Goal: Obtain resource: Obtain resource

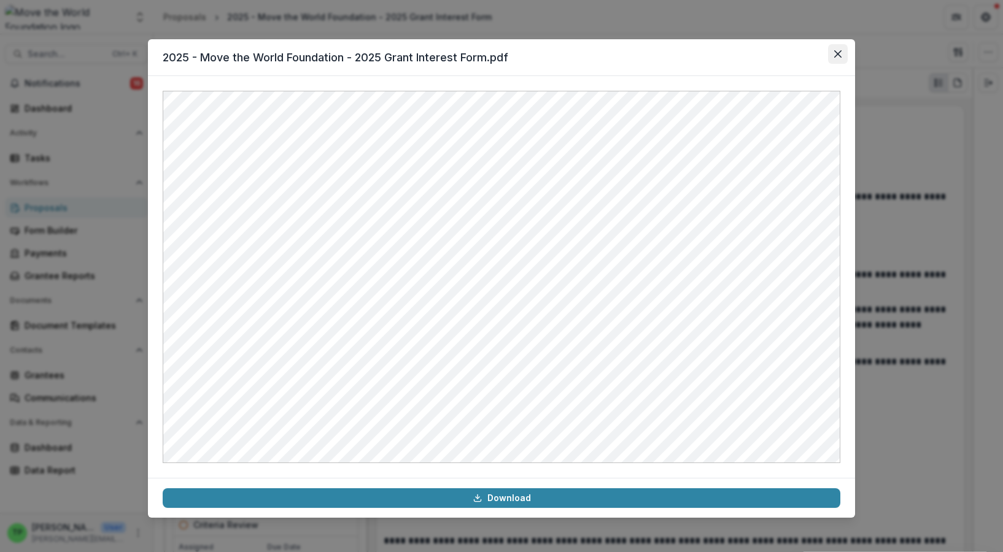
click at [840, 53] on icon "Close" at bounding box center [837, 53] width 7 height 7
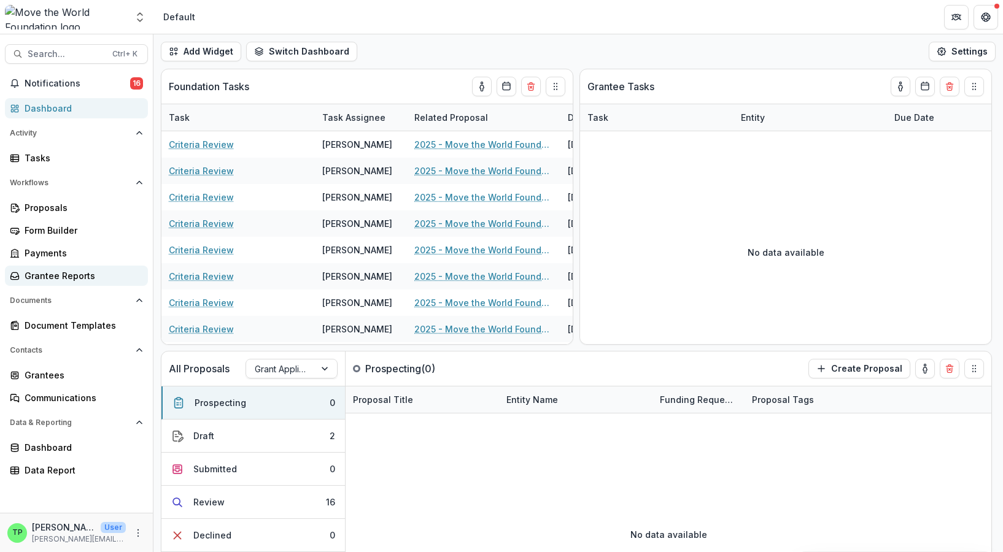
click at [86, 271] on div "Grantee Reports" at bounding box center [82, 275] width 114 height 13
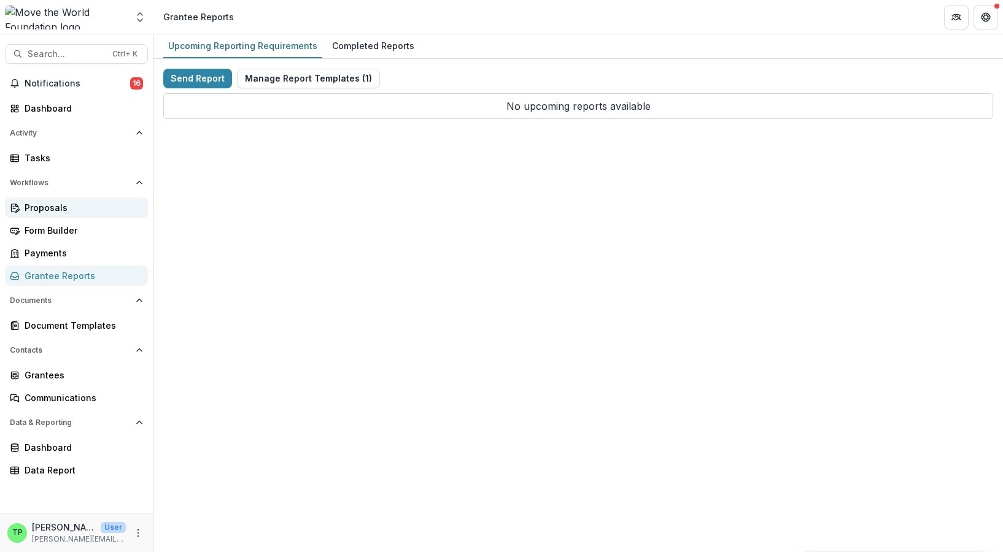
click at [54, 206] on div "Proposals" at bounding box center [82, 207] width 114 height 13
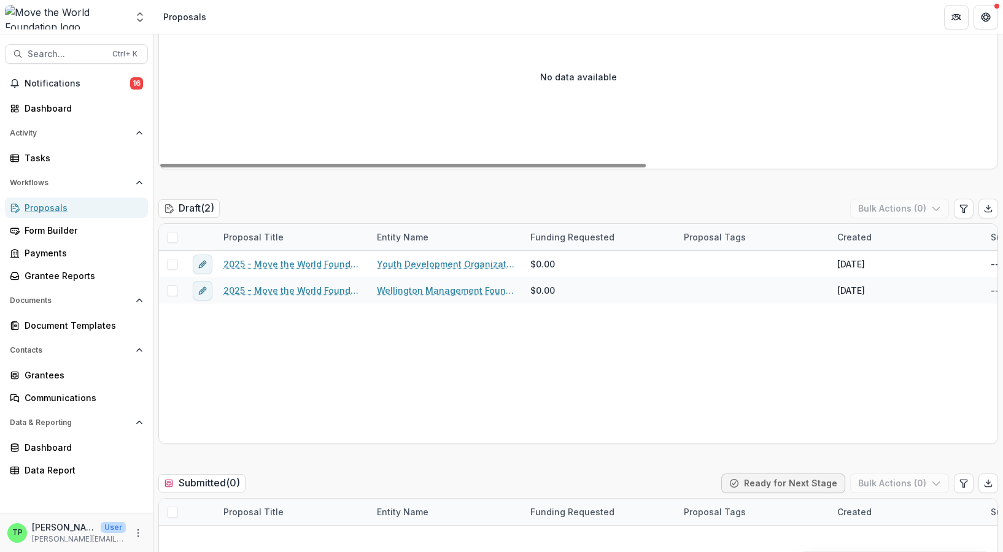
scroll to position [246, 0]
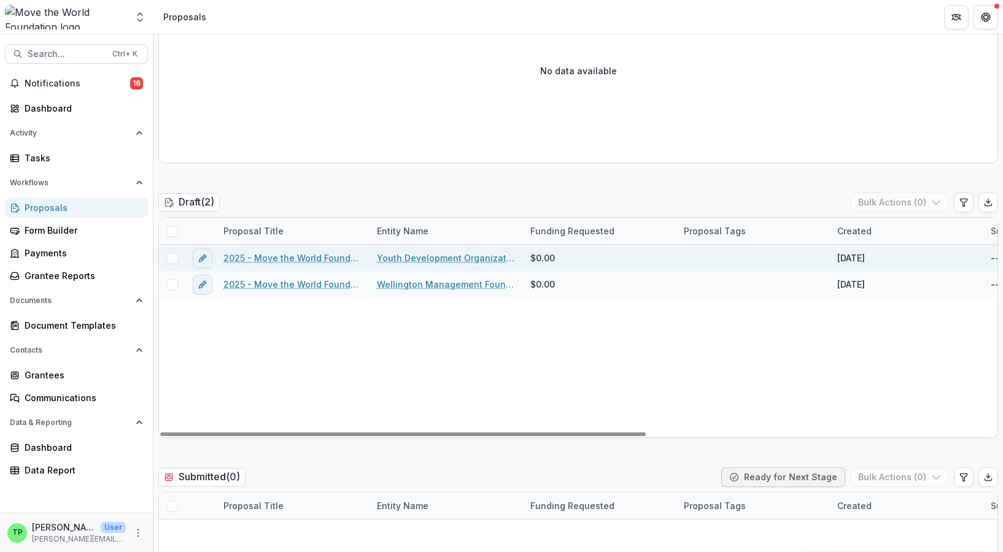
click at [312, 254] on link "2025 - Move the World Foundation - 2025 Grant Interest Form" at bounding box center [292, 258] width 139 height 13
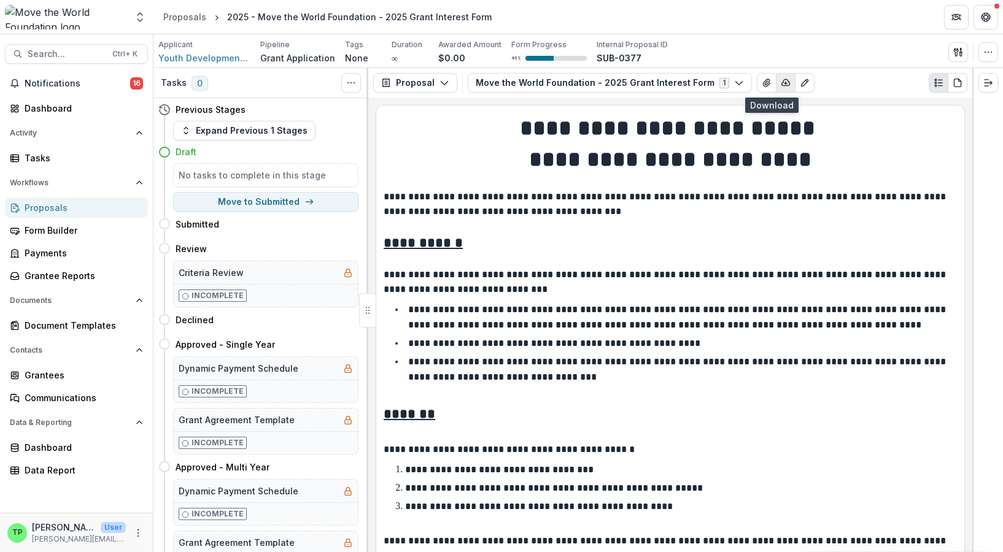
click at [782, 86] on icon "button" at bounding box center [786, 83] width 8 height 6
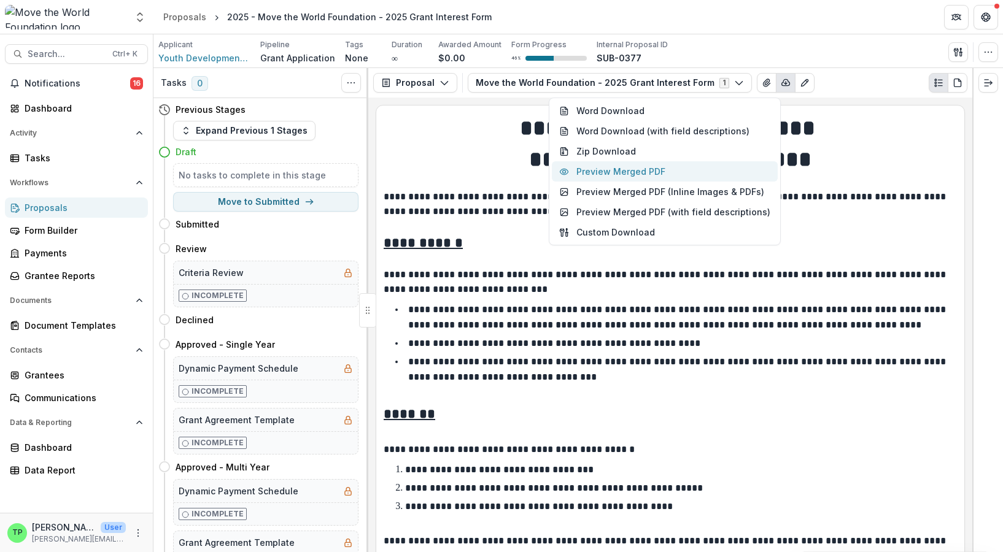
click at [667, 171] on button "Preview Merged PDF" at bounding box center [665, 171] width 226 height 20
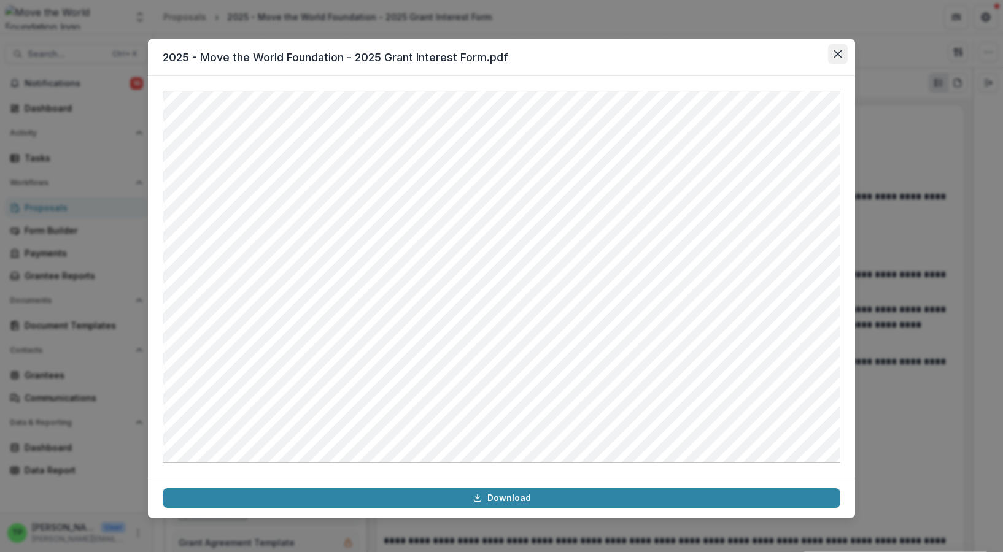
click at [835, 53] on icon "Close" at bounding box center [837, 53] width 7 height 7
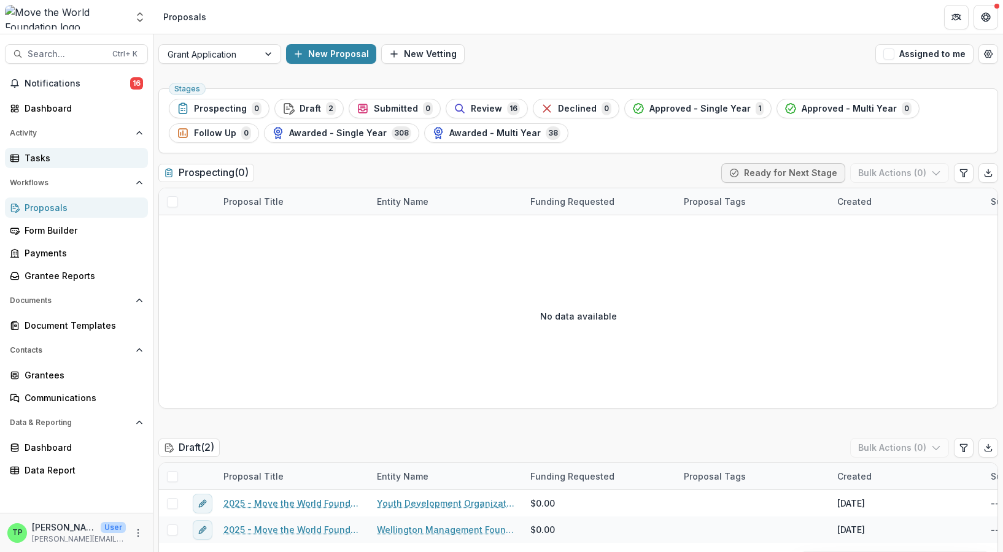
click at [48, 156] on div "Tasks" at bounding box center [82, 158] width 114 height 13
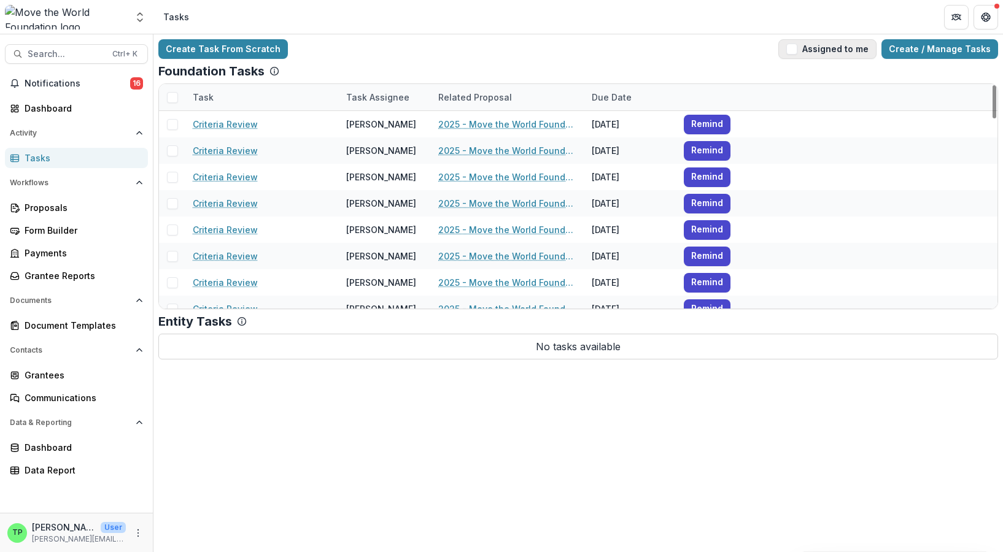
click at [850, 48] on button "Assigned to me" at bounding box center [827, 49] width 98 height 20
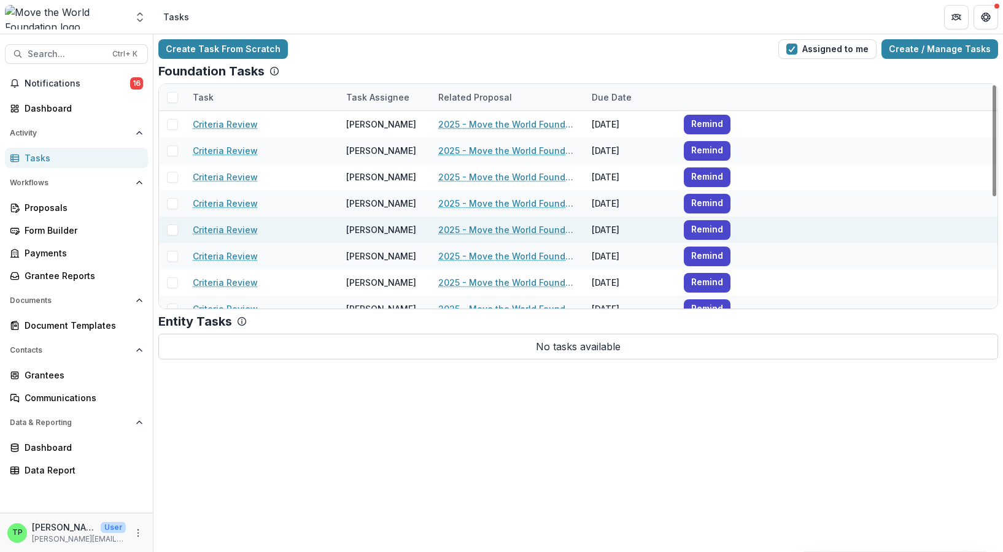
scroll to position [225, 0]
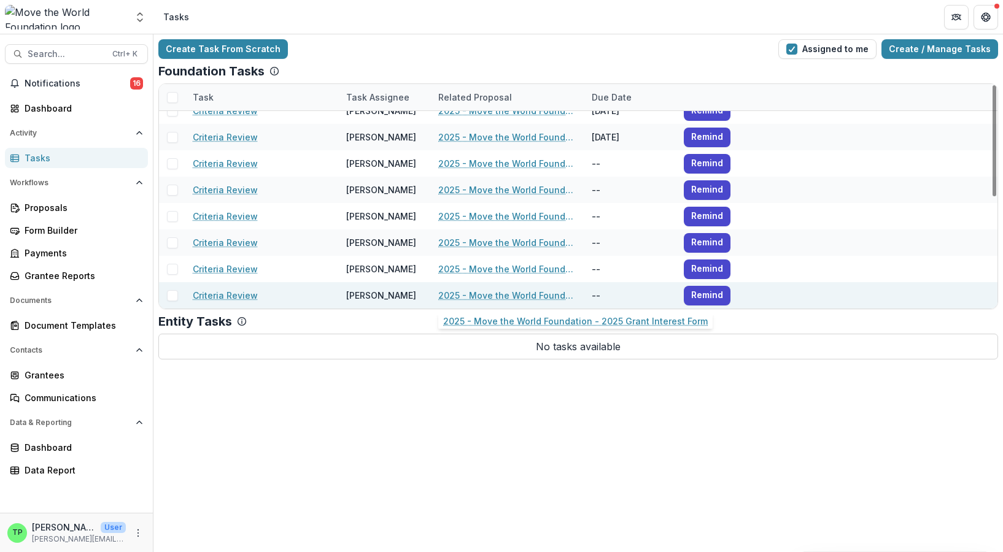
click at [498, 293] on link "2025 - Move the World Foundation - 2025 Grant Interest Form" at bounding box center [507, 295] width 139 height 13
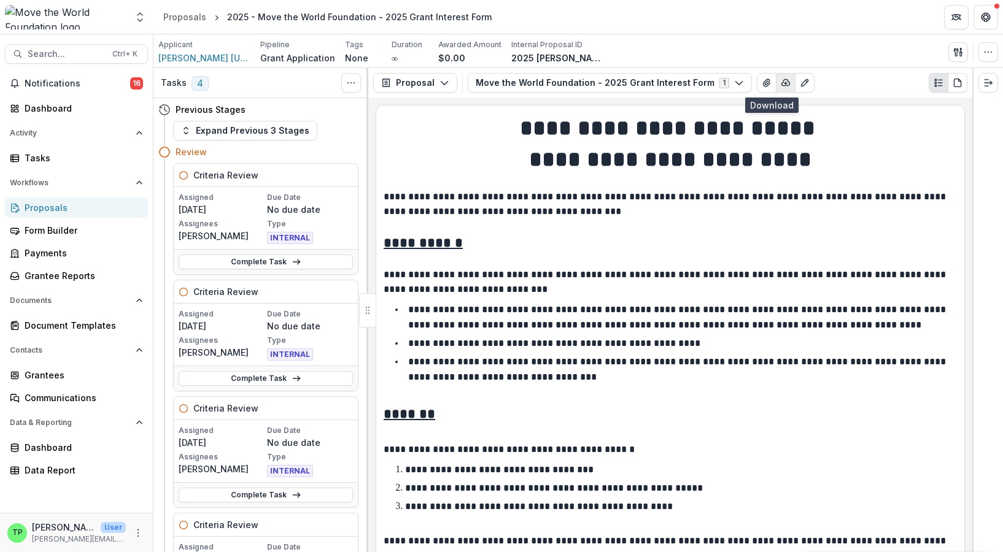
click at [781, 85] on icon "button" at bounding box center [786, 83] width 10 height 10
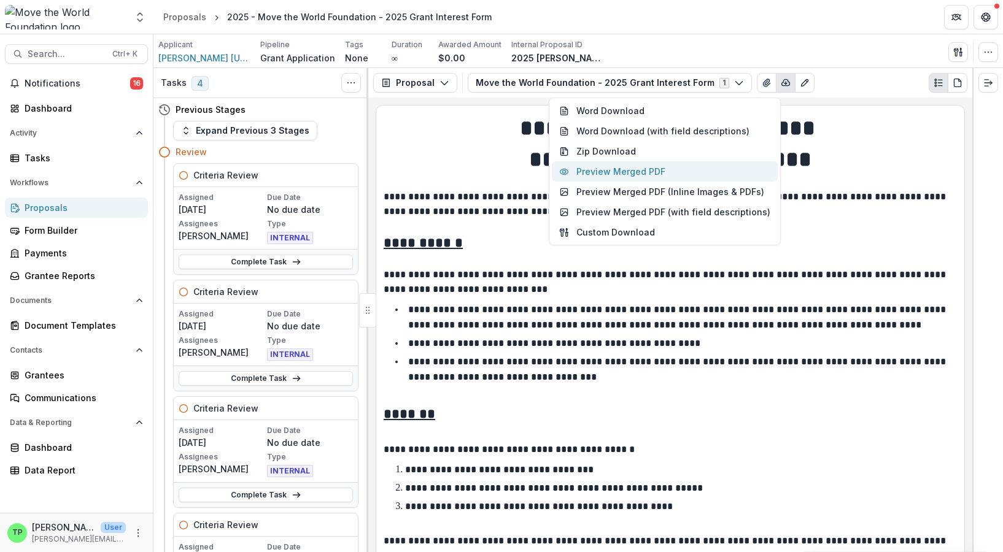
click at [657, 172] on button "Preview Merged PDF" at bounding box center [665, 171] width 226 height 20
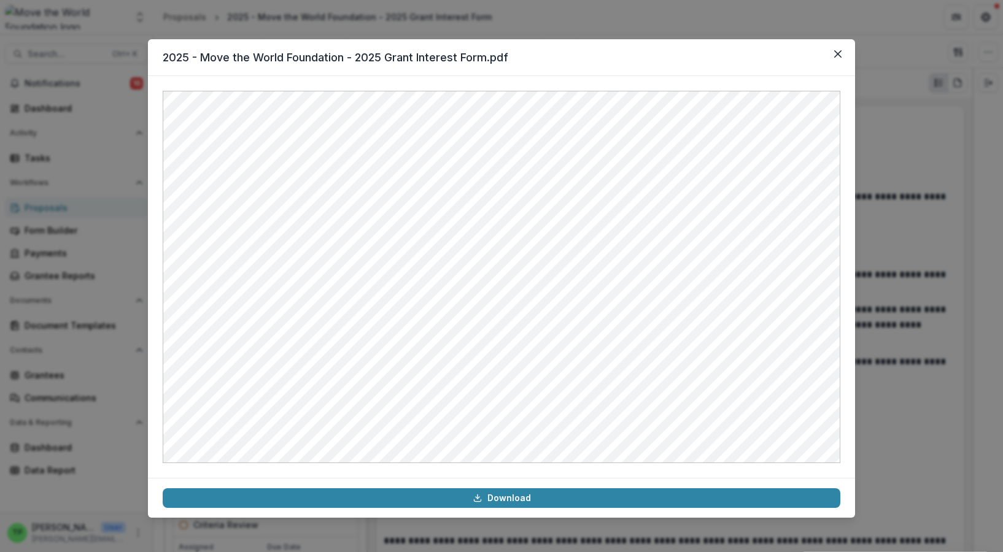
click at [839, 52] on icon "Close" at bounding box center [837, 53] width 7 height 7
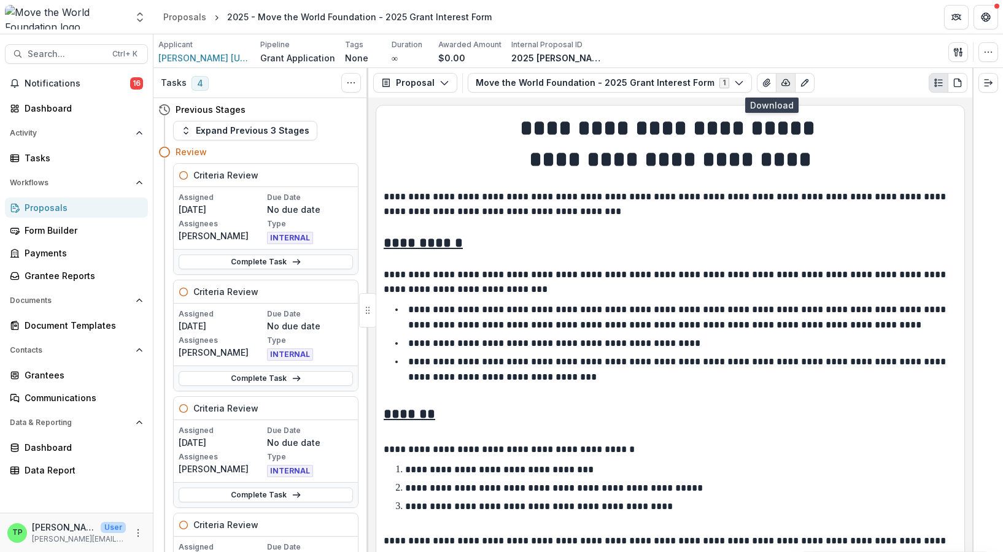
click at [786, 84] on line "button" at bounding box center [786, 83] width 0 height 2
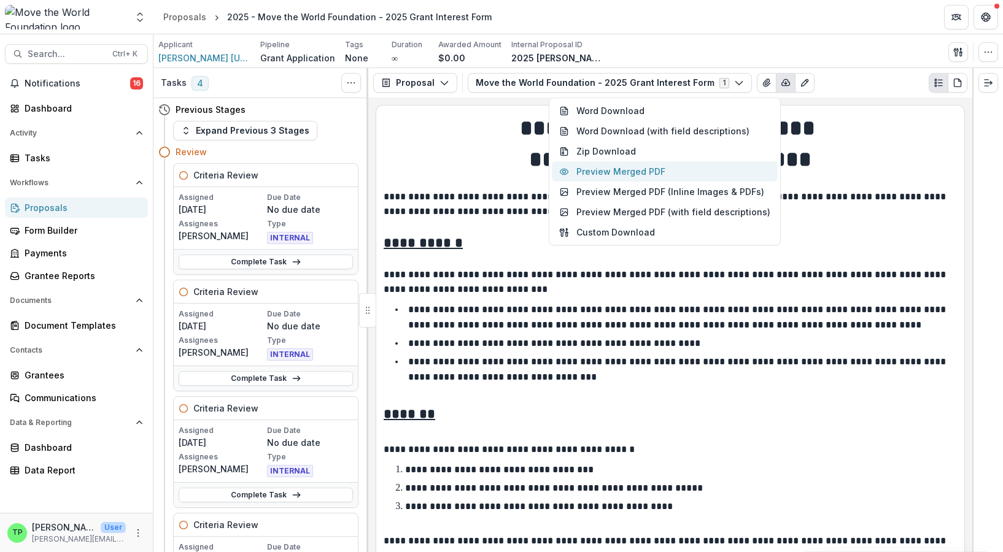
click at [670, 166] on button "Preview Merged PDF" at bounding box center [665, 171] width 226 height 20
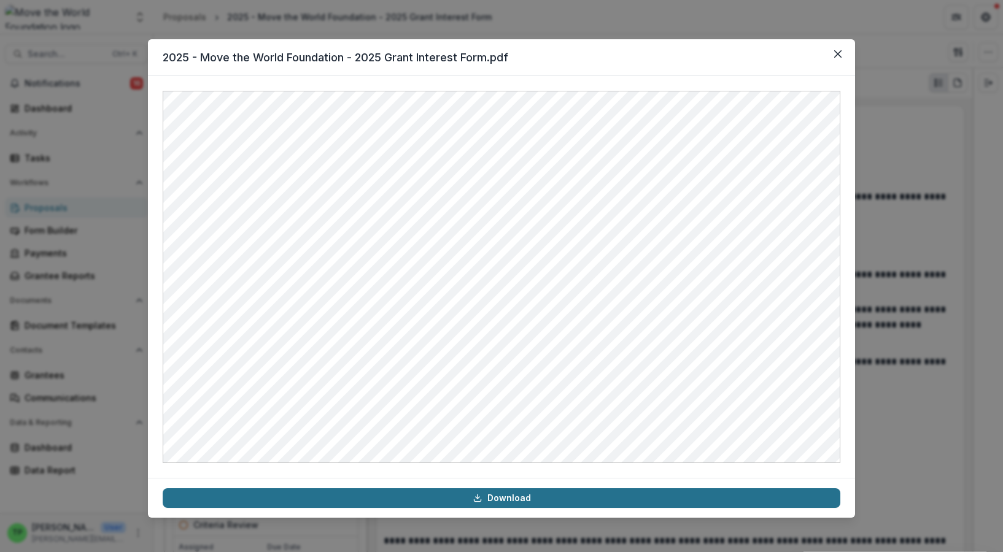
click at [514, 499] on link "Download" at bounding box center [502, 499] width 678 height 20
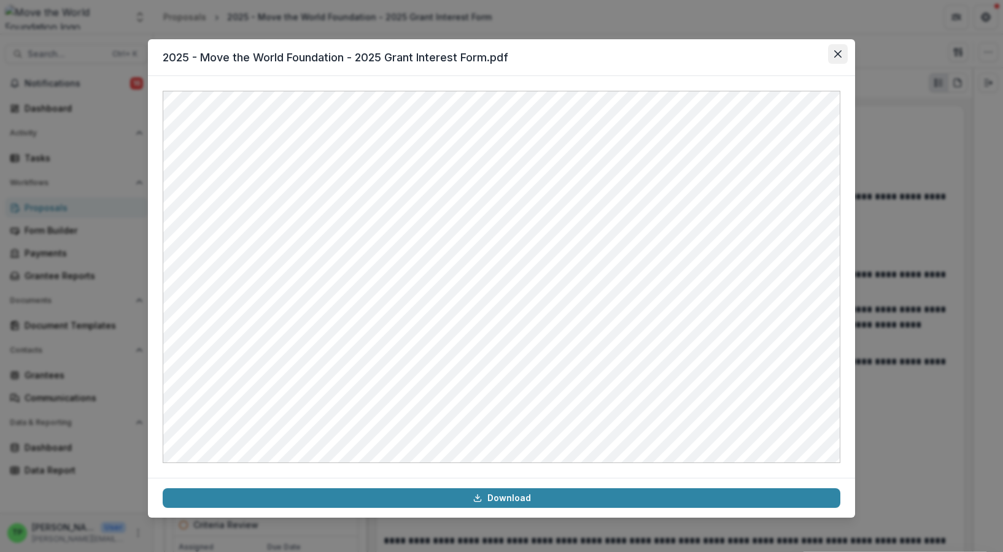
click at [844, 53] on button "Close" at bounding box center [838, 54] width 20 height 20
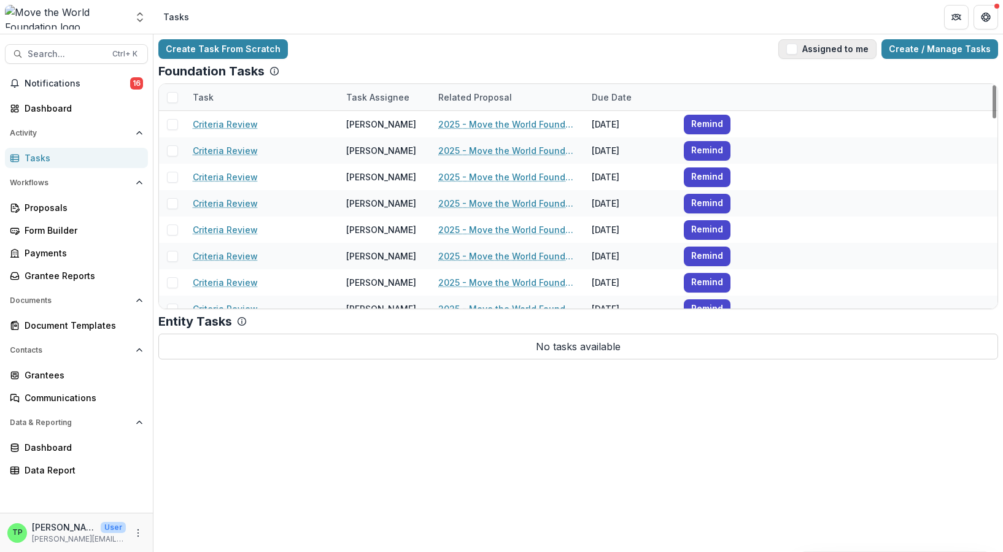
click at [797, 49] on span "button" at bounding box center [791, 49] width 11 height 11
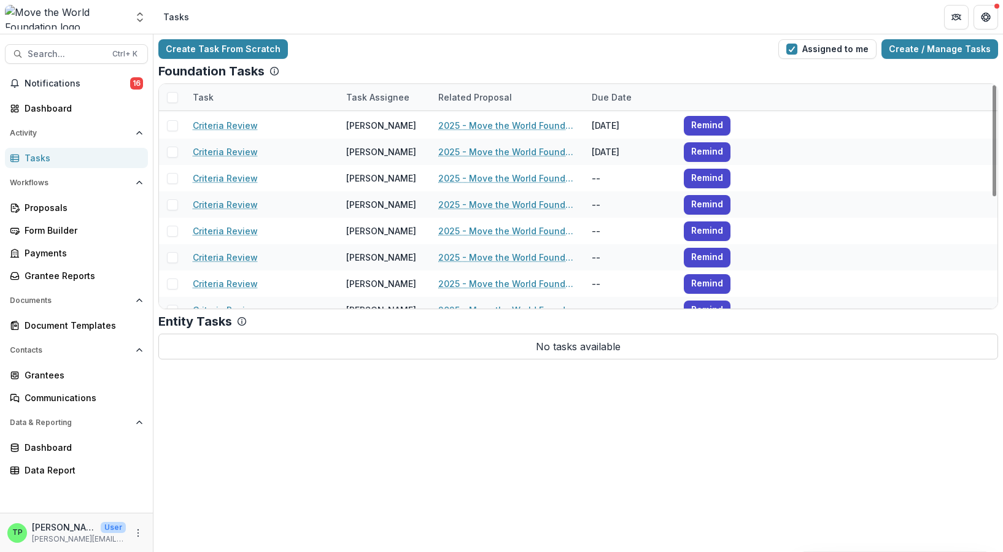
scroll to position [225, 0]
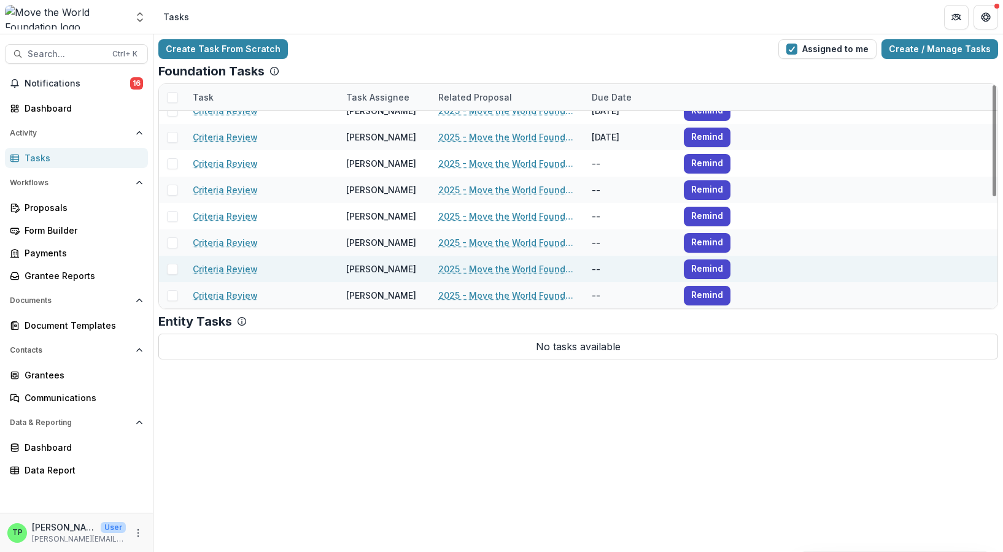
click at [507, 269] on link "2025 - Move the World Foundation - 2025 Grant Interest Form" at bounding box center [507, 269] width 139 height 13
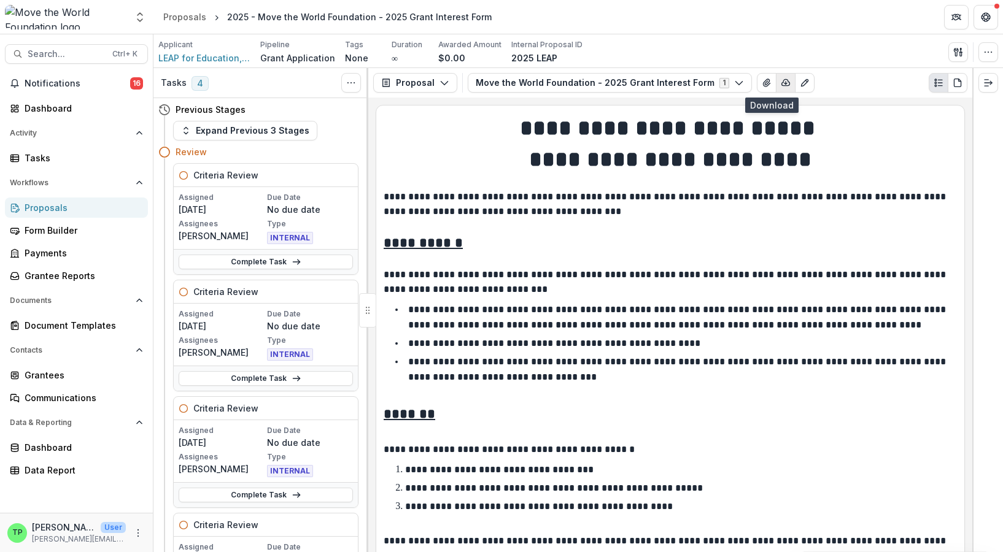
click at [776, 88] on button "button" at bounding box center [786, 83] width 20 height 20
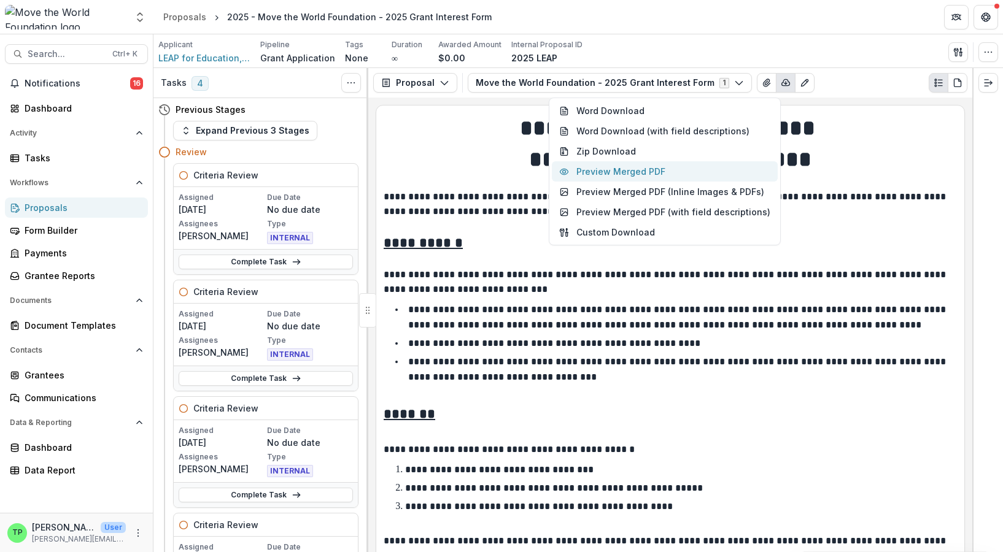
click at [688, 167] on button "Preview Merged PDF" at bounding box center [665, 171] width 226 height 20
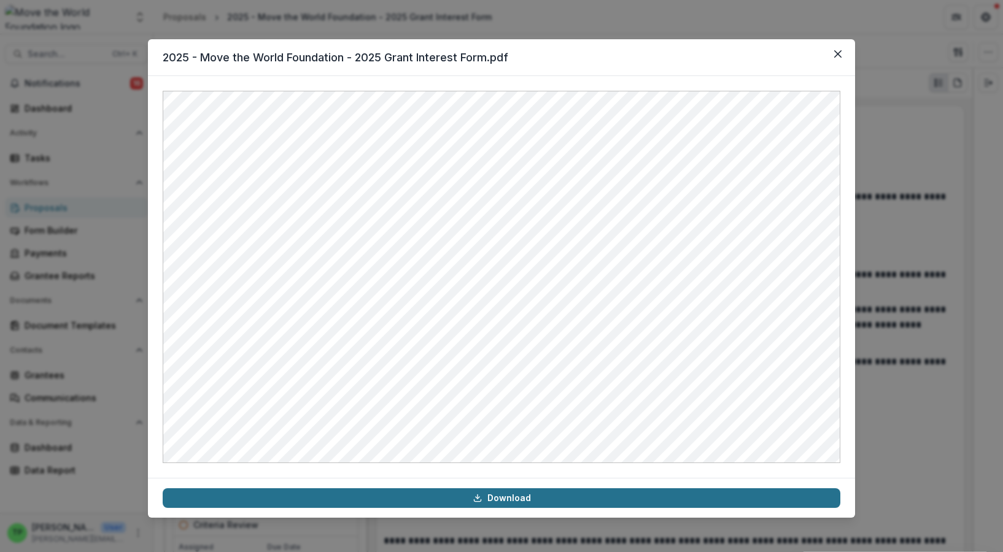
click at [509, 498] on link "Download" at bounding box center [502, 499] width 678 height 20
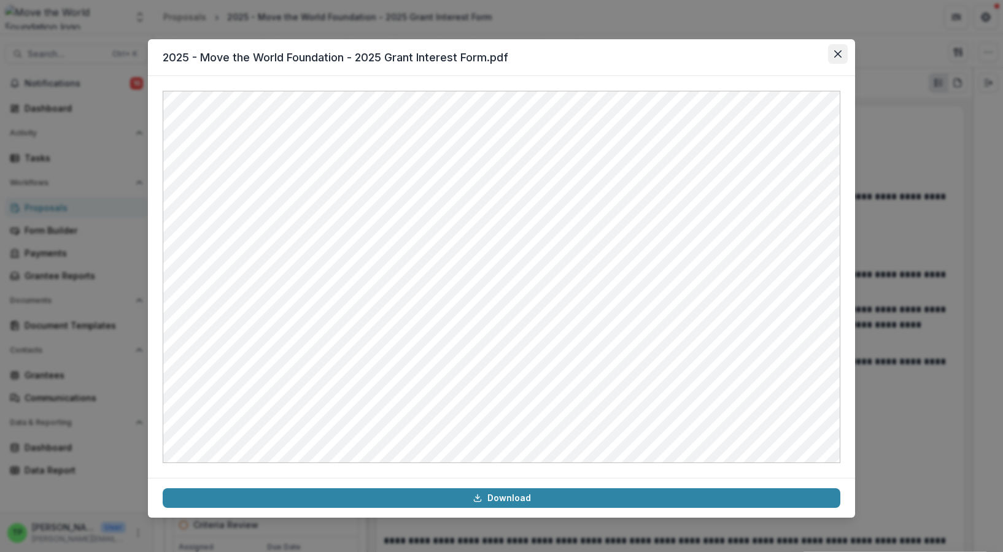
click at [835, 53] on icon "Close" at bounding box center [837, 53] width 7 height 7
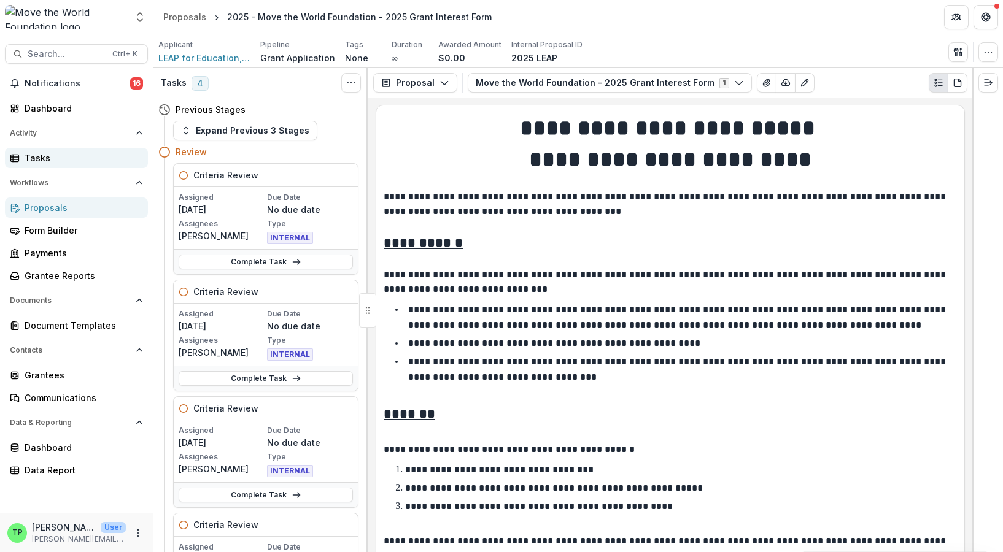
click at [53, 164] on div "Tasks" at bounding box center [82, 158] width 114 height 13
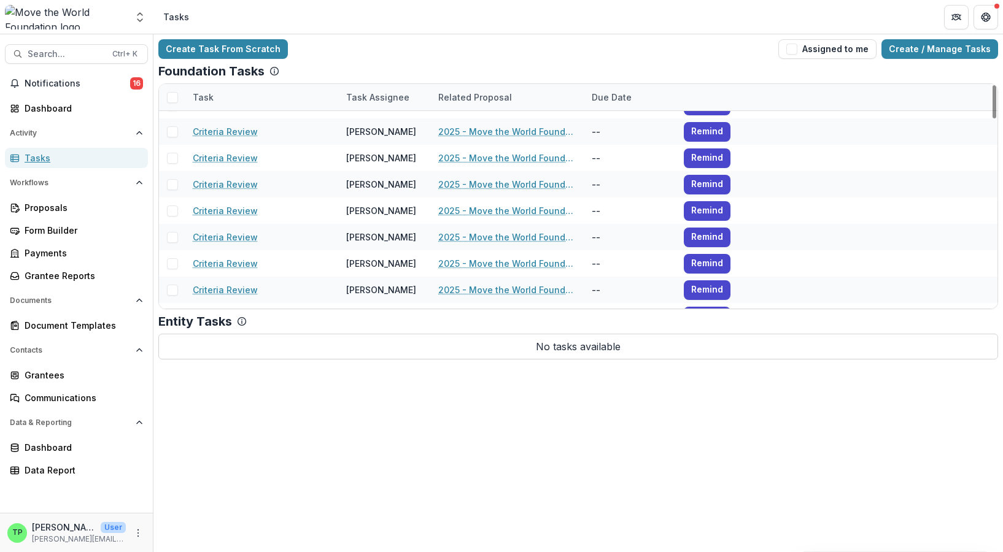
scroll to position [1280, 0]
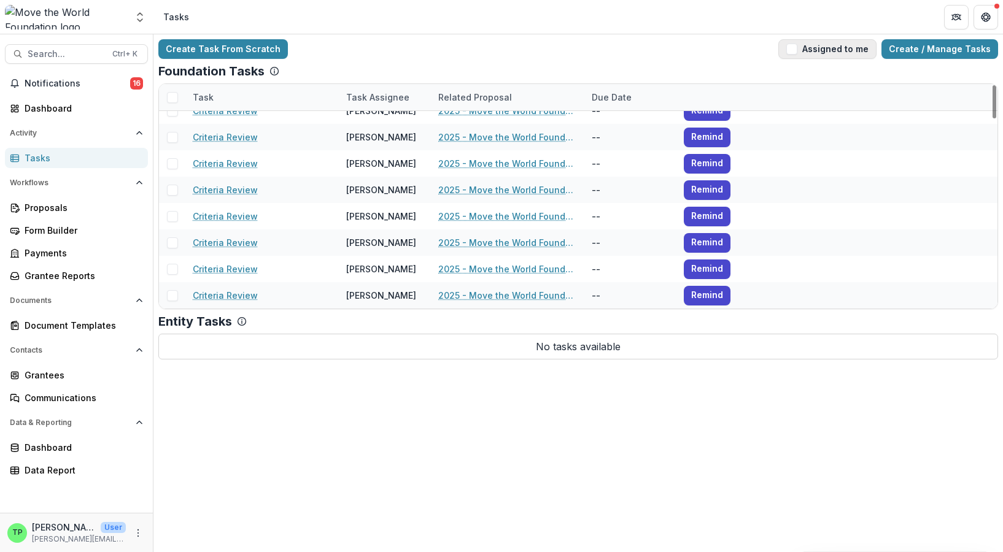
click at [797, 48] on span "button" at bounding box center [791, 49] width 11 height 11
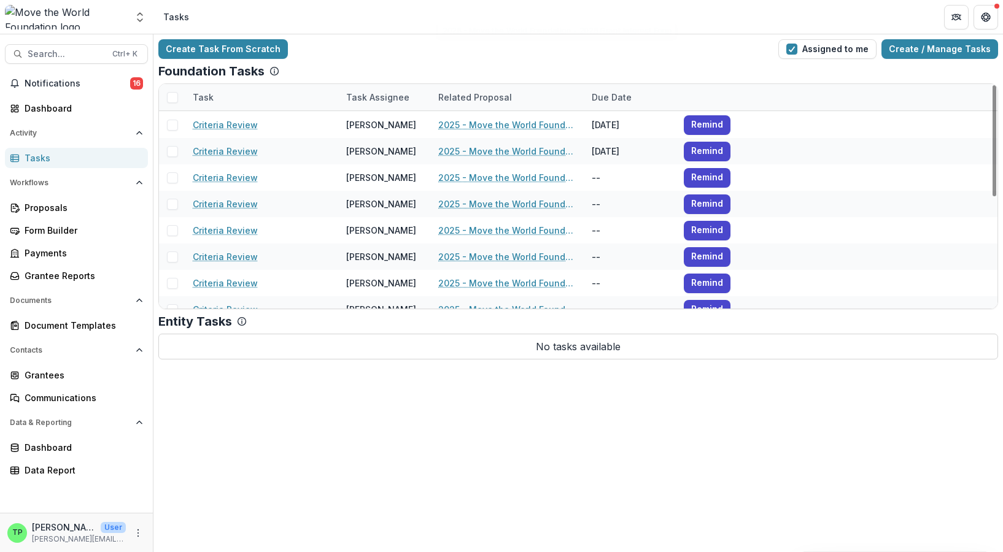
scroll to position [225, 0]
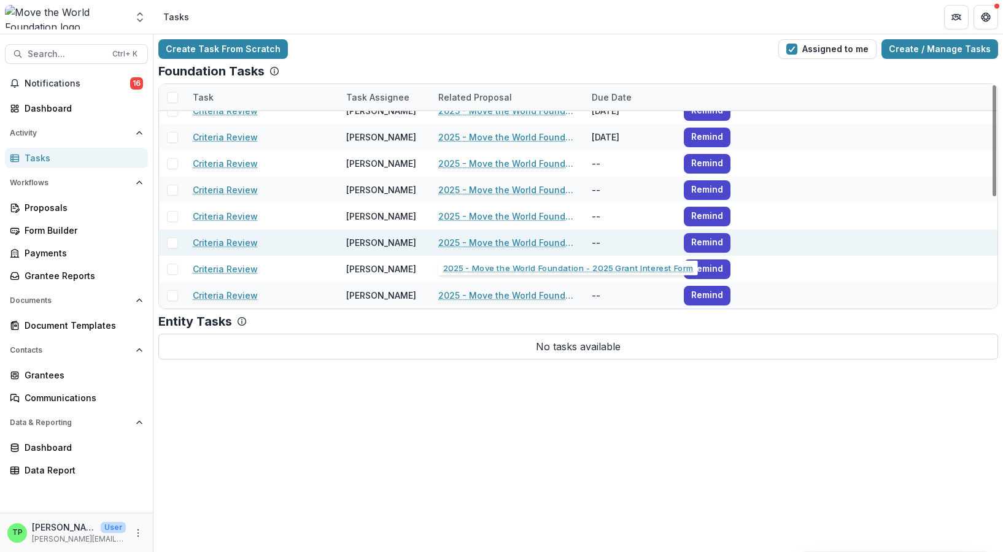
click at [494, 246] on link "2025 - Move the World Foundation - 2025 Grant Interest Form" at bounding box center [507, 242] width 139 height 13
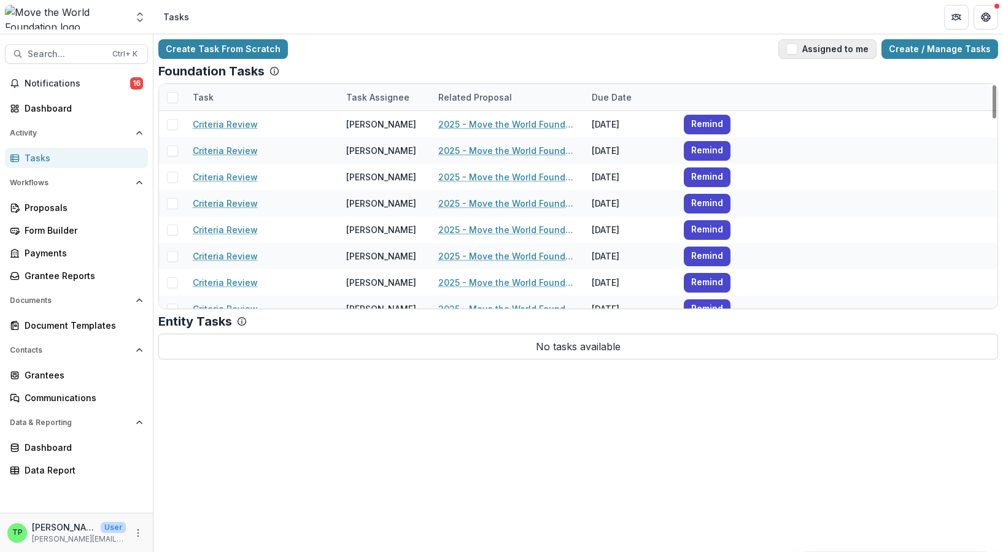
click at [827, 52] on button "Assigned to me" at bounding box center [827, 49] width 98 height 20
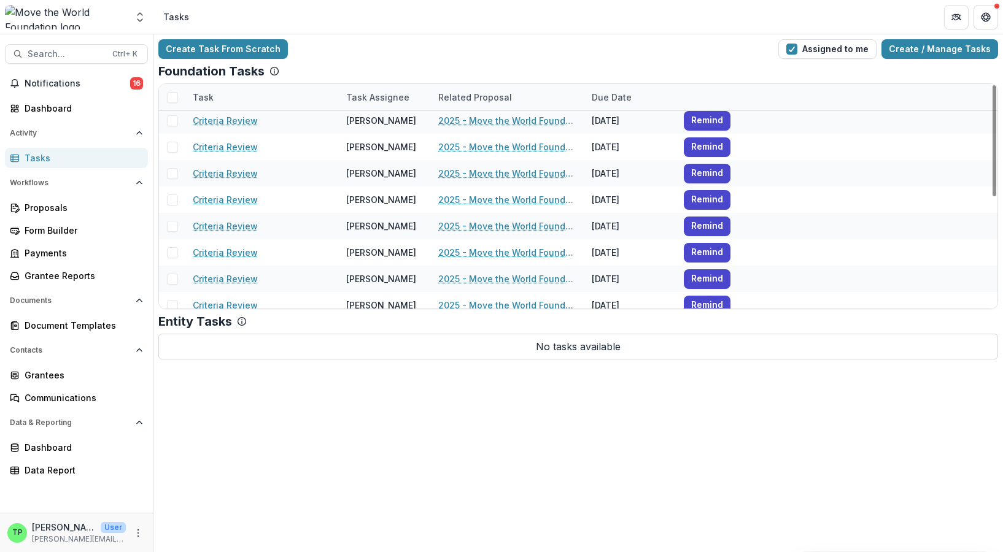
scroll to position [225, 0]
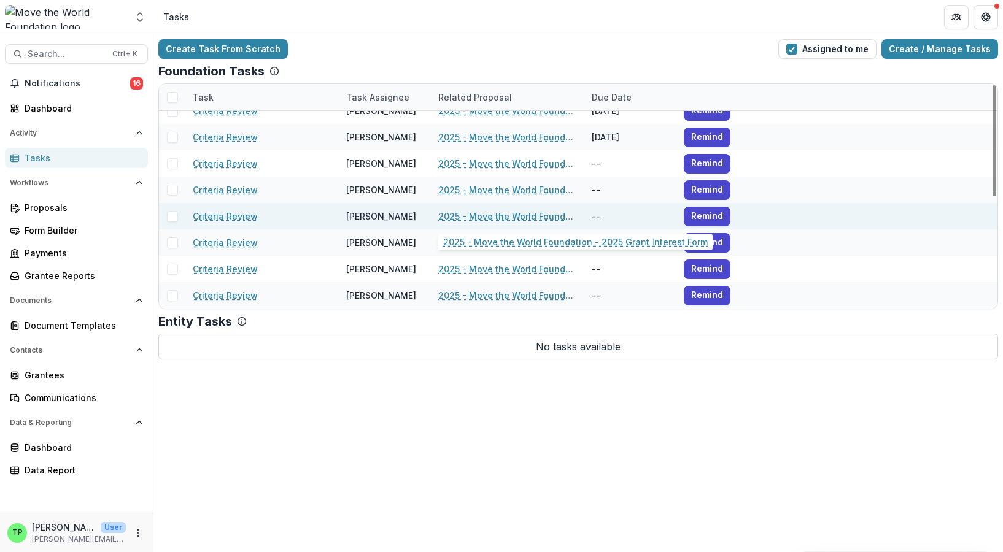
click at [495, 217] on link "2025 - Move the World Foundation - 2025 Grant Interest Form" at bounding box center [507, 216] width 139 height 13
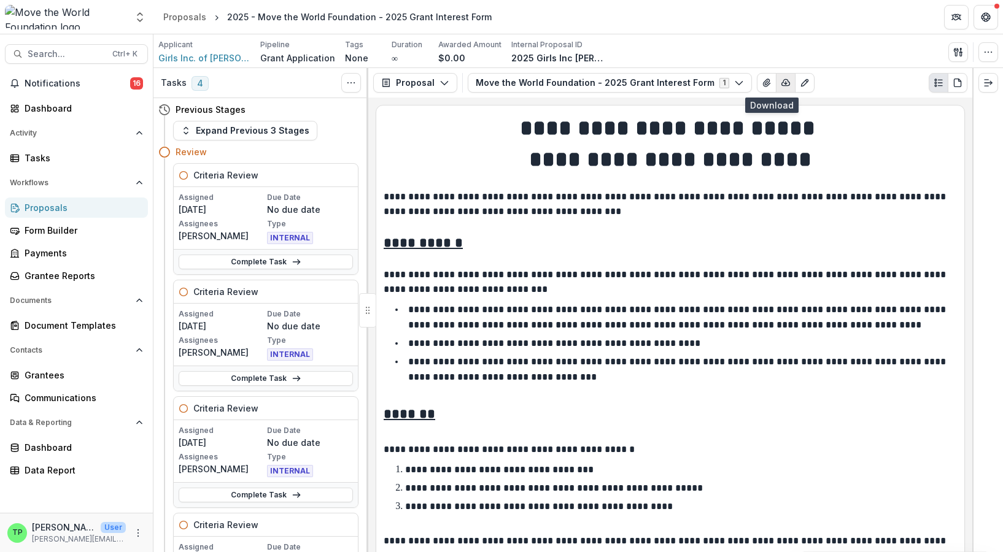
click at [781, 85] on icon "button" at bounding box center [786, 83] width 10 height 10
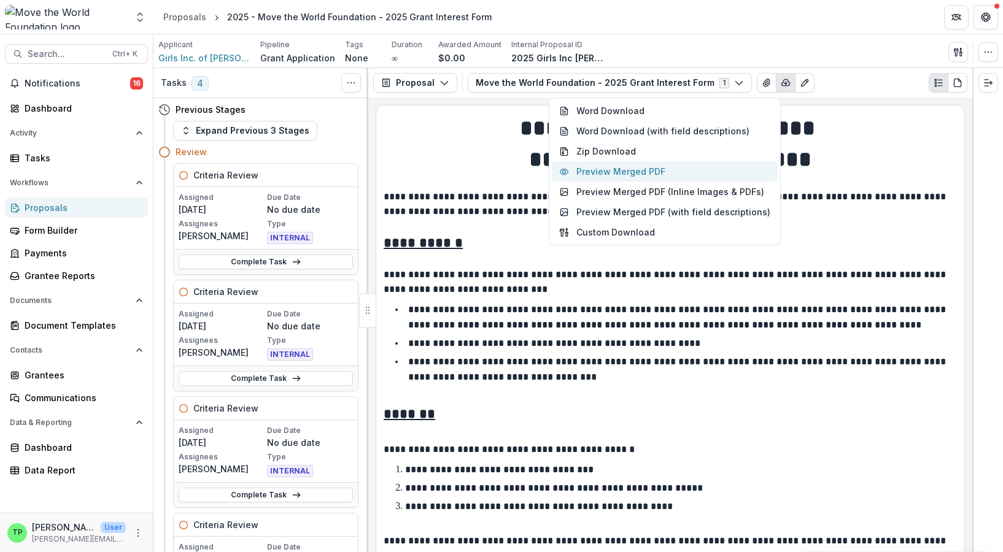
click at [654, 171] on button "Preview Merged PDF" at bounding box center [665, 171] width 226 height 20
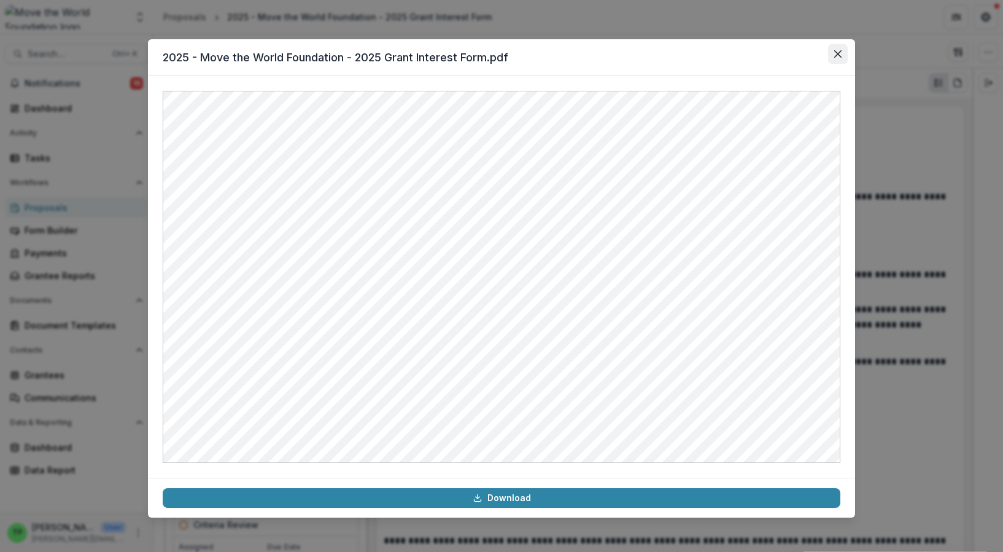
click at [843, 52] on button "Close" at bounding box center [838, 54] width 20 height 20
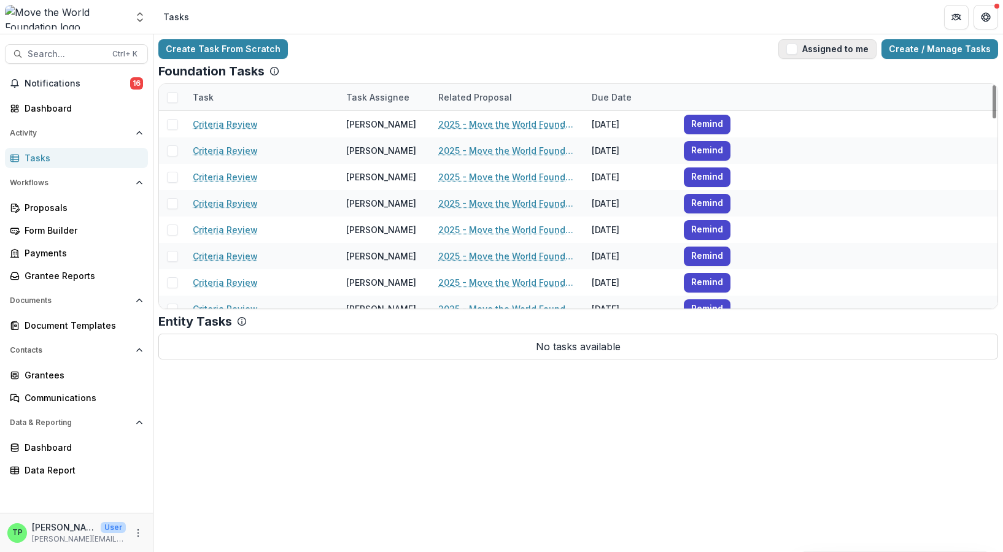
click at [822, 44] on button "Assigned to me" at bounding box center [827, 49] width 98 height 20
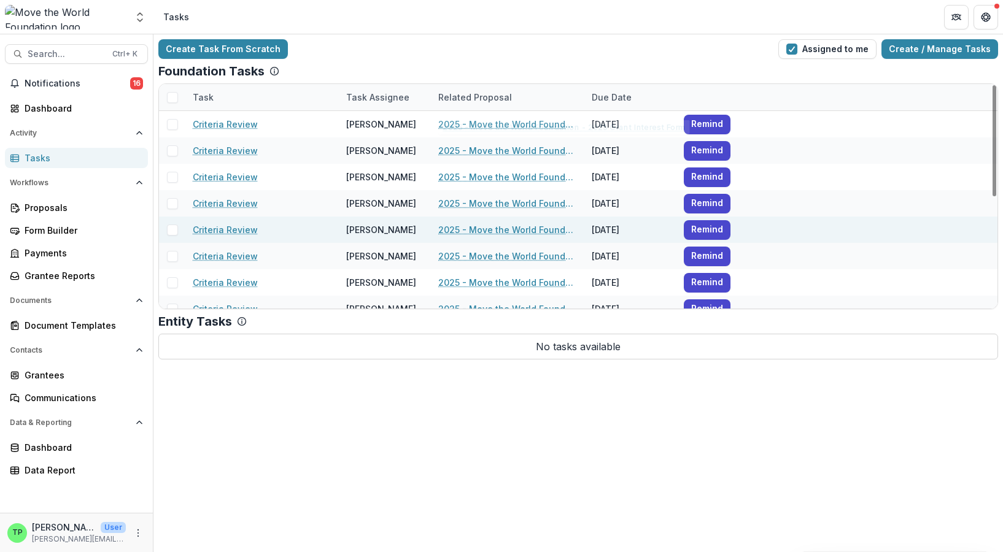
scroll to position [225, 0]
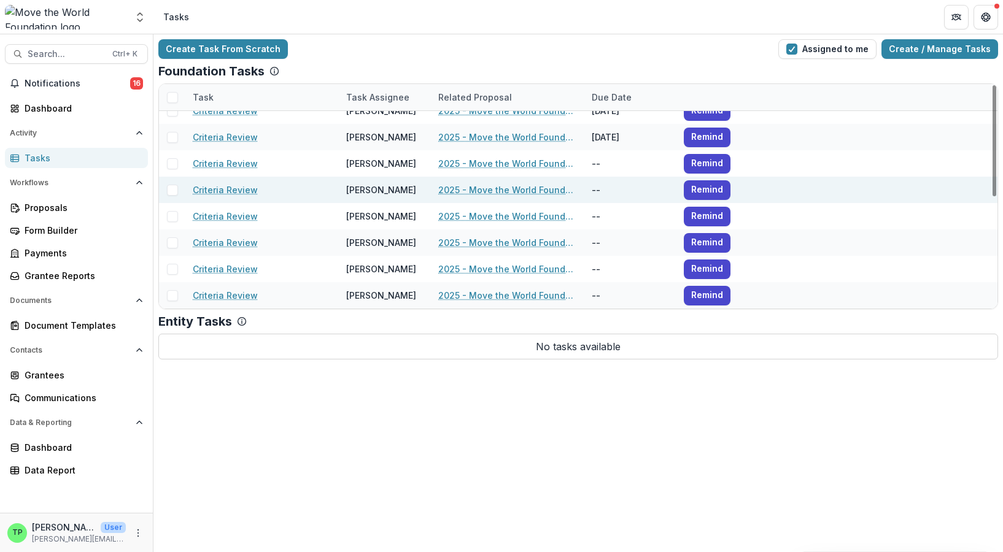
click at [508, 188] on link "2025 - Move the World Foundation - 2025 Grant Interest Form" at bounding box center [507, 190] width 139 height 13
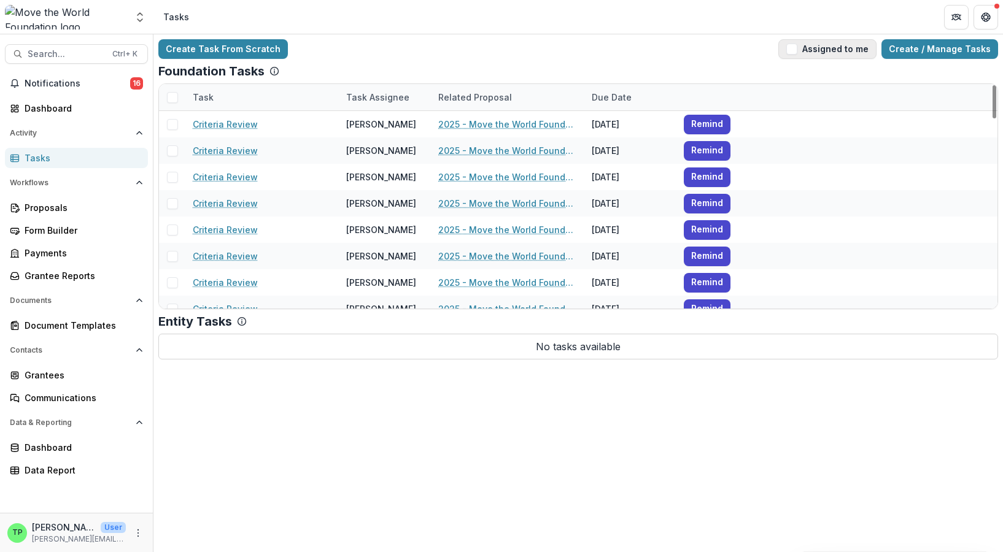
click at [861, 49] on button "Assigned to me" at bounding box center [827, 49] width 98 height 20
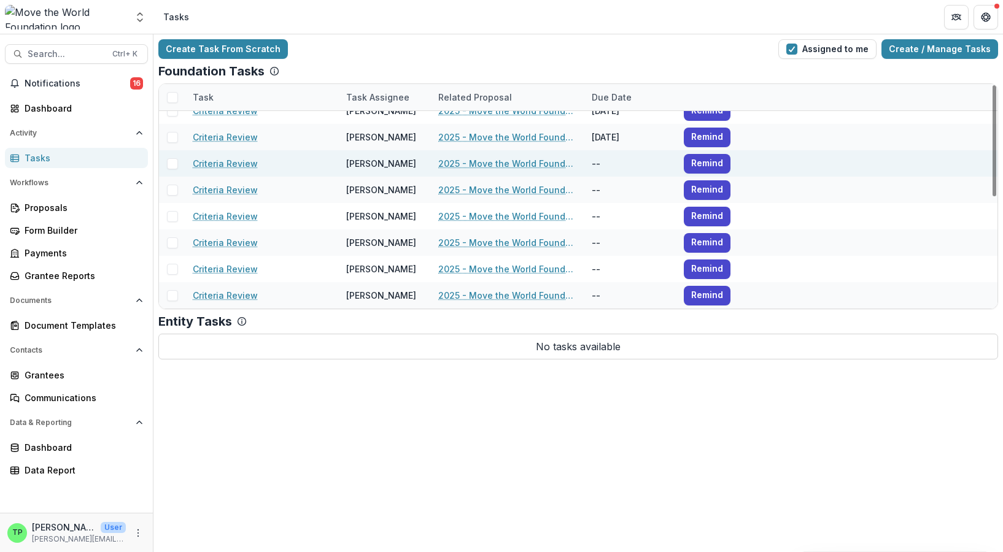
click at [497, 160] on link "2025 - Move the World Foundation - 2025 Grant Interest Form" at bounding box center [507, 163] width 139 height 13
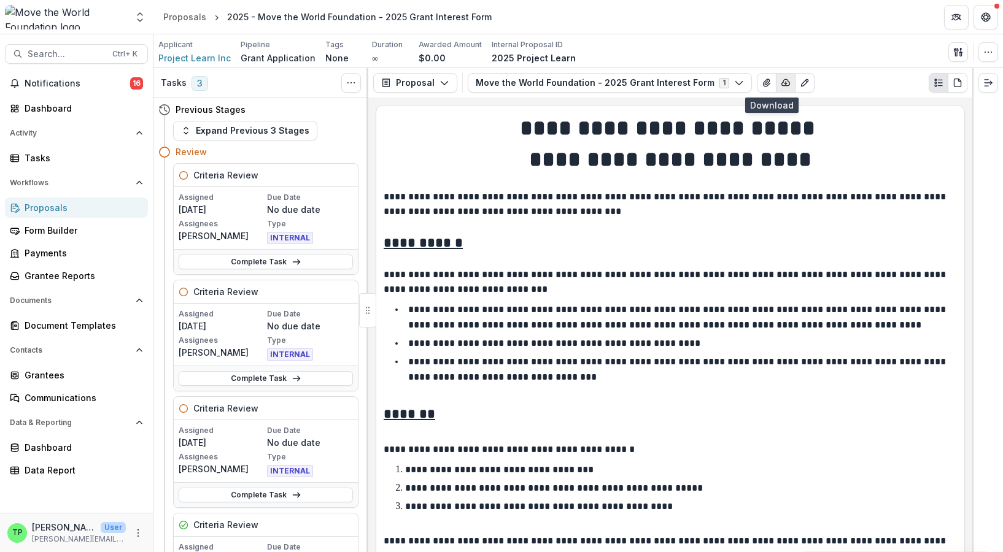
click at [781, 85] on icon "button" at bounding box center [786, 83] width 10 height 10
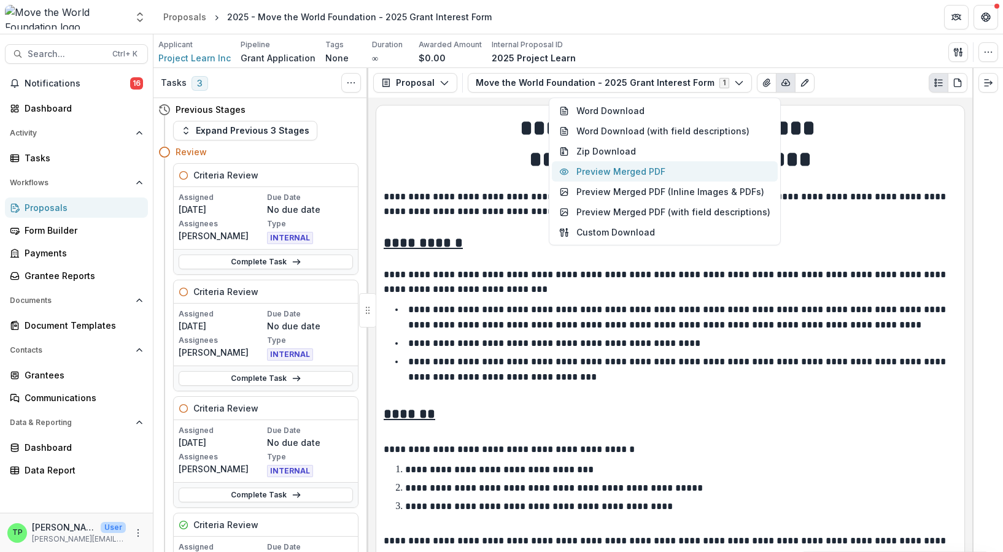
click at [629, 171] on button "Preview Merged PDF" at bounding box center [665, 171] width 226 height 20
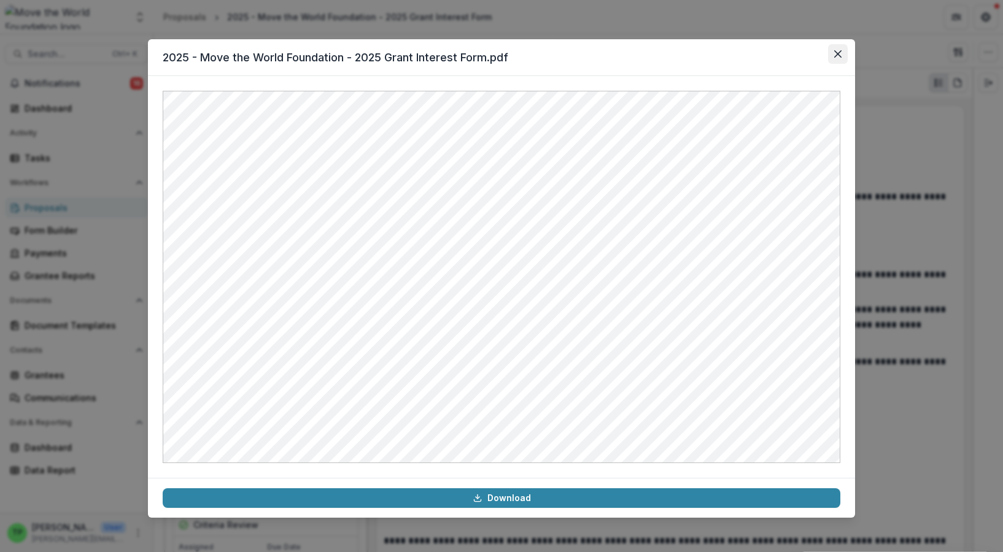
click at [838, 50] on button "Close" at bounding box center [838, 54] width 20 height 20
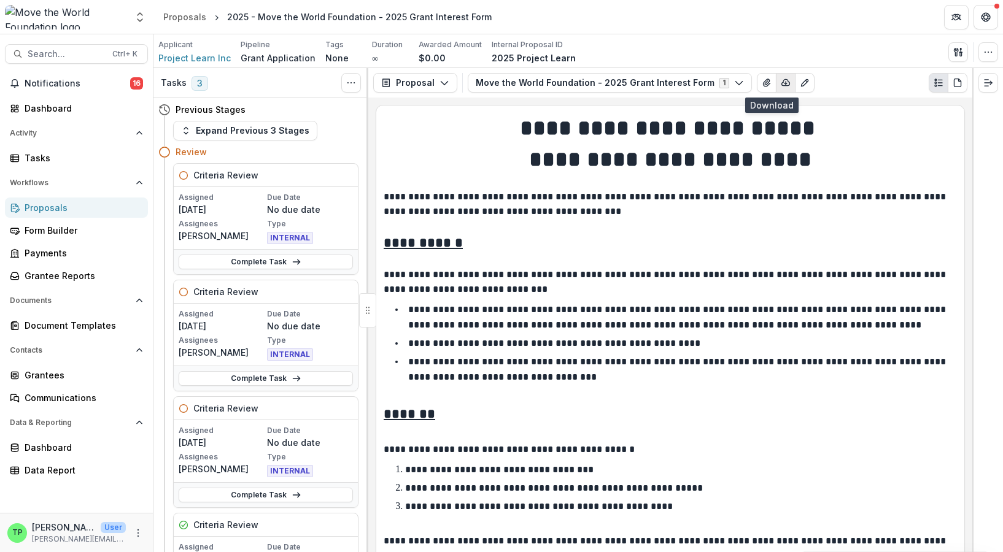
click at [781, 81] on icon "button" at bounding box center [786, 83] width 10 height 10
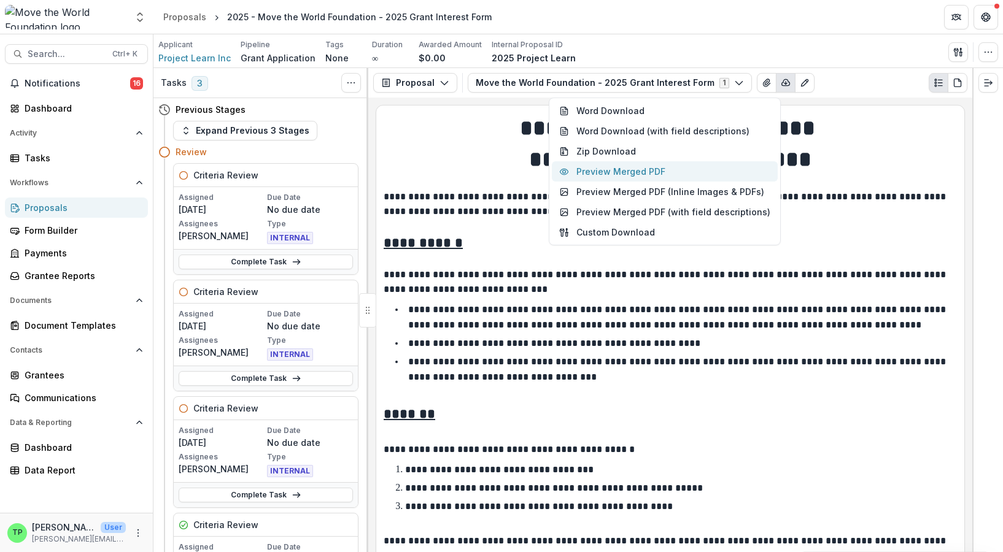
click at [649, 172] on button "Preview Merged PDF" at bounding box center [665, 171] width 226 height 20
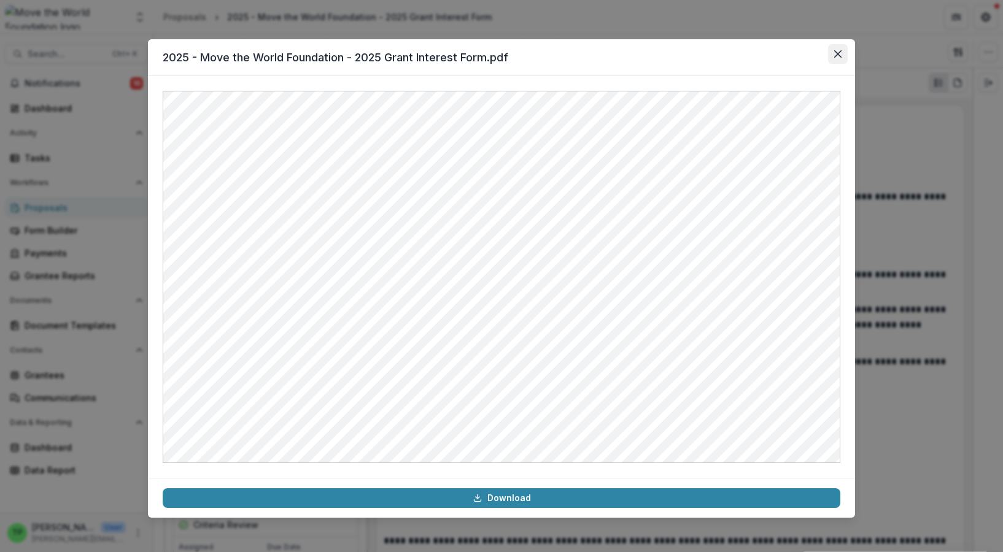
click at [835, 53] on icon "Close" at bounding box center [837, 53] width 7 height 7
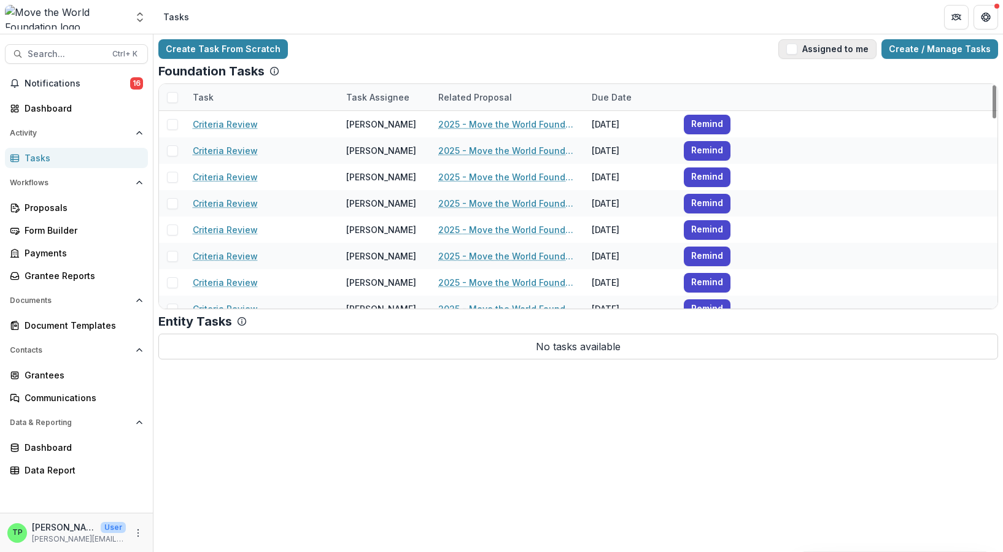
click at [797, 53] on span "button" at bounding box center [791, 49] width 11 height 11
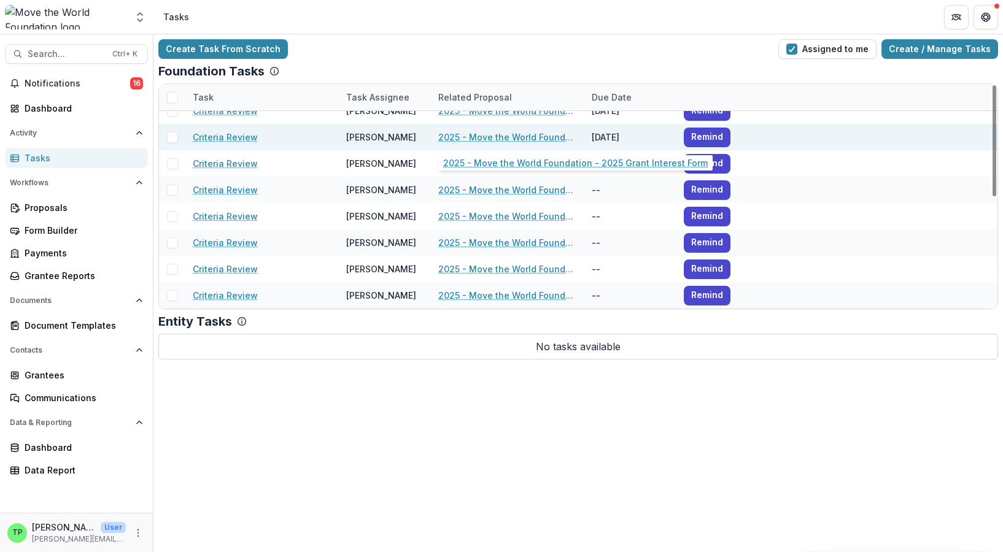
click at [503, 134] on link "2025 - Move the World Foundation - 2025 Grant Interest Form" at bounding box center [507, 137] width 139 height 13
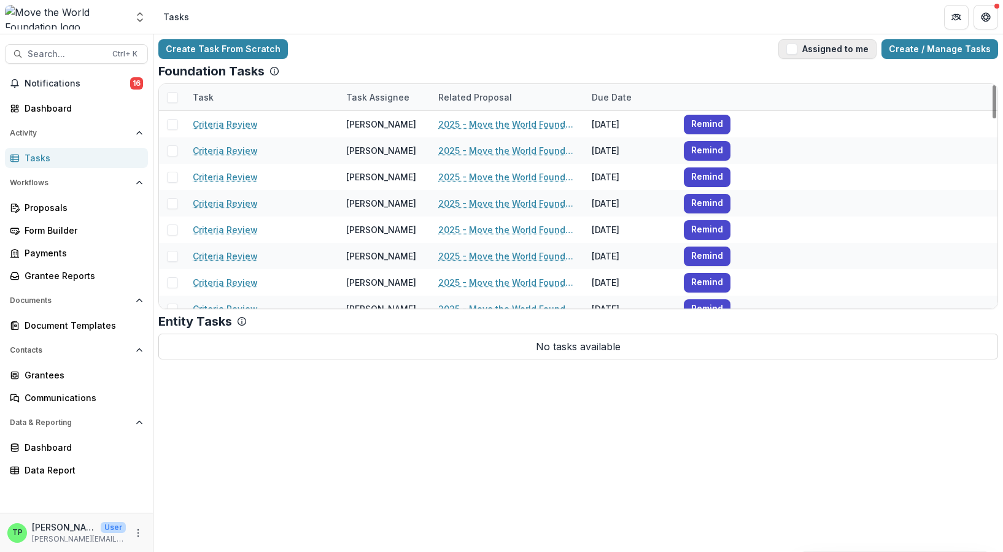
click at [797, 47] on span "button" at bounding box center [791, 49] width 11 height 11
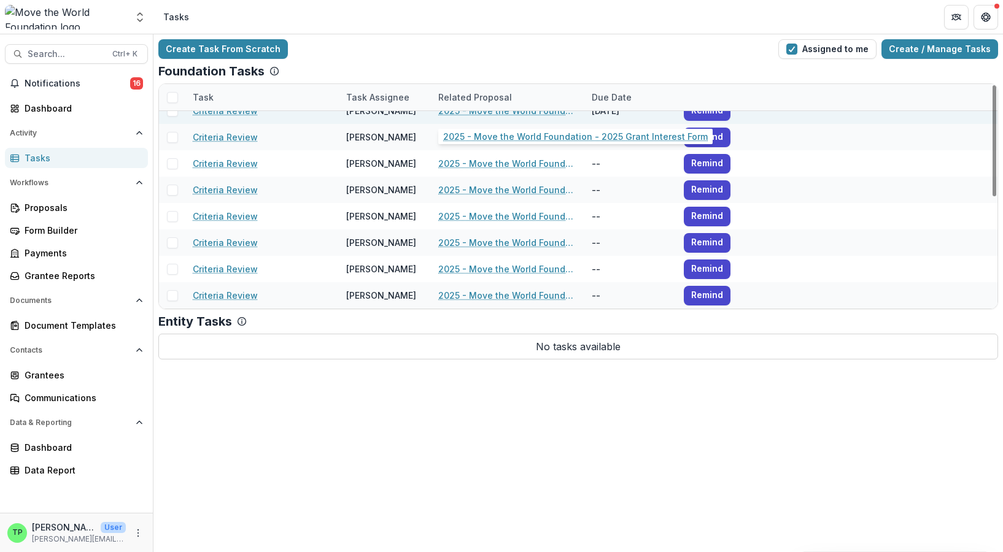
click at [488, 113] on link "2025 - Move the World Foundation - 2025 Grant Interest Form" at bounding box center [507, 110] width 139 height 13
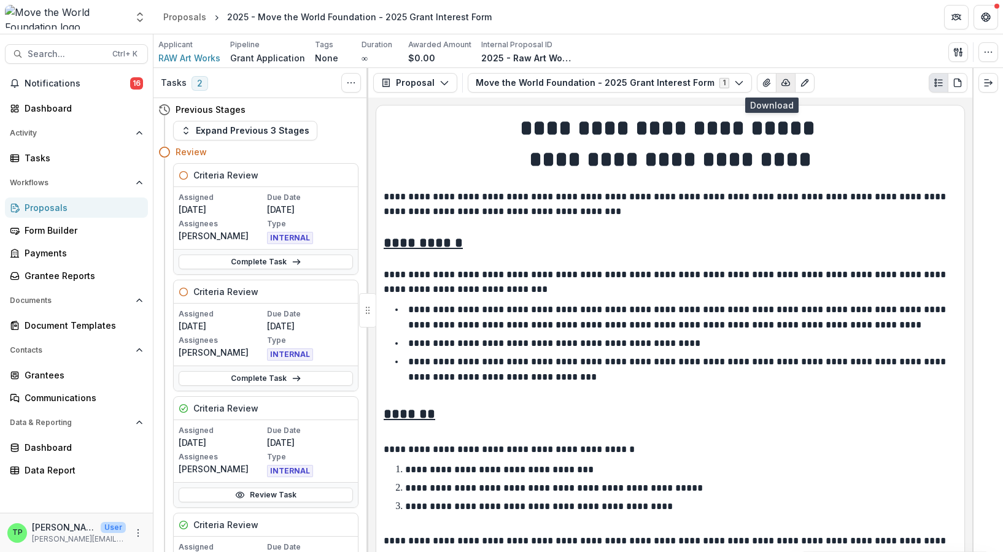
click at [781, 85] on icon "button" at bounding box center [786, 83] width 10 height 10
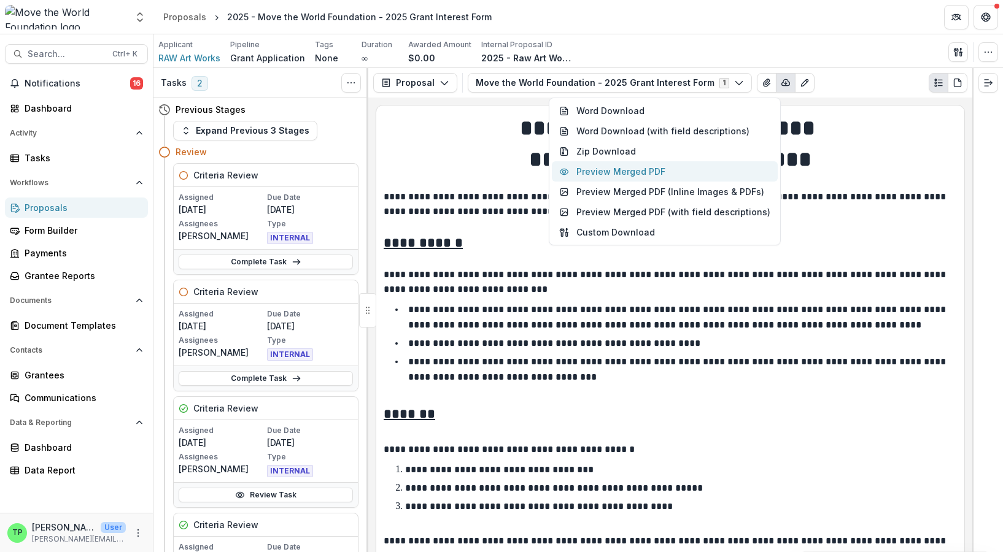
click at [670, 165] on button "Preview Merged PDF" at bounding box center [665, 171] width 226 height 20
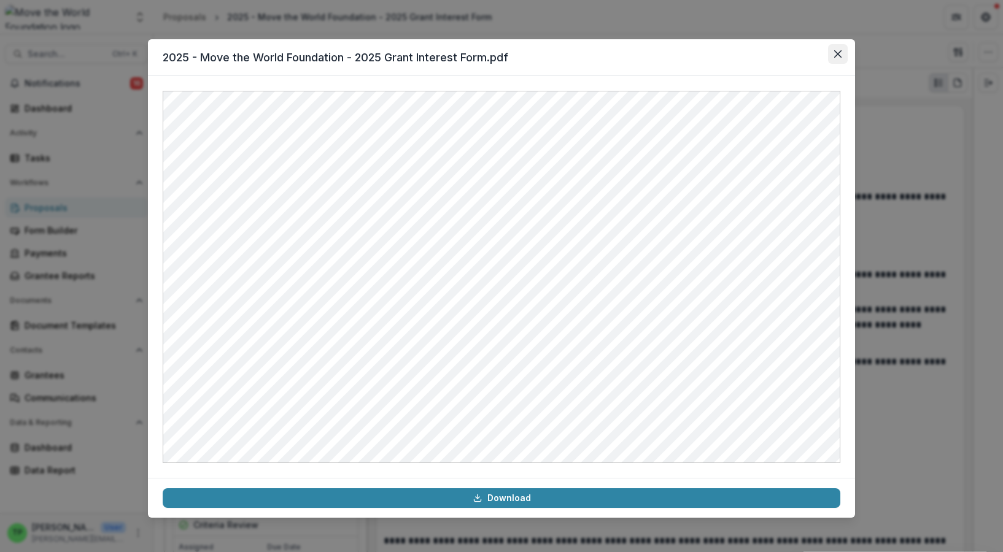
click at [841, 54] on icon "Close" at bounding box center [837, 53] width 7 height 7
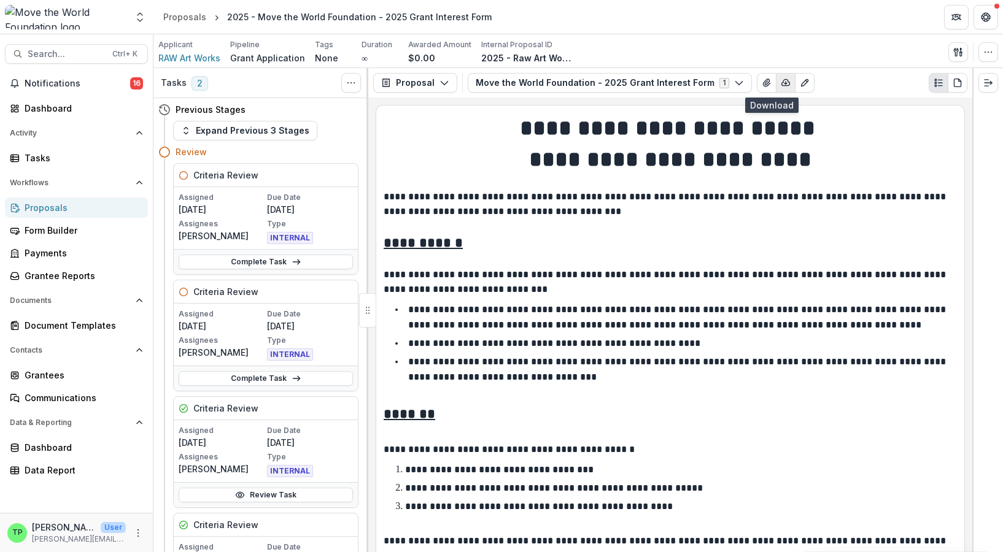
click at [781, 85] on icon "button" at bounding box center [786, 83] width 10 height 10
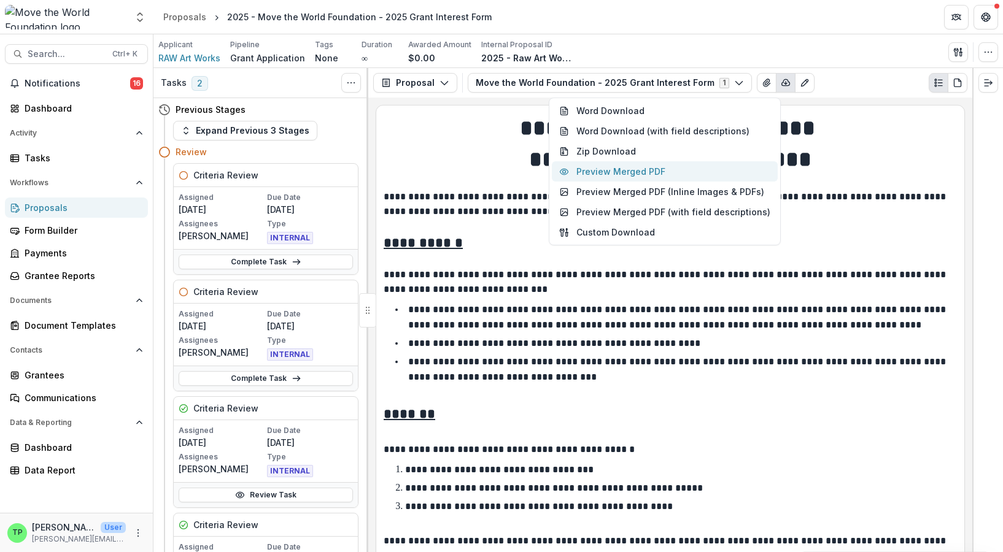
click at [692, 163] on button "Preview Merged PDF" at bounding box center [665, 171] width 226 height 20
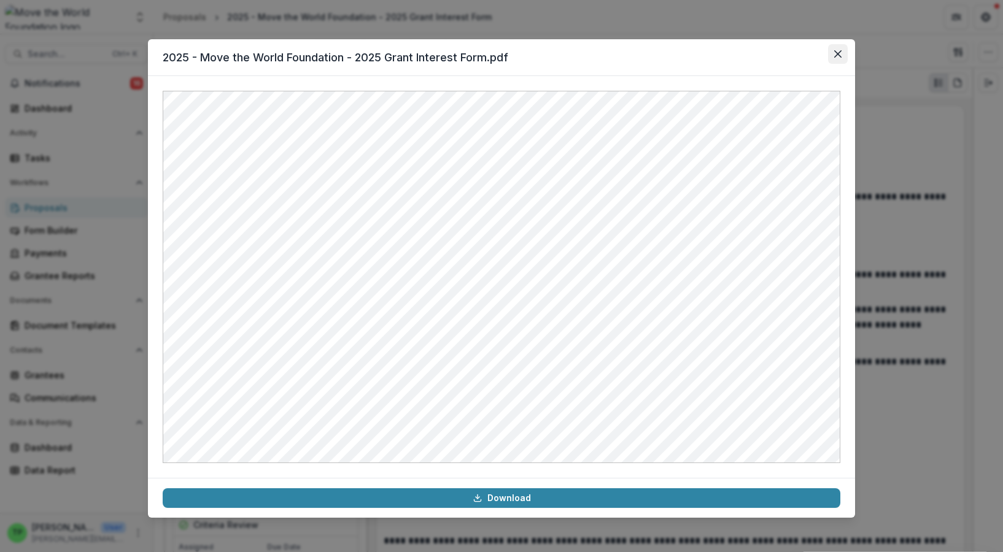
click at [838, 53] on icon "Close" at bounding box center [837, 53] width 7 height 7
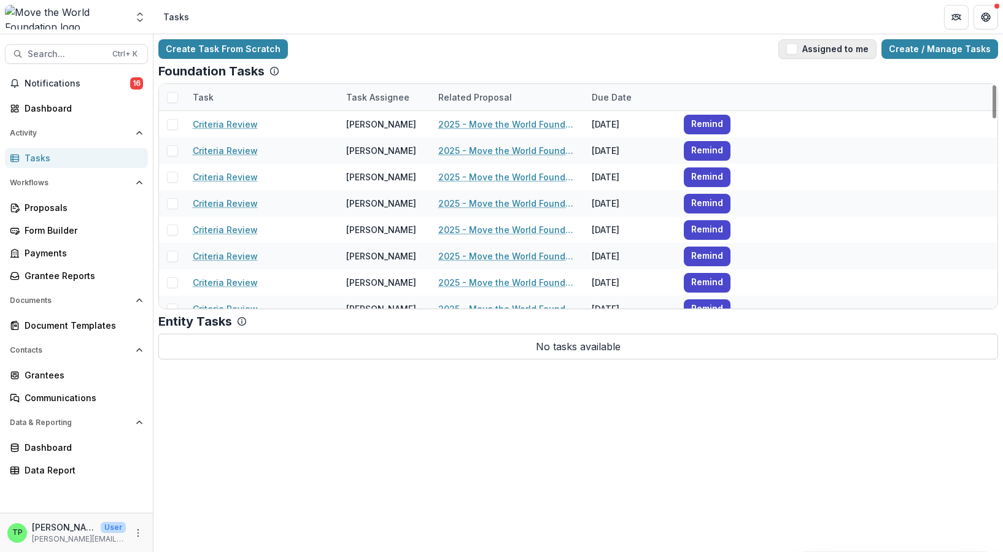
click at [797, 53] on span "button" at bounding box center [791, 49] width 11 height 11
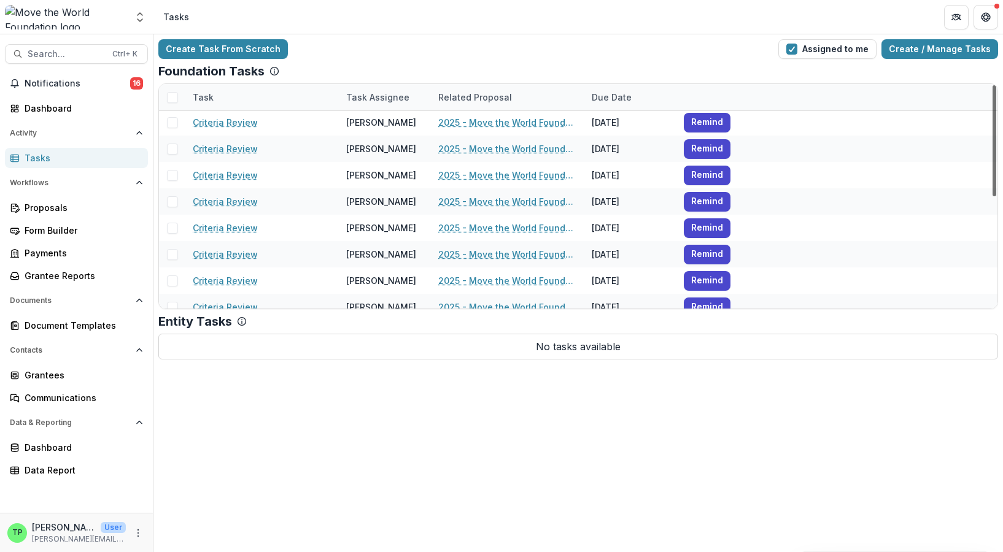
scroll to position [50, 0]
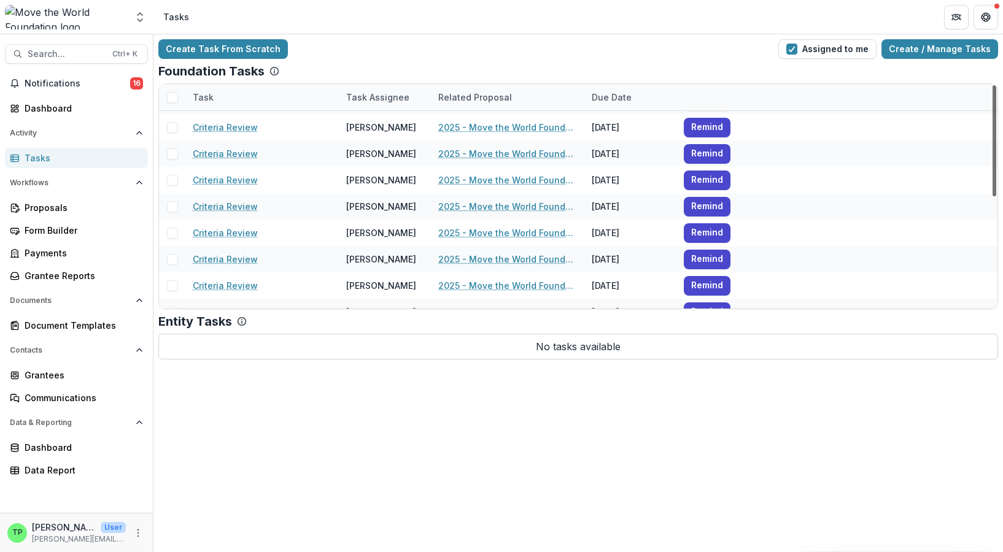
drag, startPoint x: 994, startPoint y: 213, endPoint x: 1004, endPoint y: 126, distance: 87.1
click at [996, 126] on div at bounding box center [995, 140] width 4 height 111
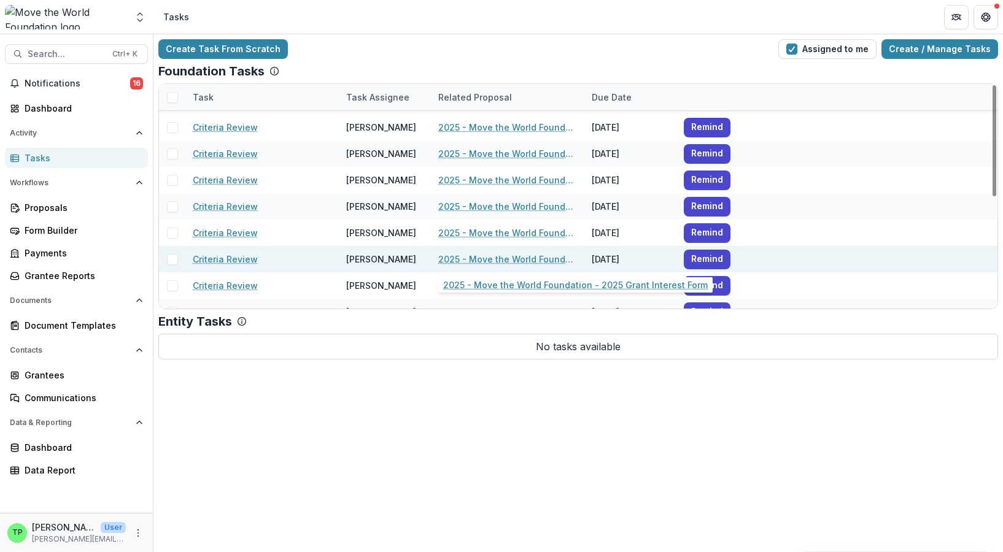
click at [527, 260] on link "2025 - Move the World Foundation - 2025 Grant Interest Form" at bounding box center [507, 259] width 139 height 13
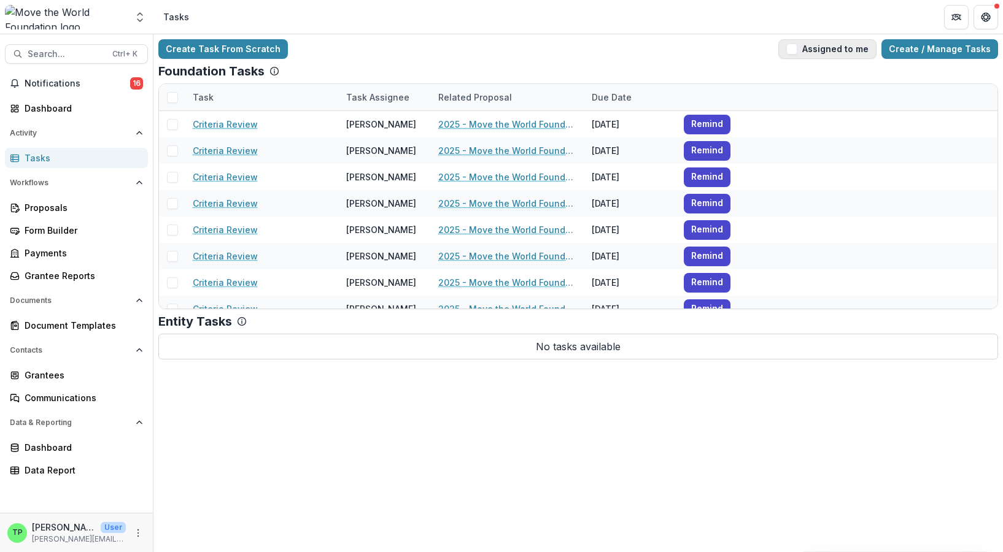
click at [797, 47] on span "button" at bounding box center [791, 49] width 11 height 11
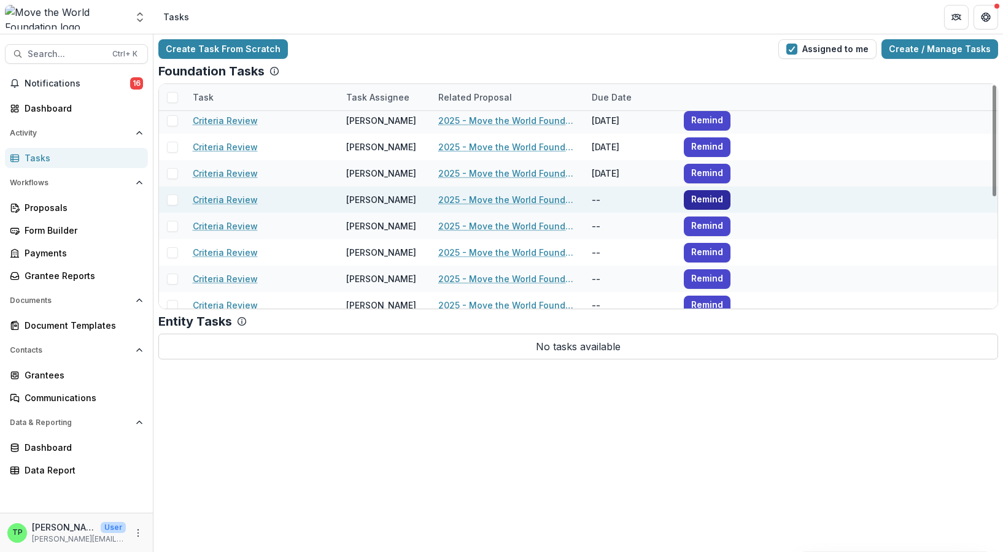
scroll to position [225, 0]
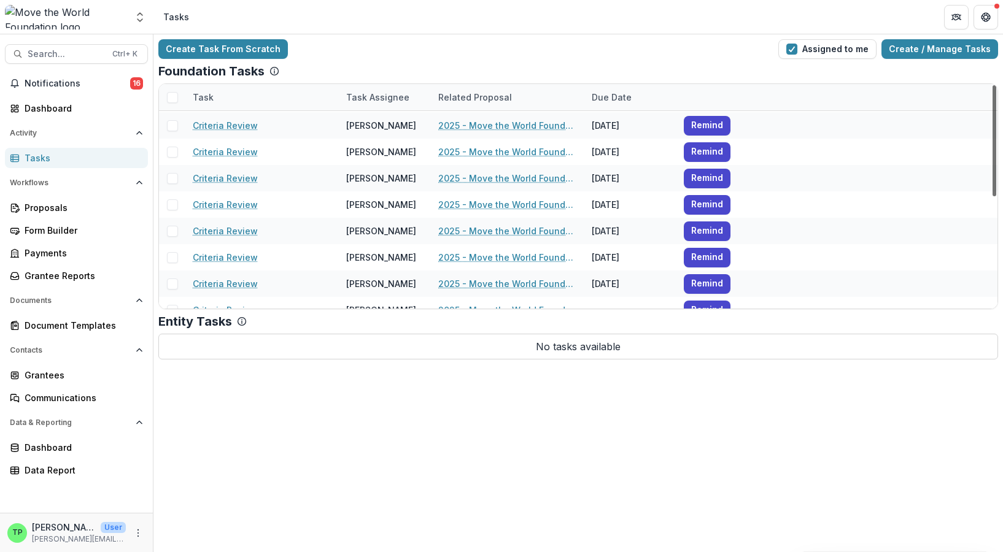
drag, startPoint x: 995, startPoint y: 246, endPoint x: 1003, endPoint y: 173, distance: 72.9
click at [996, 173] on div at bounding box center [995, 140] width 4 height 111
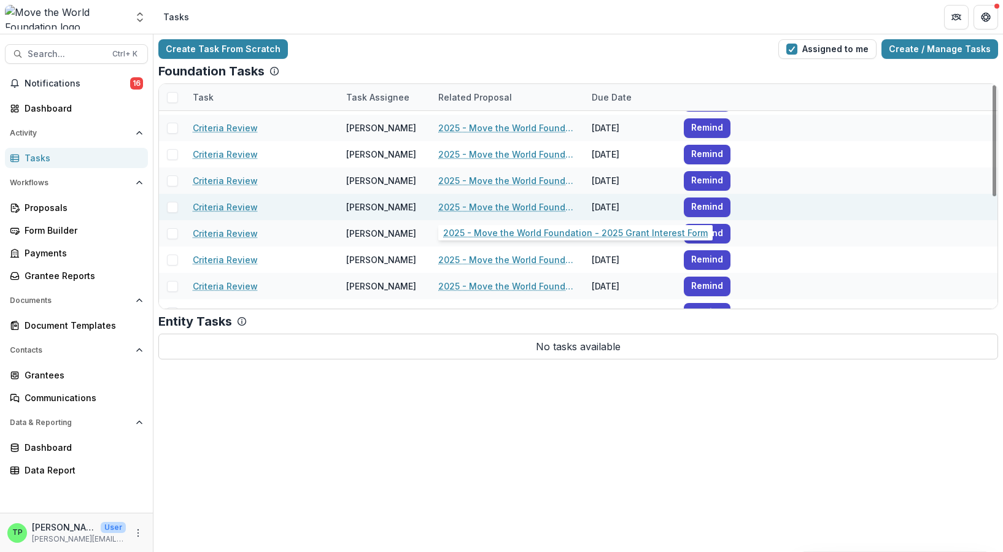
click at [489, 203] on link "2025 - Move the World Foundation - 2025 Grant Interest Form" at bounding box center [507, 207] width 139 height 13
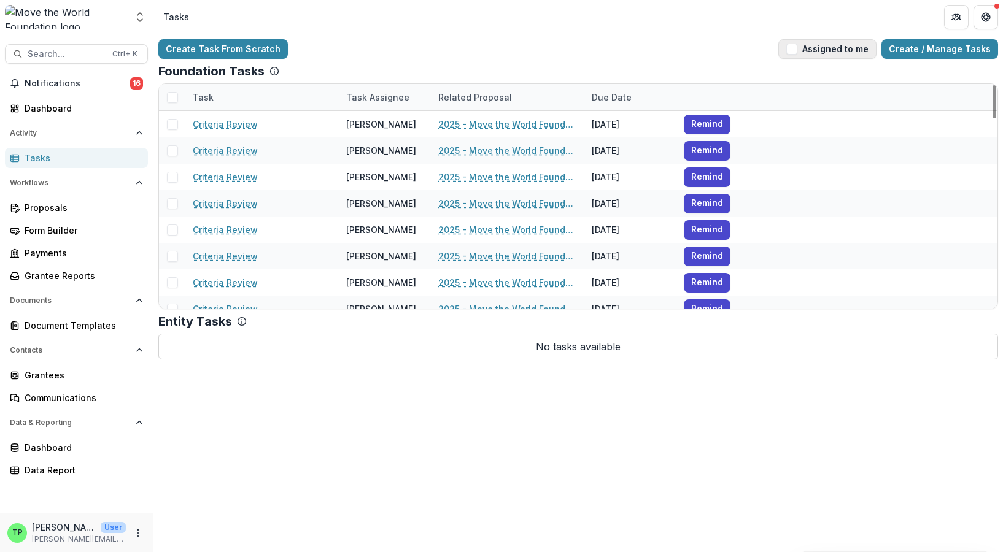
click at [797, 48] on span "button" at bounding box center [791, 49] width 11 height 11
drag, startPoint x: 994, startPoint y: 236, endPoint x: 1005, endPoint y: 110, distance: 126.9
click at [996, 110] on div at bounding box center [995, 140] width 4 height 111
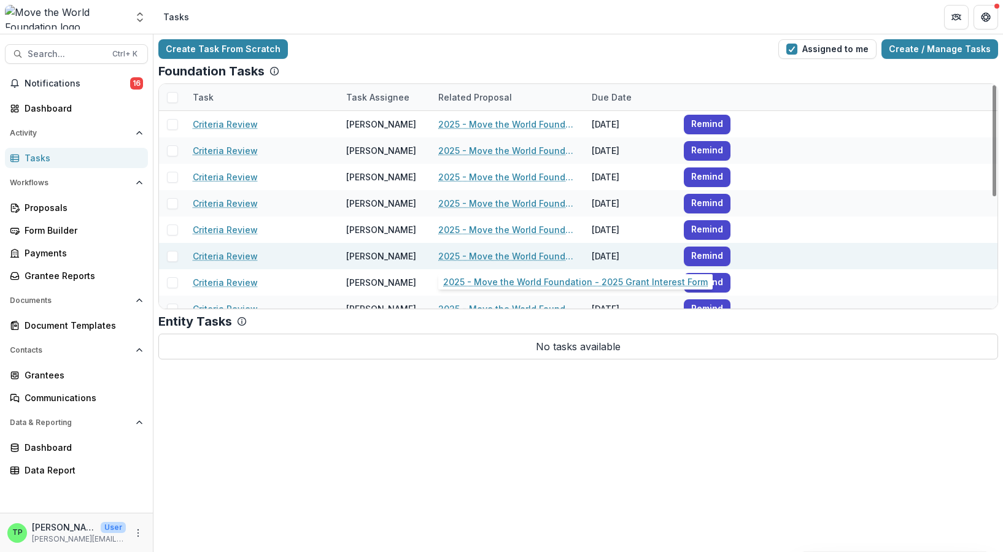
click at [540, 255] on link "2025 - Move the World Foundation - 2025 Grant Interest Form" at bounding box center [507, 256] width 139 height 13
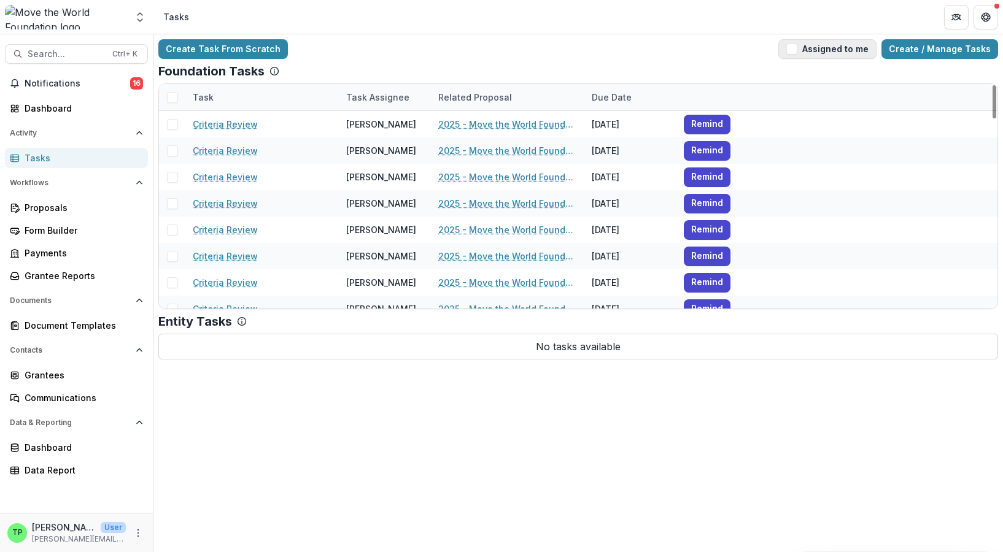
drag, startPoint x: 834, startPoint y: 50, endPoint x: 842, endPoint y: 48, distance: 7.6
click at [835, 50] on button "Assigned to me" at bounding box center [827, 49] width 98 height 20
click at [996, 98] on div at bounding box center [995, 140] width 4 height 111
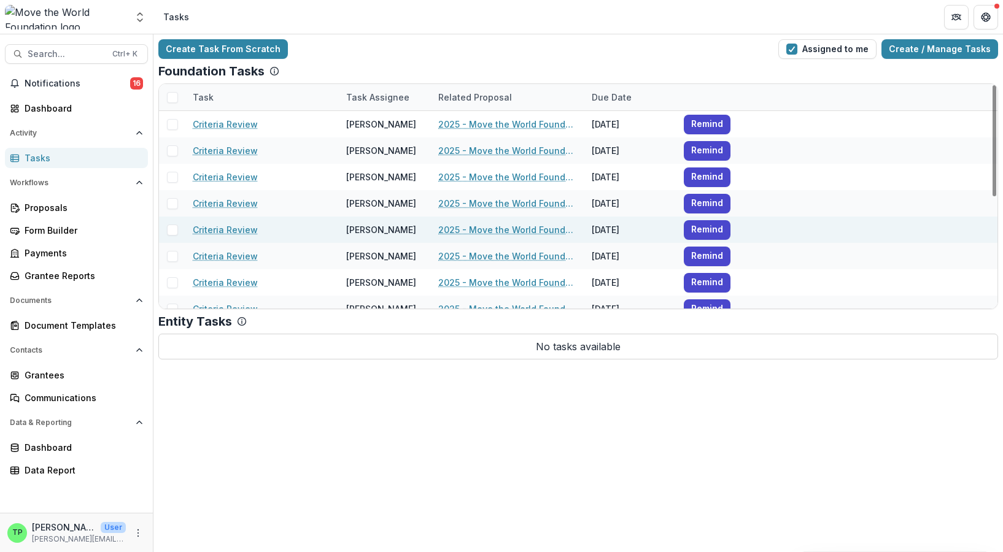
click at [547, 231] on link "2025 - Move the World Foundation - 2025 Grant Interest Form" at bounding box center [507, 229] width 139 height 13
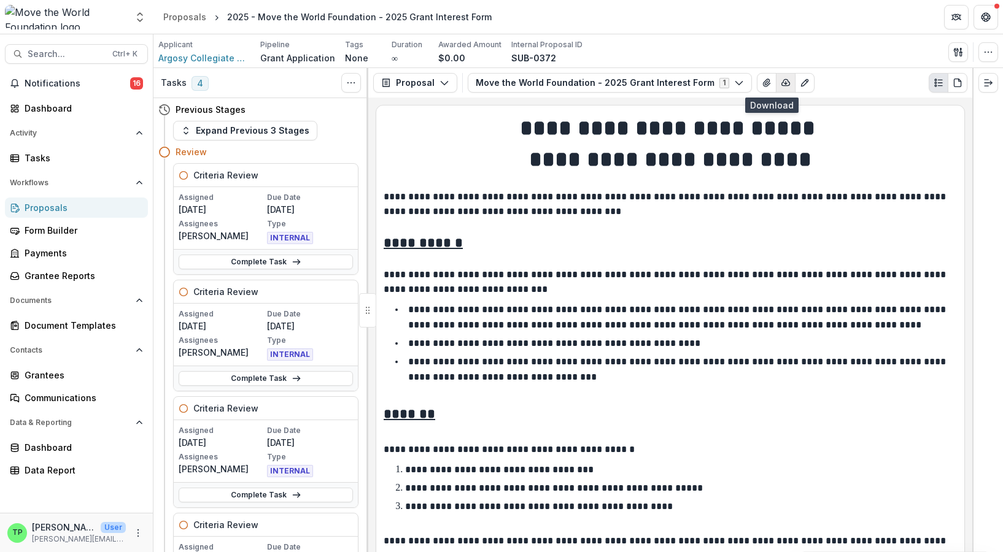
click at [781, 87] on icon "button" at bounding box center [786, 83] width 10 height 10
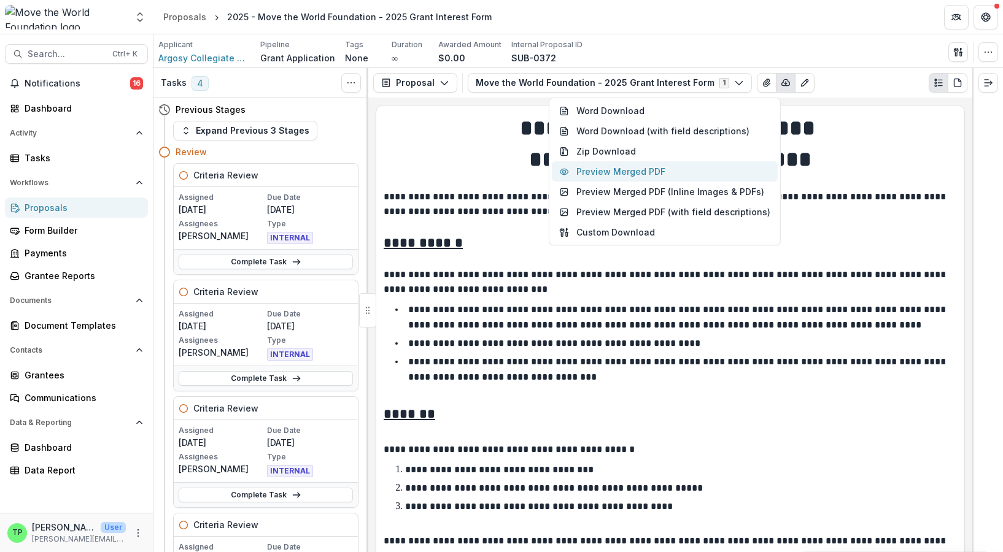
click at [683, 171] on button "Preview Merged PDF" at bounding box center [665, 171] width 226 height 20
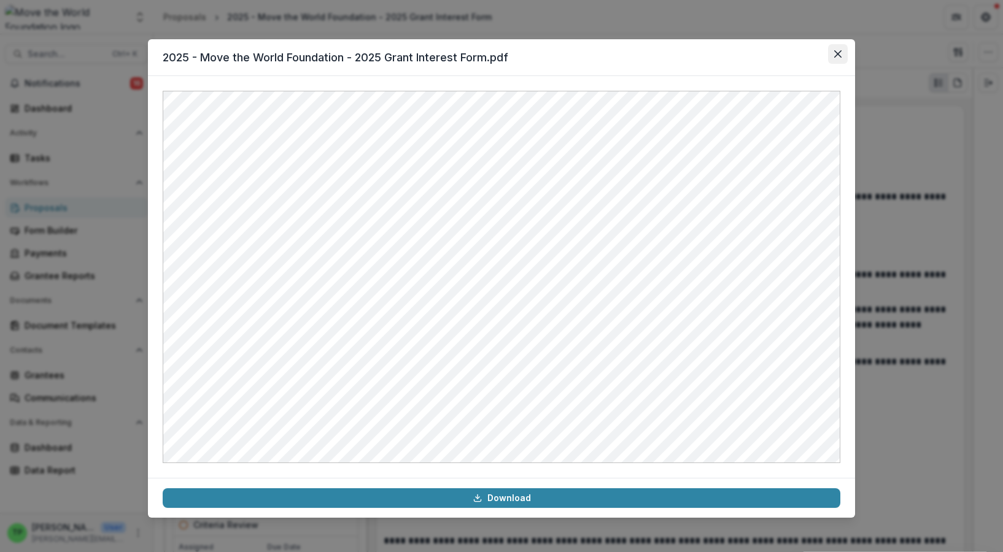
click at [837, 54] on icon "Close" at bounding box center [837, 53] width 7 height 7
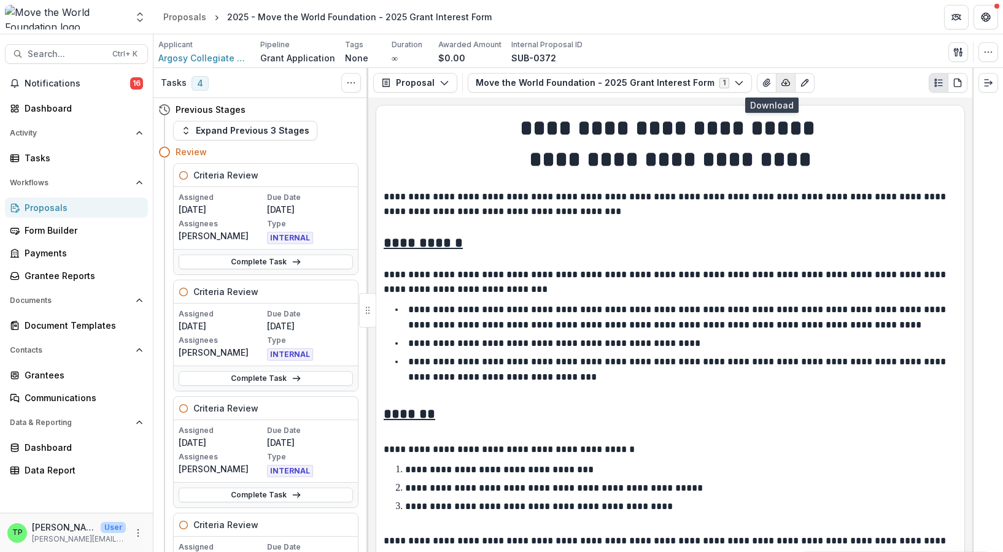
click at [782, 82] on icon "button" at bounding box center [786, 83] width 8 height 6
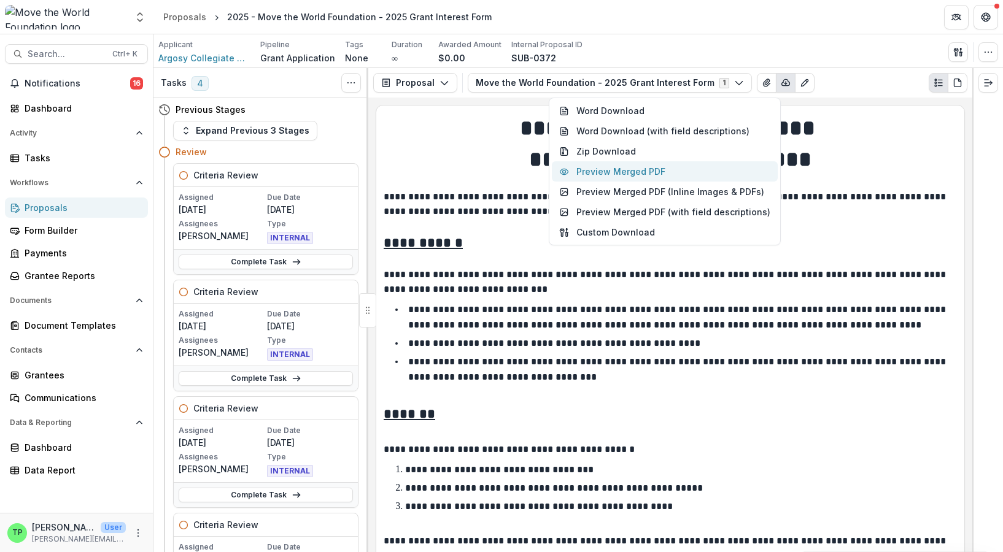
click at [633, 168] on button "Preview Merged PDF" at bounding box center [665, 171] width 226 height 20
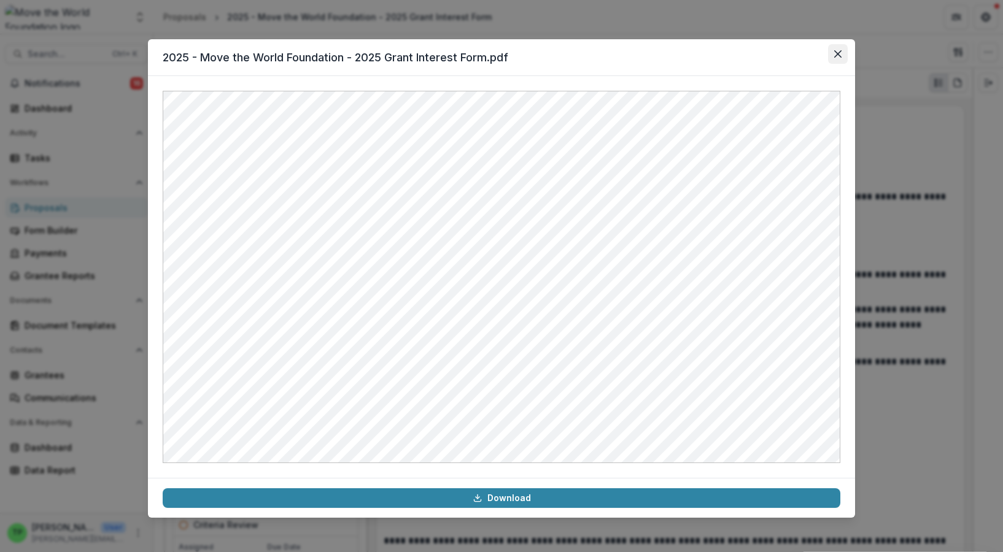
click at [835, 55] on icon "Close" at bounding box center [837, 53] width 7 height 7
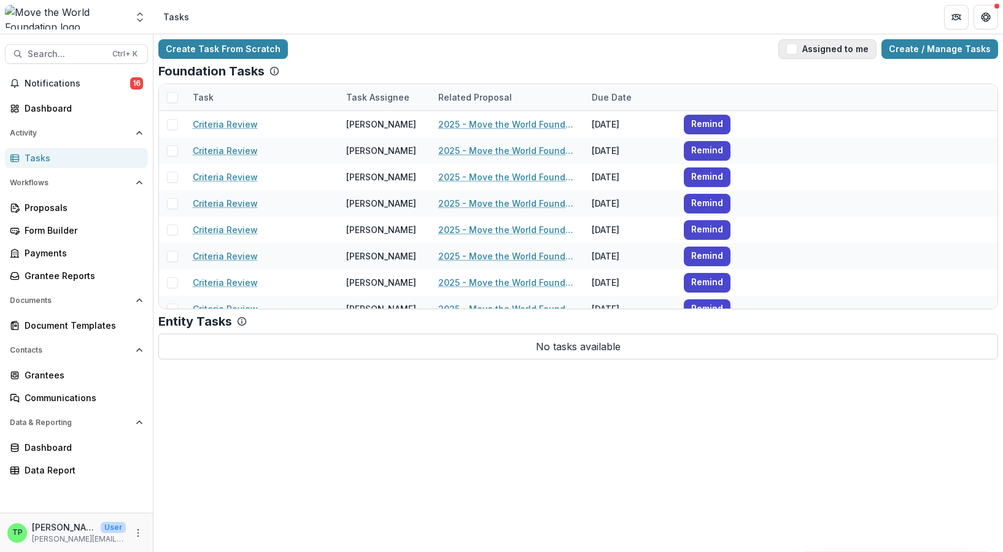
click at [797, 50] on span "button" at bounding box center [791, 49] width 11 height 11
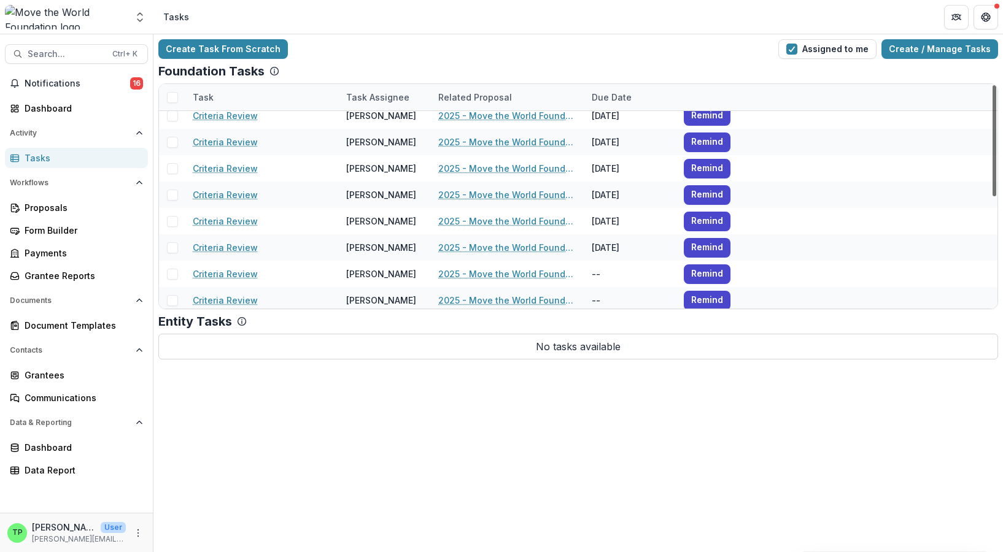
scroll to position [123, 0]
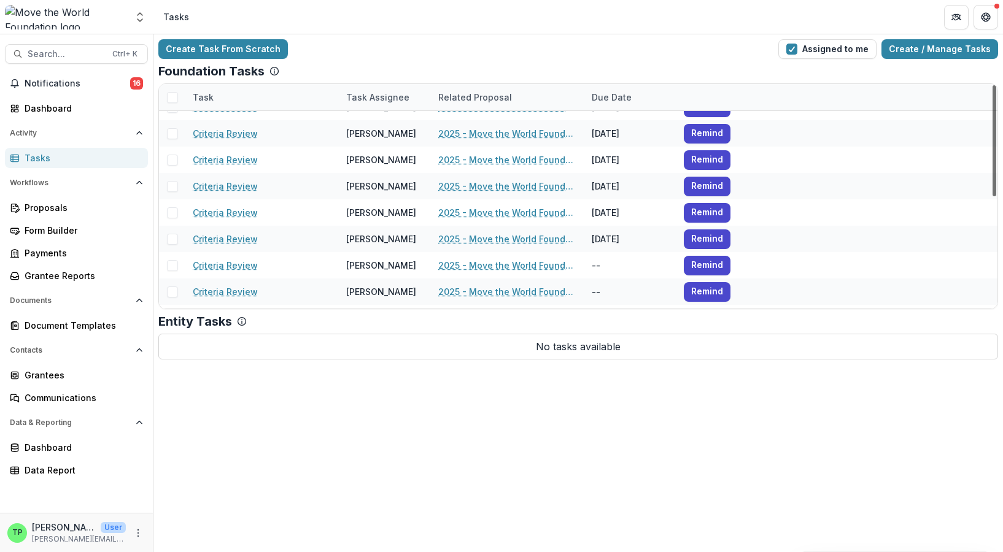
drag, startPoint x: 995, startPoint y: 229, endPoint x: 1007, endPoint y: 179, distance: 51.7
click at [996, 179] on div at bounding box center [995, 140] width 4 height 111
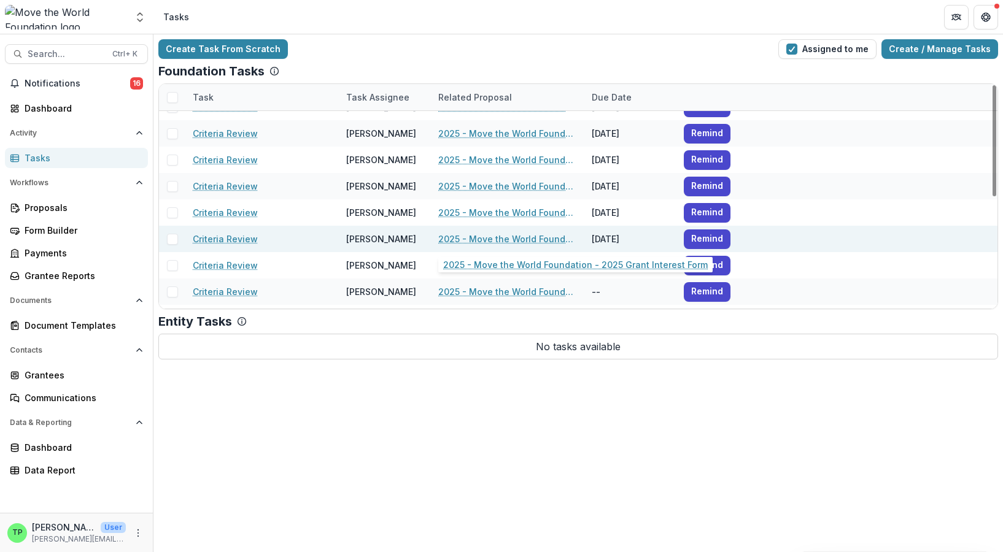
click at [492, 239] on link "2025 - Move the World Foundation - 2025 Grant Interest Form" at bounding box center [507, 239] width 139 height 13
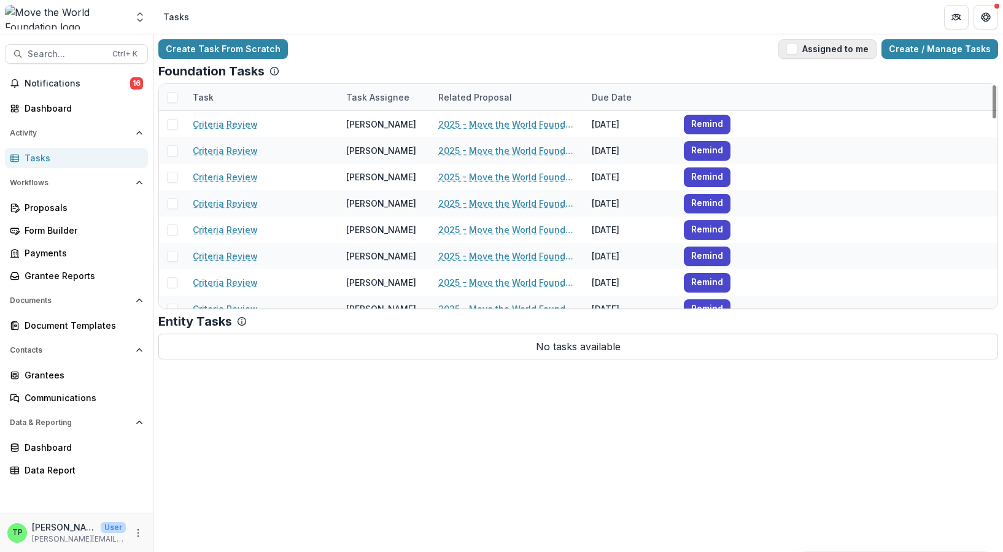
click at [811, 50] on button "Assigned to me" at bounding box center [827, 49] width 98 height 20
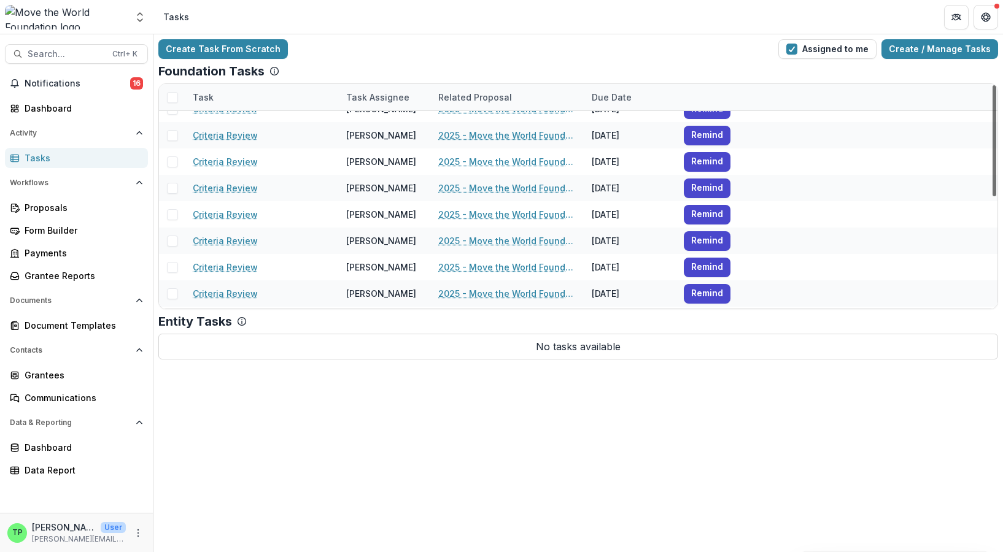
scroll to position [71, 0]
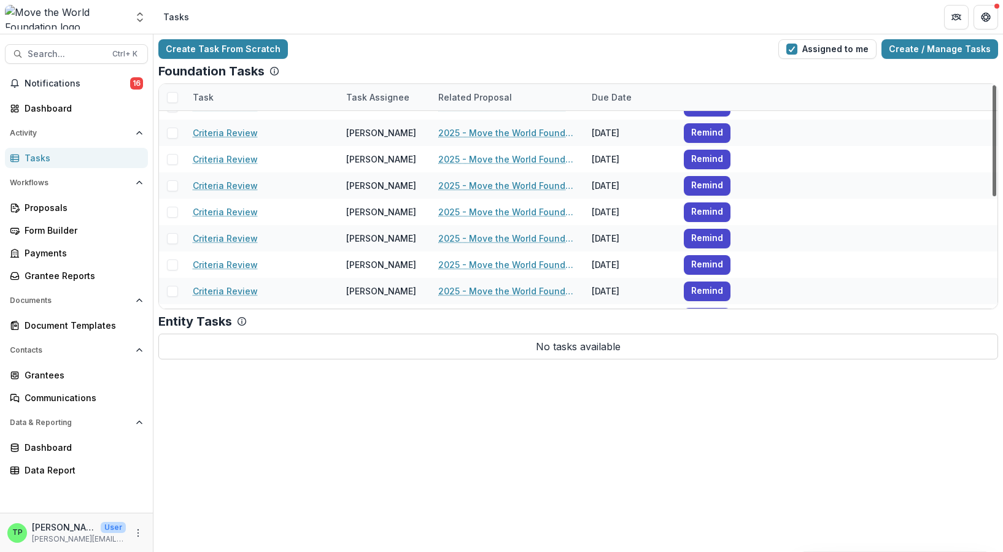
drag, startPoint x: 994, startPoint y: 180, endPoint x: 991, endPoint y: 215, distance: 34.5
click at [993, 196] on div at bounding box center [995, 140] width 4 height 111
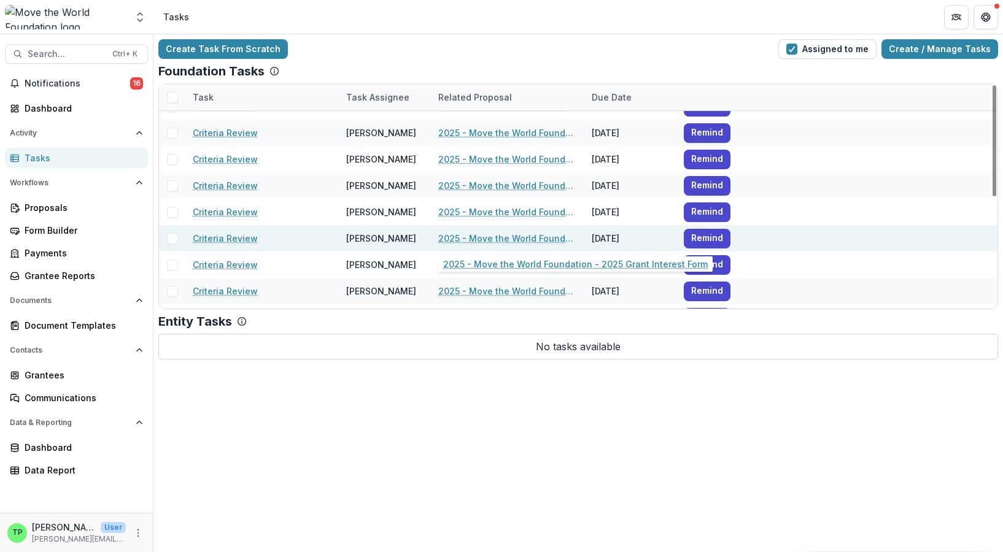
click at [481, 238] on link "2025 - Move the World Foundation - 2025 Grant Interest Form" at bounding box center [507, 238] width 139 height 13
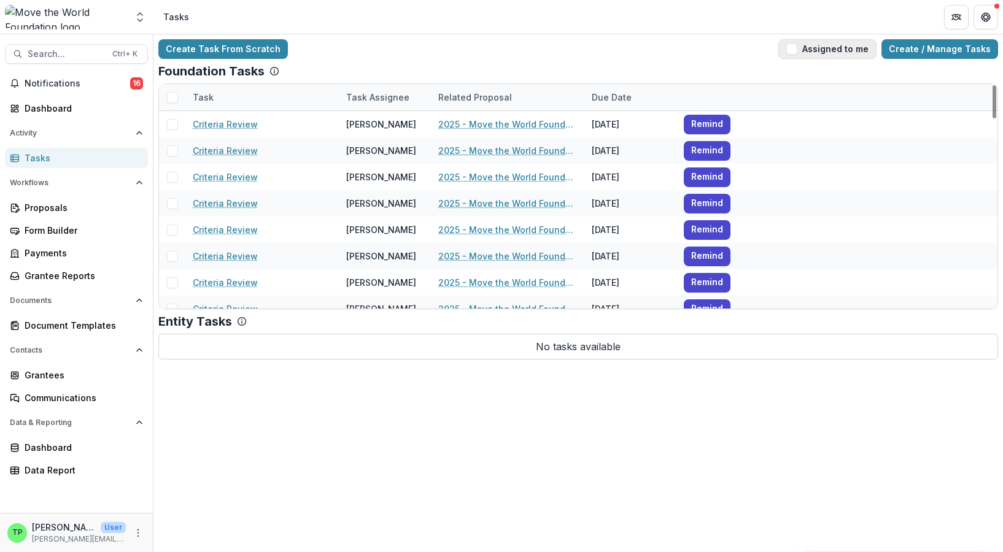
click at [791, 45] on button "Assigned to me" at bounding box center [827, 49] width 98 height 20
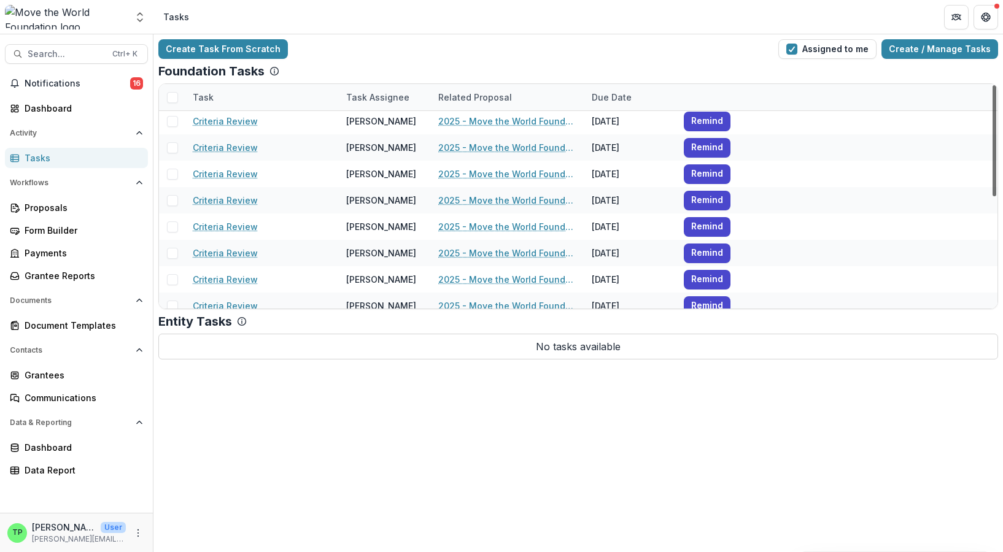
drag, startPoint x: 993, startPoint y: 107, endPoint x: 1007, endPoint y: 134, distance: 30.5
click at [996, 134] on div at bounding box center [995, 140] width 4 height 111
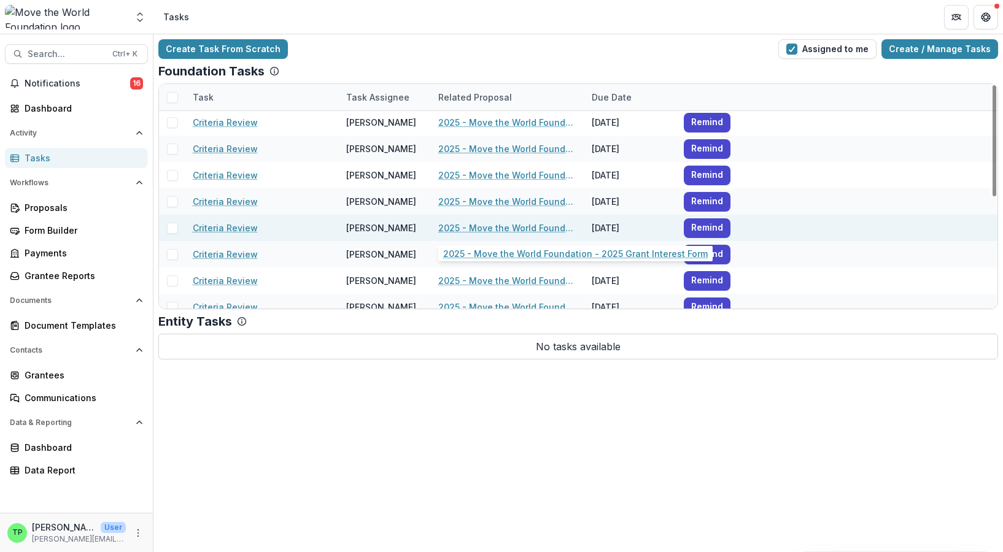
click at [501, 228] on link "2025 - Move the World Foundation - 2025 Grant Interest Form" at bounding box center [507, 228] width 139 height 13
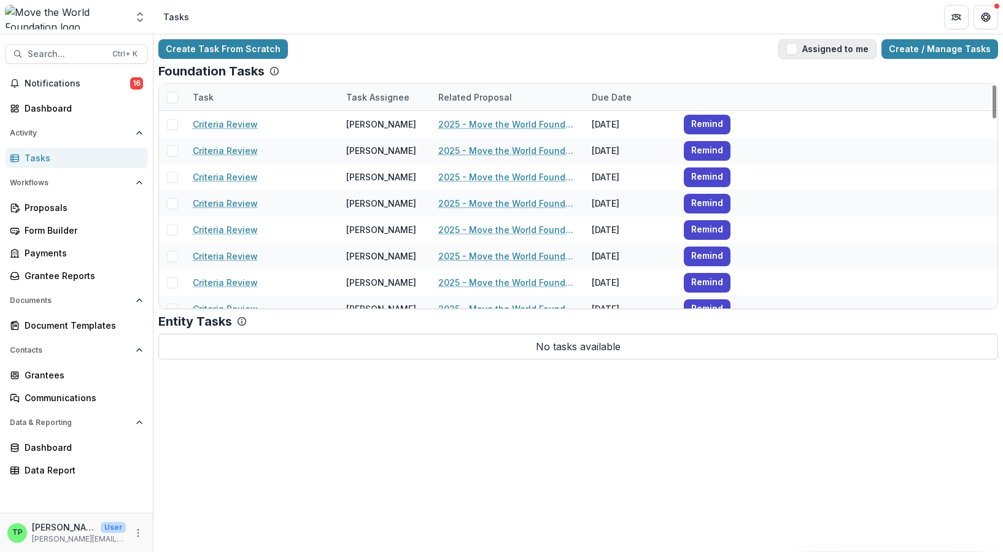
click at [821, 50] on button "Assigned to me" at bounding box center [827, 49] width 98 height 20
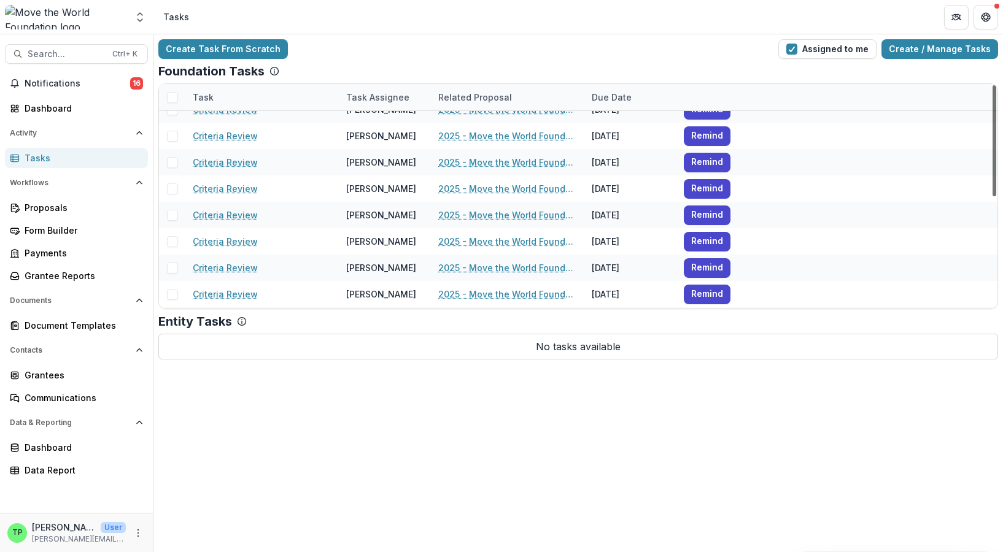
scroll to position [40, 0]
drag, startPoint x: 992, startPoint y: 123, endPoint x: 1003, endPoint y: 142, distance: 22.5
click at [996, 142] on div at bounding box center [995, 140] width 4 height 111
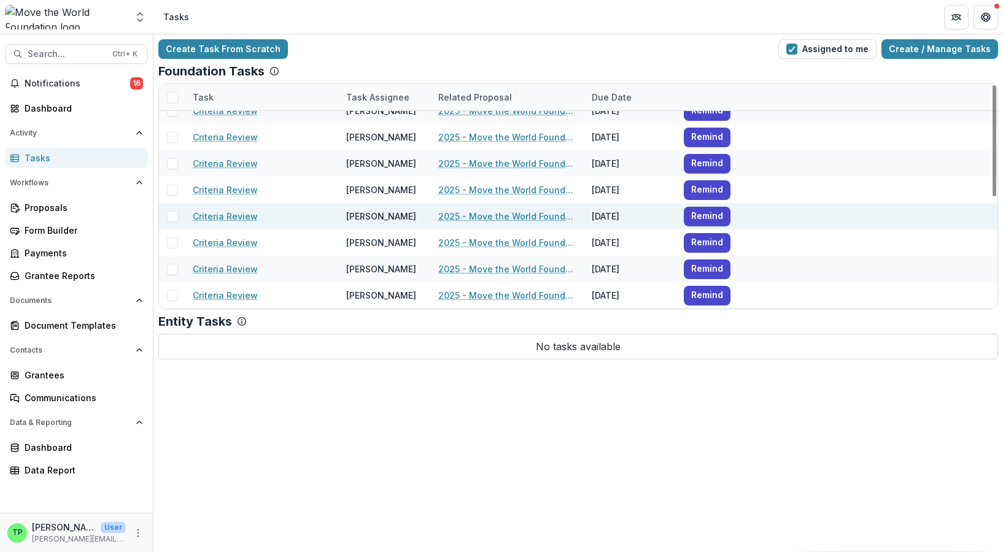
click at [498, 217] on link "2025 - Move the World Foundation - 2025 Grant Interest Form" at bounding box center [507, 216] width 139 height 13
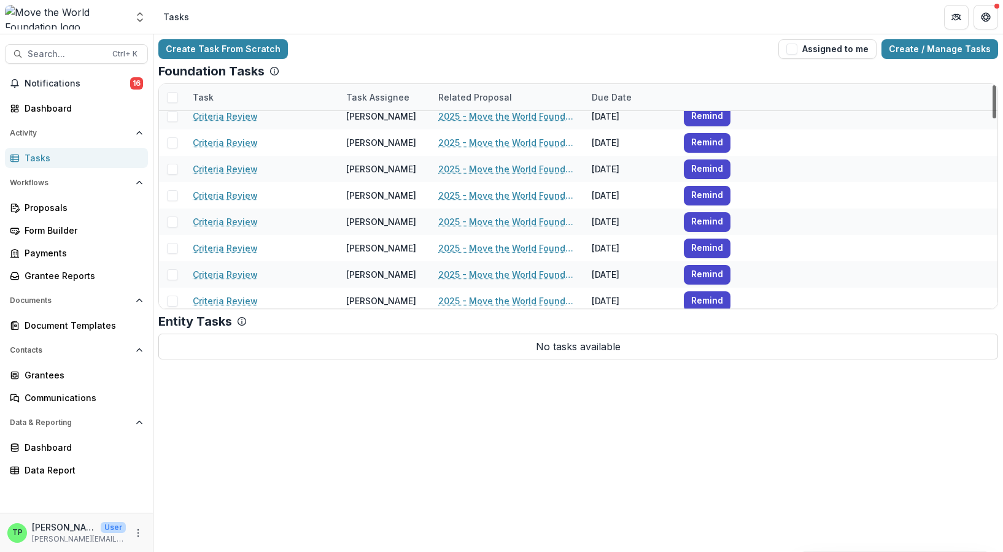
scroll to position [291, 0]
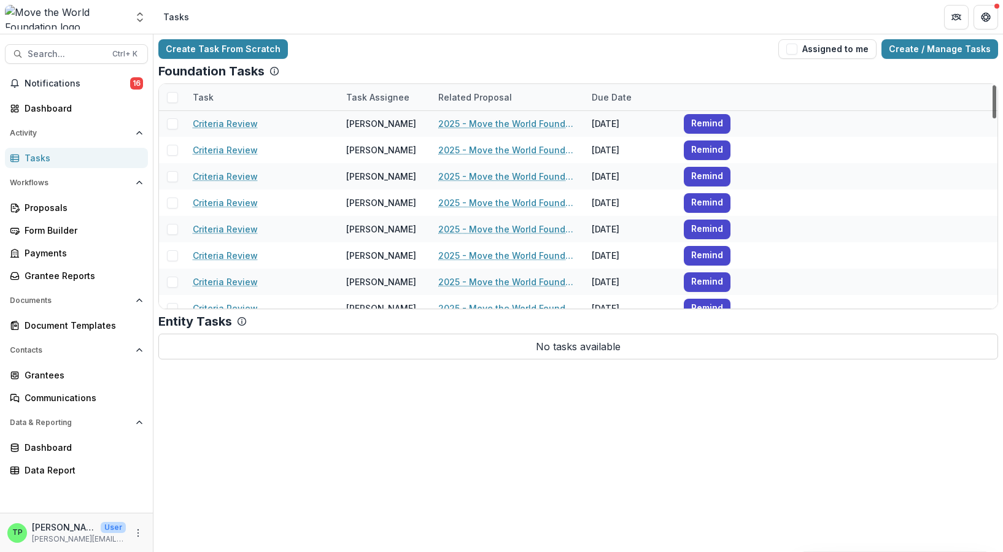
drag, startPoint x: 994, startPoint y: 107, endPoint x: 1004, endPoint y: 150, distance: 44.1
click at [996, 118] on div at bounding box center [995, 101] width 4 height 33
click at [847, 42] on button "Assigned to me" at bounding box center [827, 49] width 98 height 20
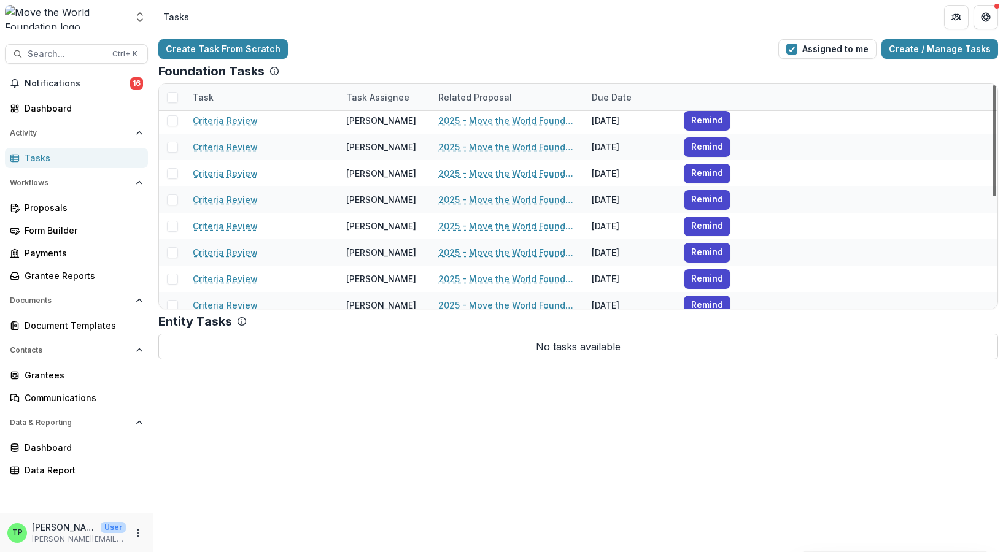
scroll to position [0, 0]
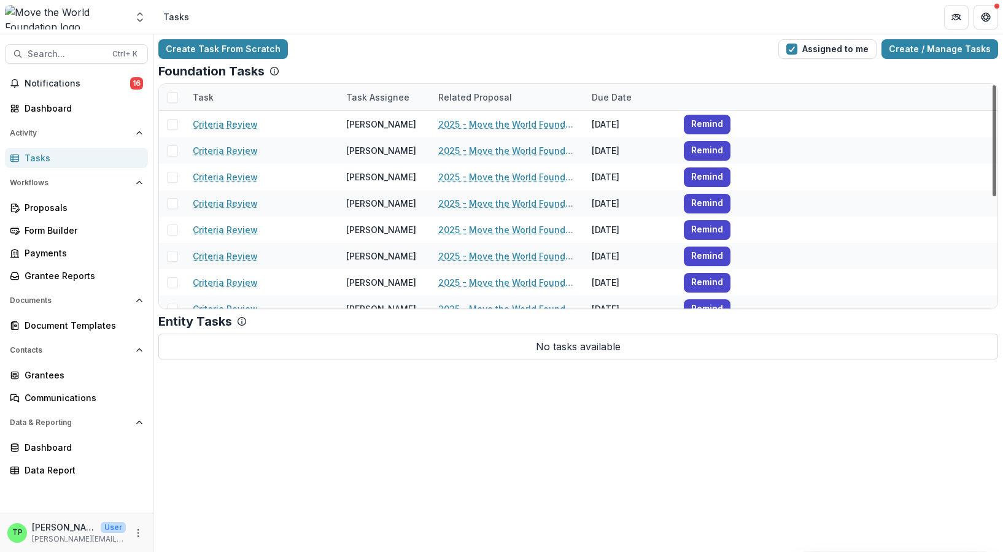
drag, startPoint x: 995, startPoint y: 145, endPoint x: 1010, endPoint y: 93, distance: 53.8
click at [996, 93] on div at bounding box center [995, 140] width 4 height 111
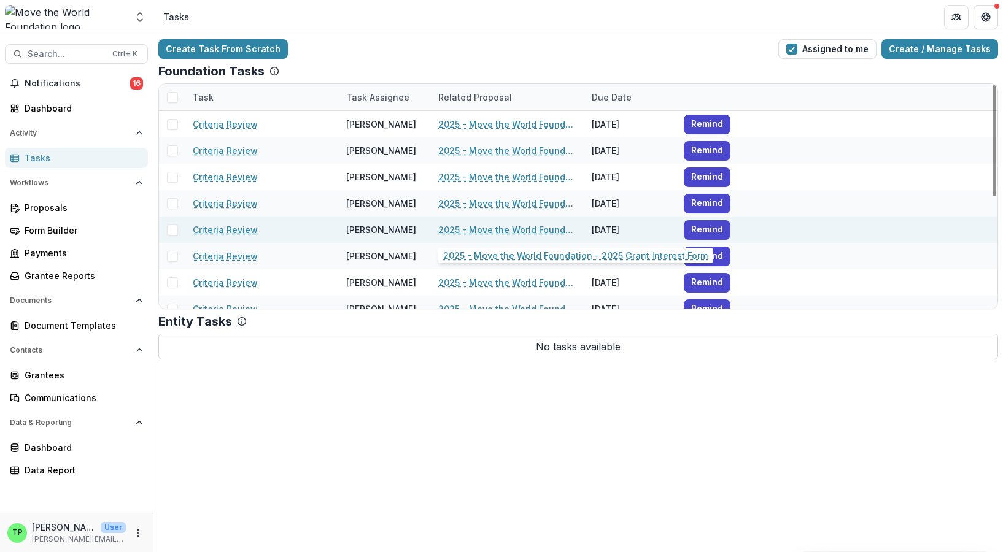
click at [548, 230] on link "2025 - Move the World Foundation - 2025 Grant Interest Form" at bounding box center [507, 229] width 139 height 13
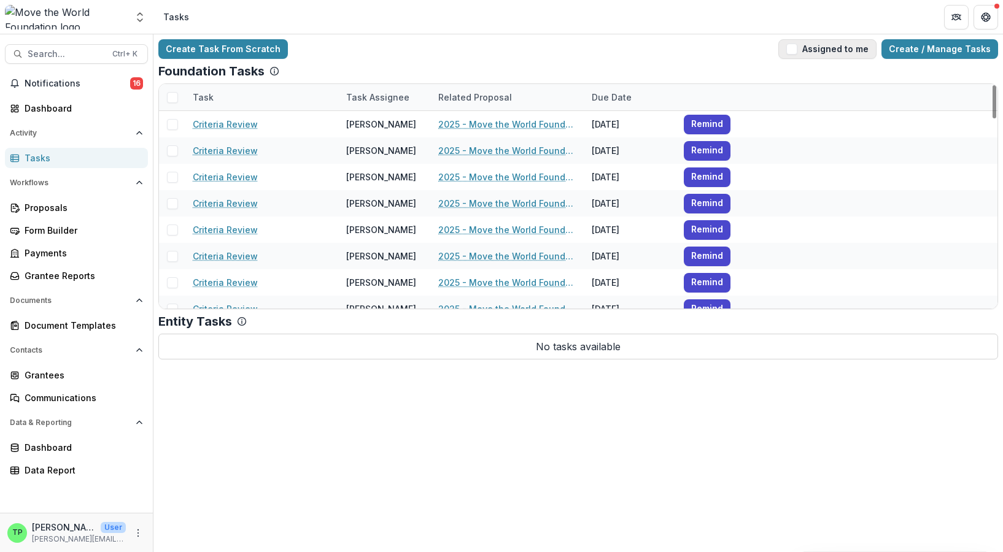
click at [808, 48] on button "Assigned to me" at bounding box center [827, 49] width 98 height 20
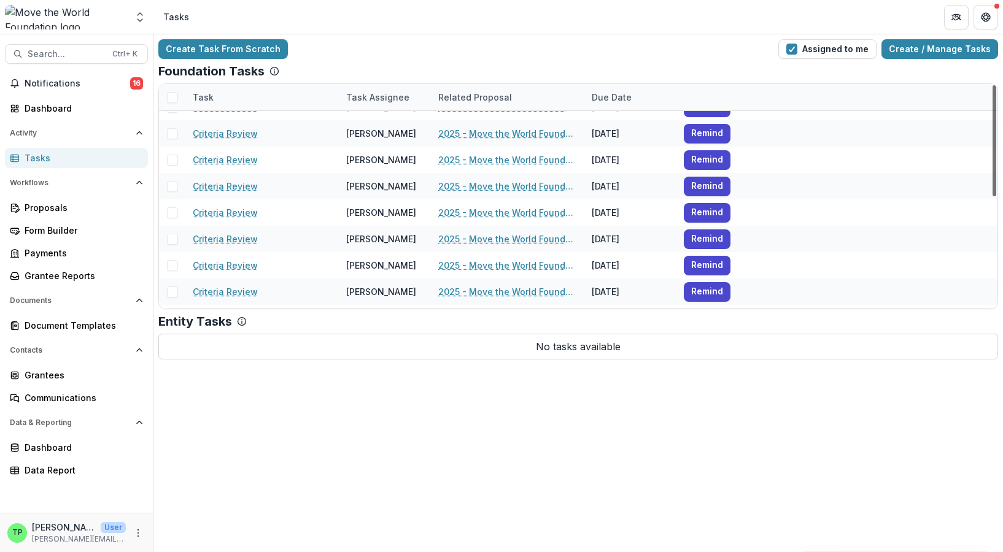
scroll to position [16, 0]
drag, startPoint x: 994, startPoint y: 99, endPoint x: 993, endPoint y: 107, distance: 8.1
click at [993, 107] on div at bounding box center [995, 140] width 4 height 111
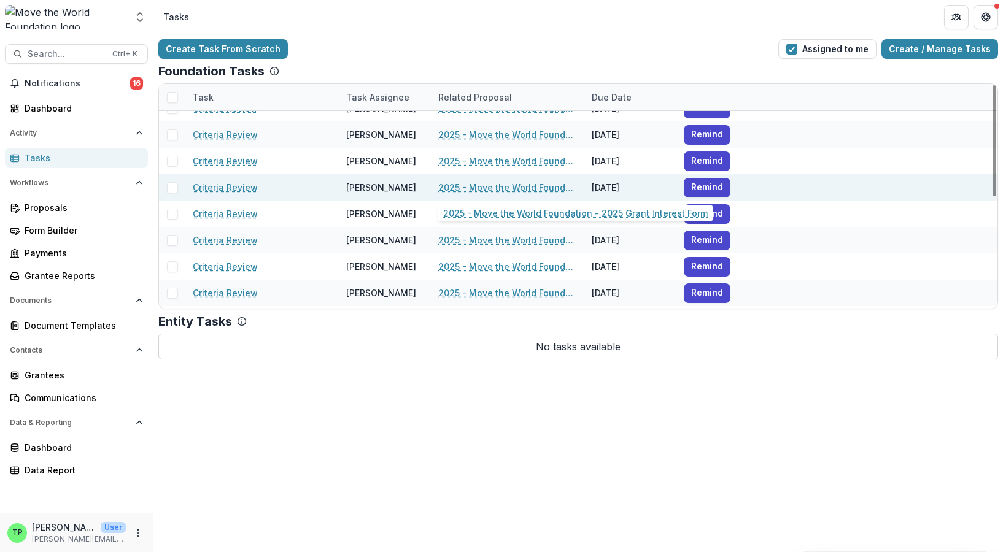
click at [522, 184] on link "2025 - Move the World Foundation - 2025 Grant Interest Form" at bounding box center [507, 187] width 139 height 13
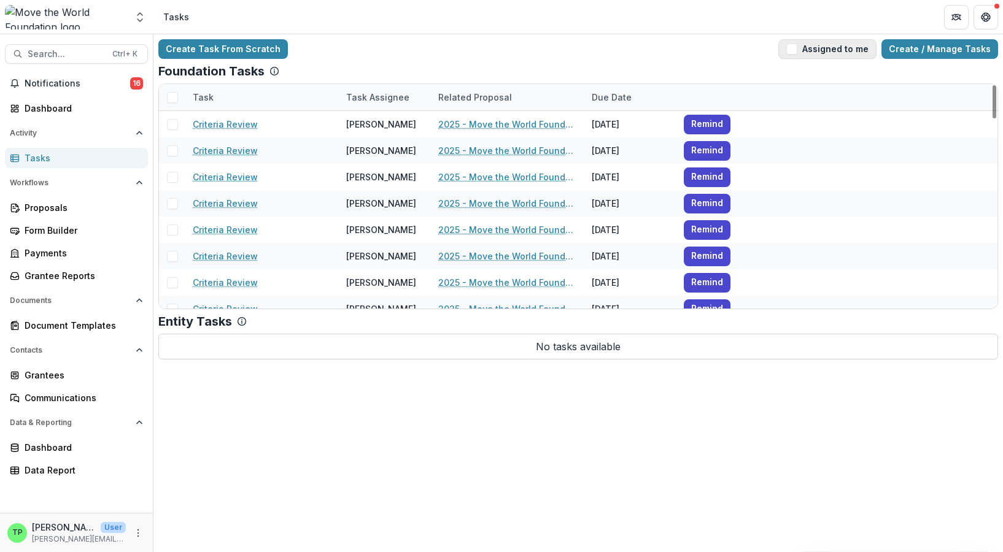
click at [869, 52] on button "Assigned to me" at bounding box center [827, 49] width 98 height 20
drag, startPoint x: 996, startPoint y: 101, endPoint x: 996, endPoint y: 88, distance: 12.9
click at [996, 88] on div at bounding box center [995, 140] width 4 height 111
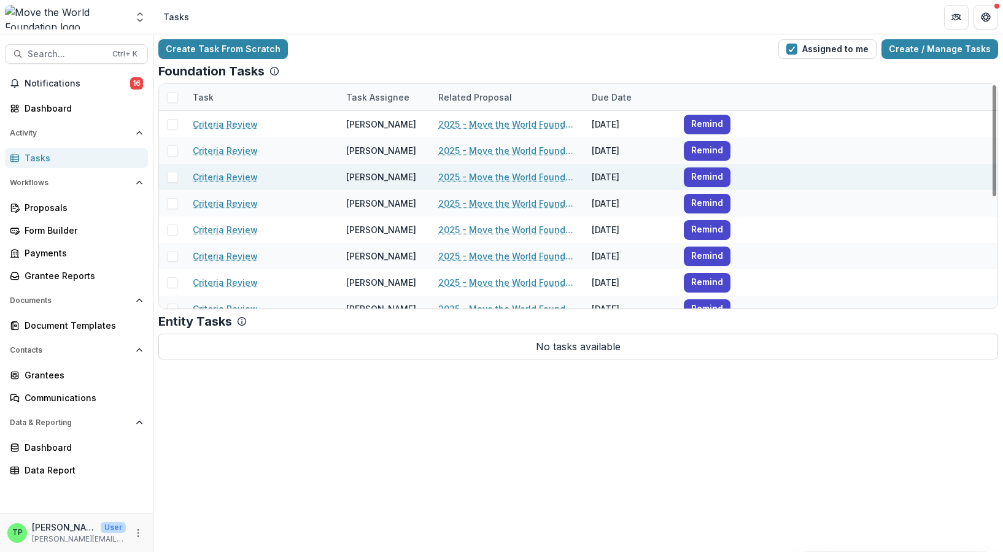
click at [533, 172] on link "2025 - Move the World Foundation - 2025 Grant Interest Form" at bounding box center [507, 177] width 139 height 13
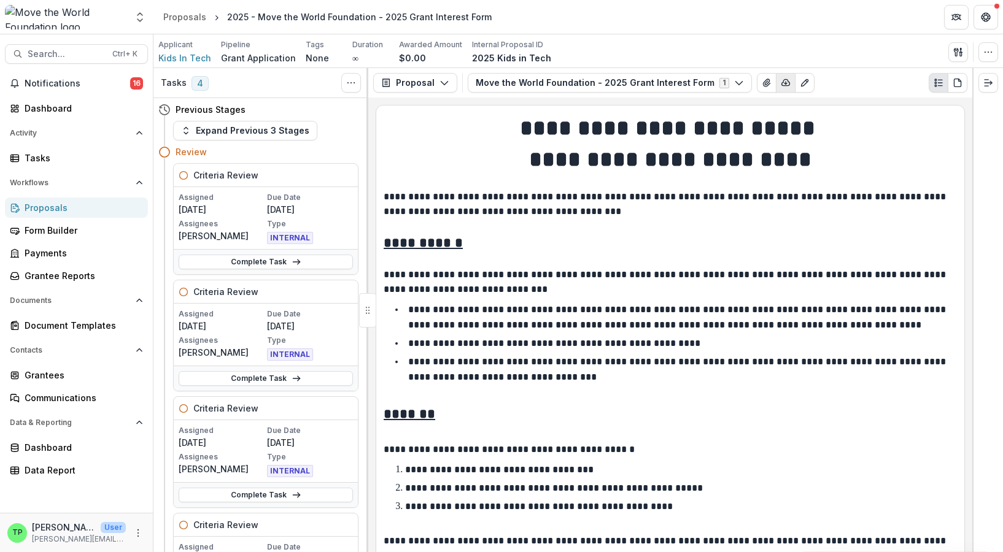
click at [776, 81] on button "button" at bounding box center [786, 83] width 20 height 20
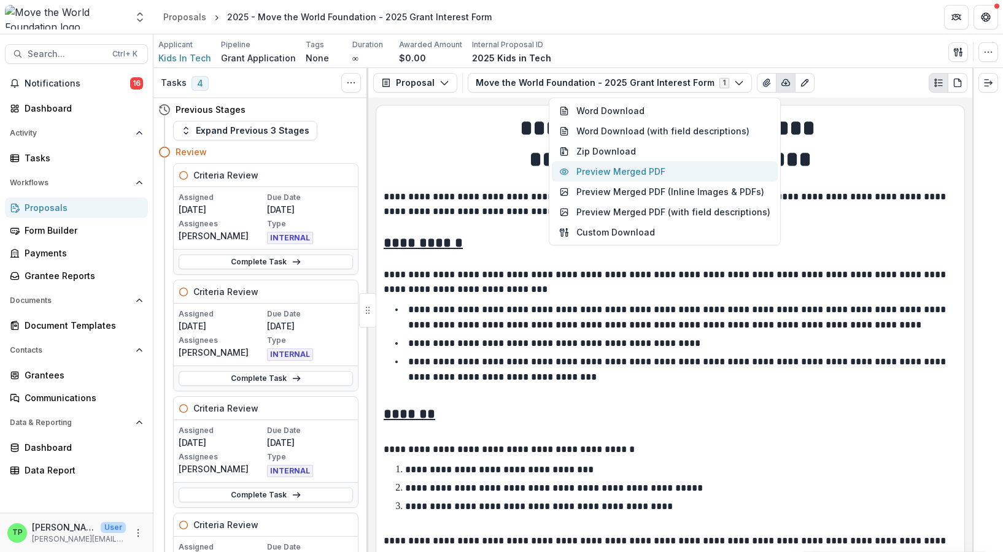
click at [666, 168] on button "Preview Merged PDF" at bounding box center [665, 171] width 226 height 20
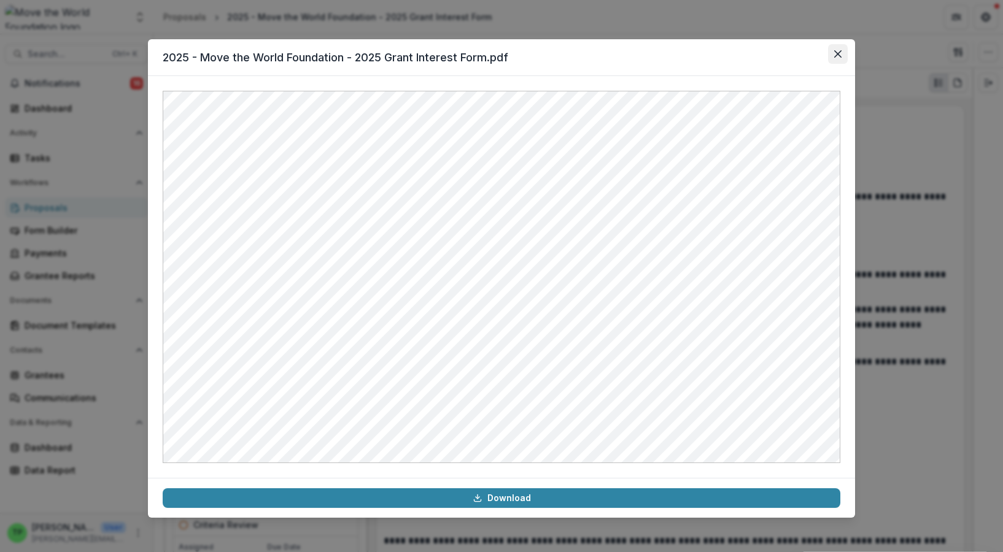
click at [837, 51] on icon "Close" at bounding box center [837, 53] width 7 height 7
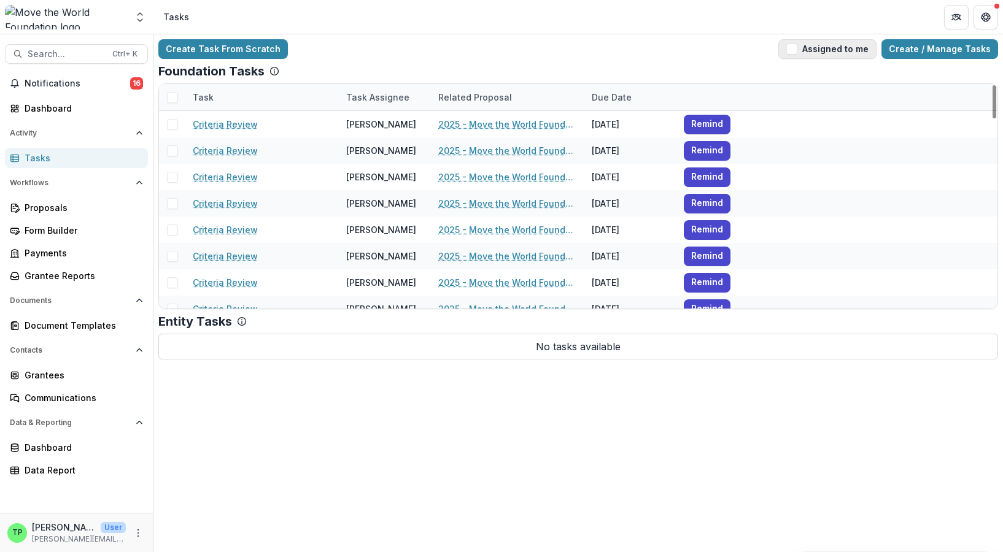
click at [850, 44] on button "Assigned to me" at bounding box center [827, 49] width 98 height 20
drag, startPoint x: 993, startPoint y: 115, endPoint x: 999, endPoint y: 104, distance: 11.8
click at [996, 100] on div at bounding box center [995, 140] width 4 height 111
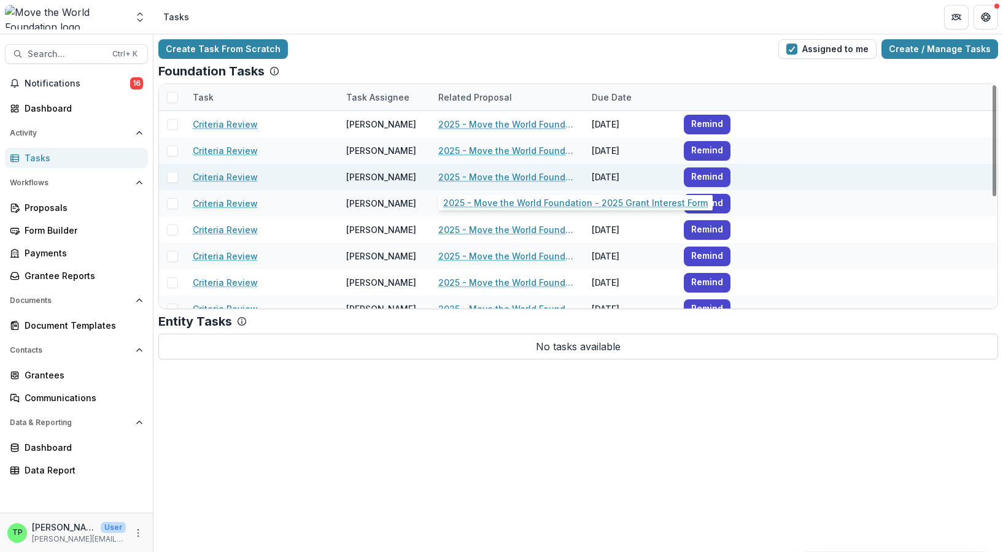
click at [540, 171] on link "2025 - Move the World Foundation - 2025 Grant Interest Form" at bounding box center [507, 177] width 139 height 13
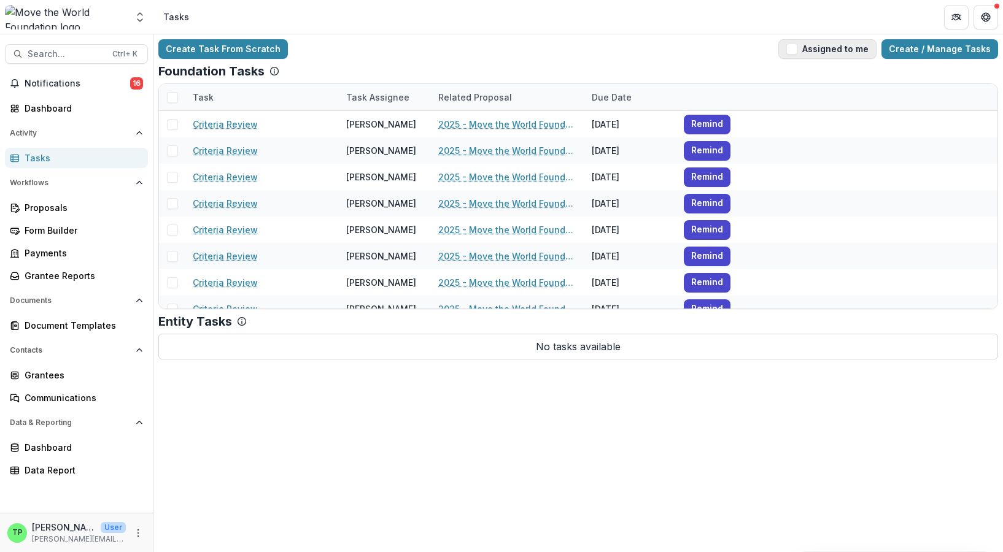
click at [835, 51] on button "Assigned to me" at bounding box center [827, 49] width 98 height 20
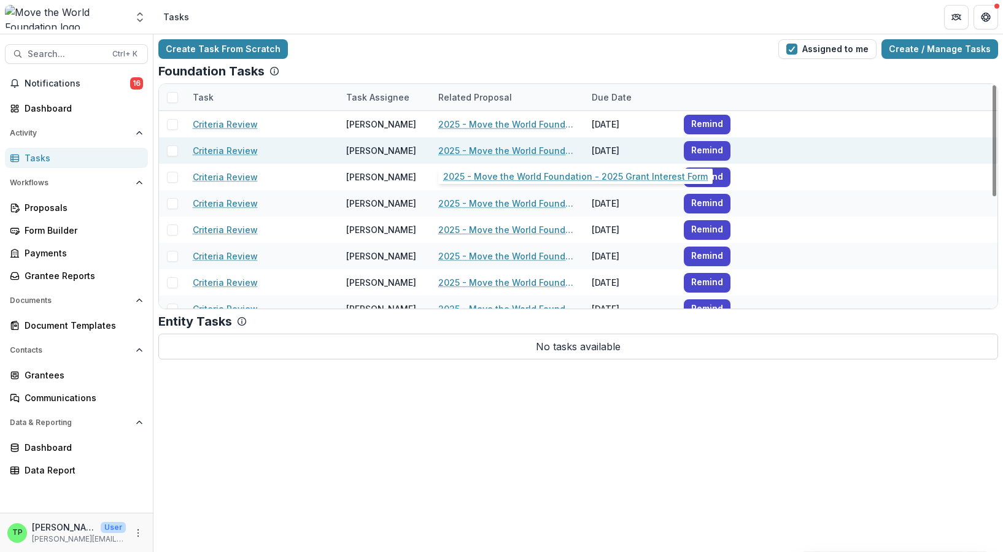
click at [538, 152] on link "2025 - Move the World Foundation - 2025 Grant Interest Form" at bounding box center [507, 150] width 139 height 13
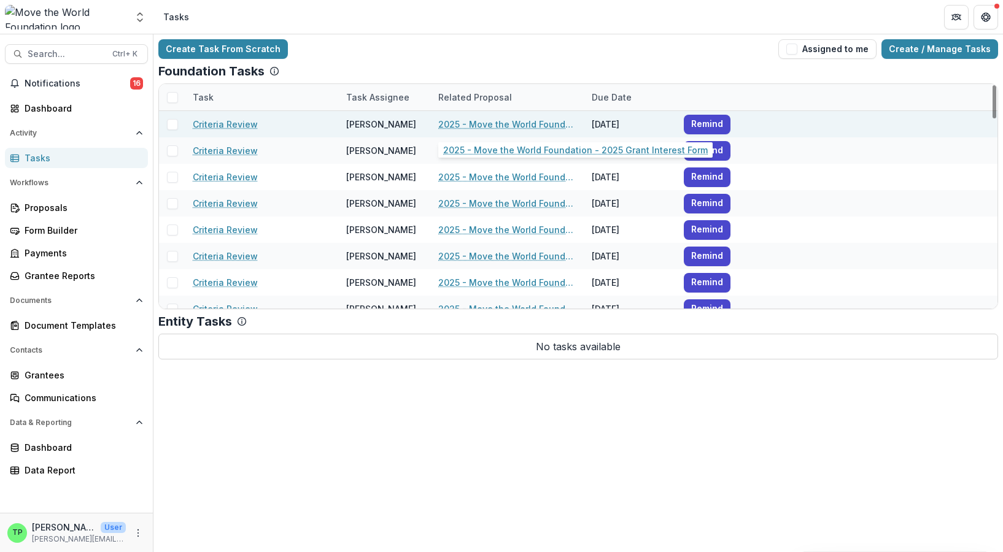
click at [524, 123] on link "2025 - Move the World Foundation - 2025 Grant Interest Form" at bounding box center [507, 124] width 139 height 13
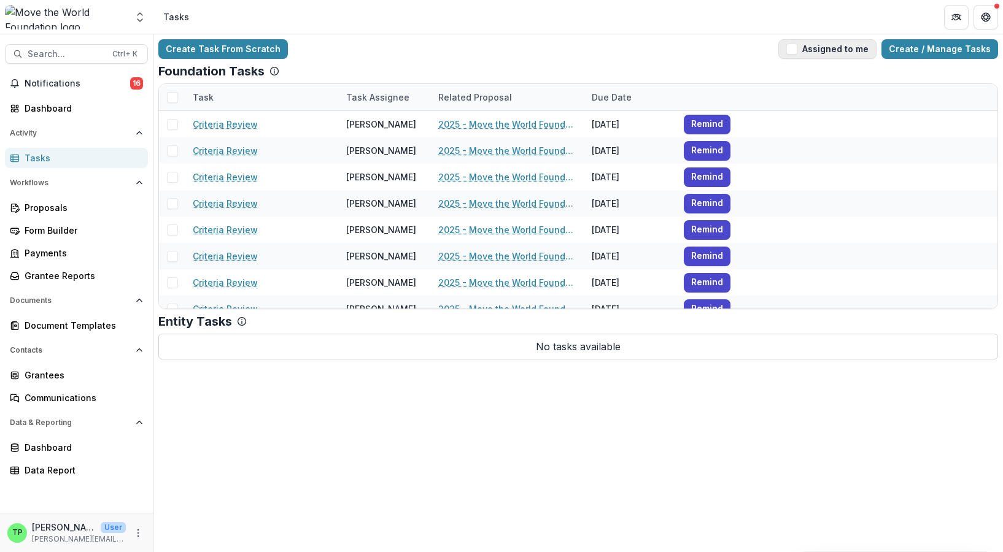
click at [824, 45] on button "Assigned to me" at bounding box center [827, 49] width 98 height 20
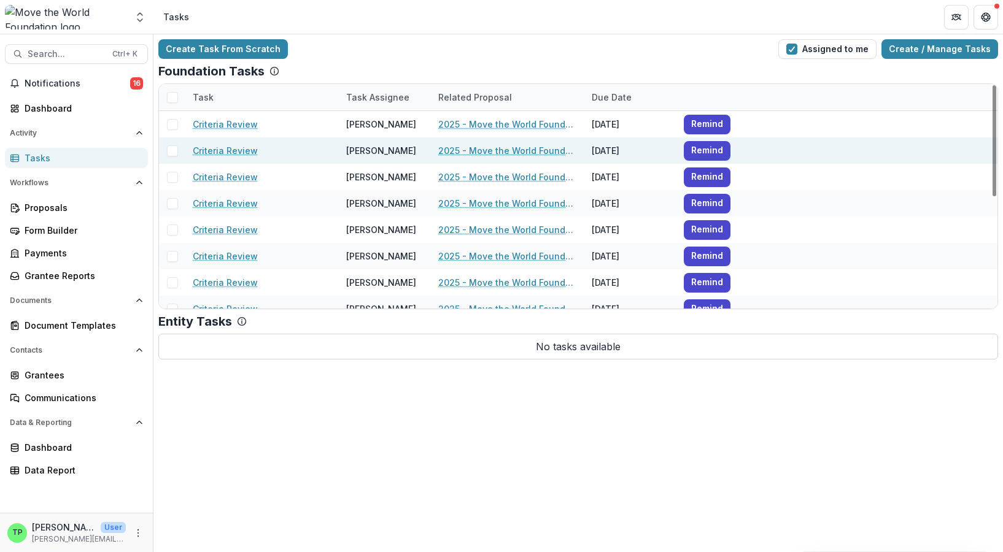
click at [489, 150] on link "2025 - Move the World Foundation - 2025 Grant Interest Form" at bounding box center [507, 150] width 139 height 13
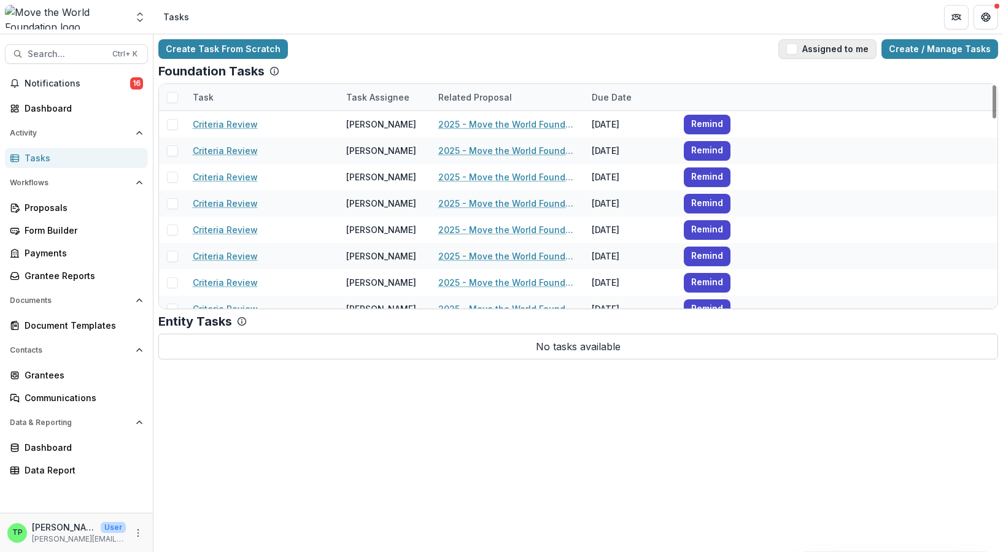
click at [835, 45] on button "Assigned to me" at bounding box center [827, 49] width 98 height 20
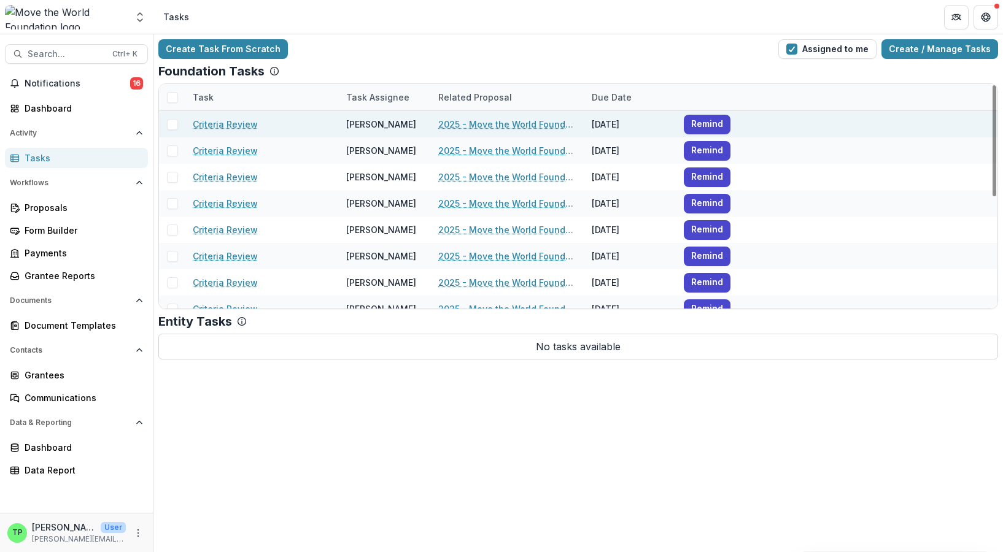
click at [498, 124] on link "2025 - Move the World Foundation - 2025 Grant Interest Form" at bounding box center [507, 124] width 139 height 13
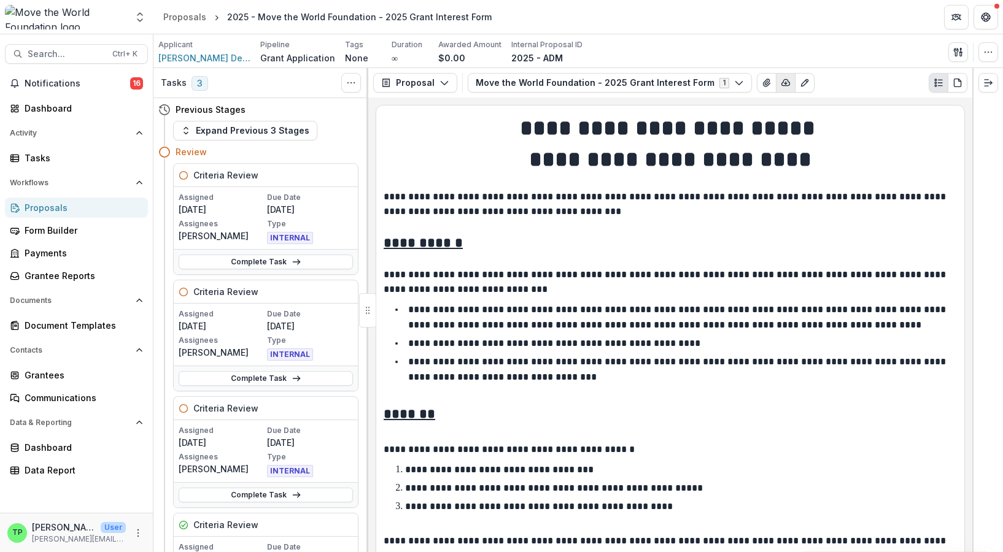
click at [781, 82] on icon "button" at bounding box center [786, 83] width 10 height 10
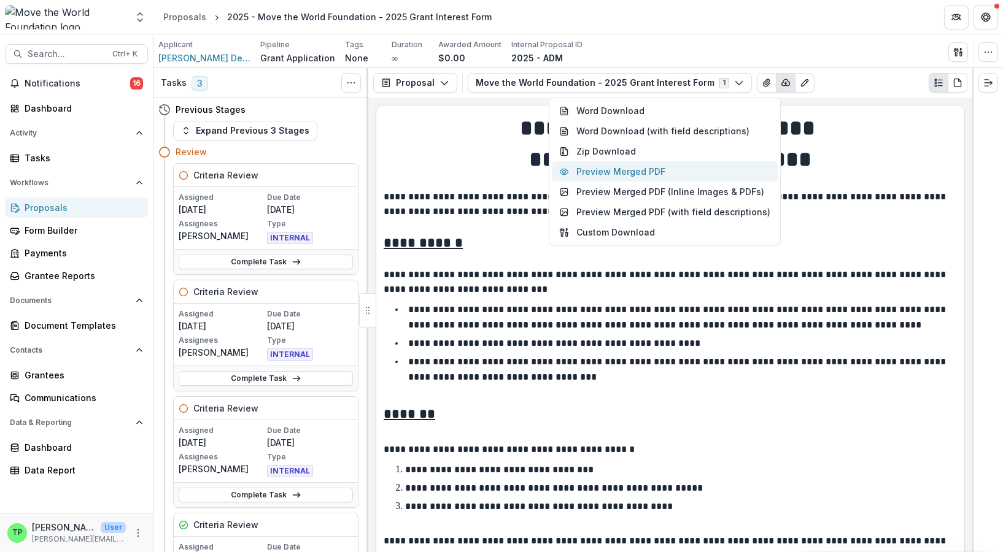
click at [689, 165] on button "Preview Merged PDF" at bounding box center [665, 171] width 226 height 20
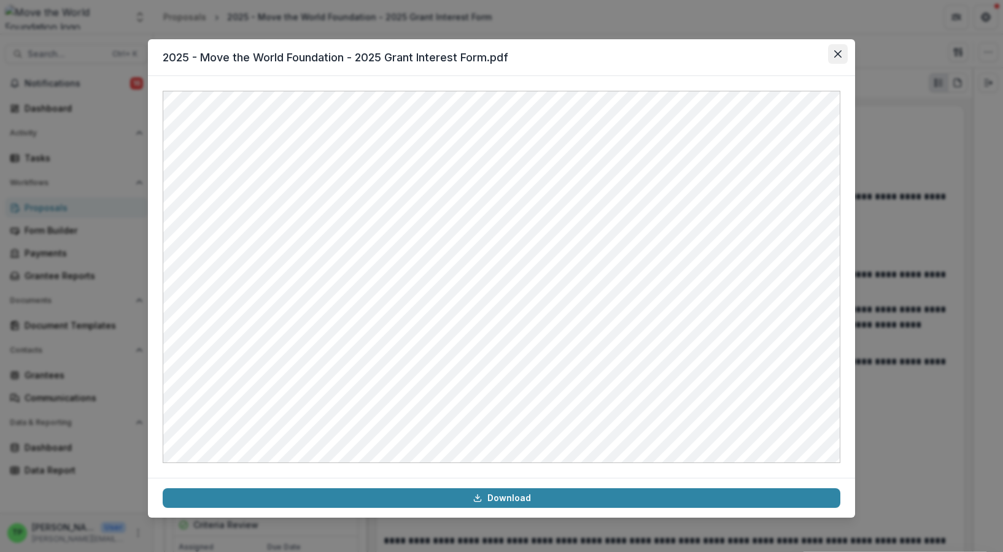
click at [836, 52] on icon "Close" at bounding box center [837, 53] width 7 height 7
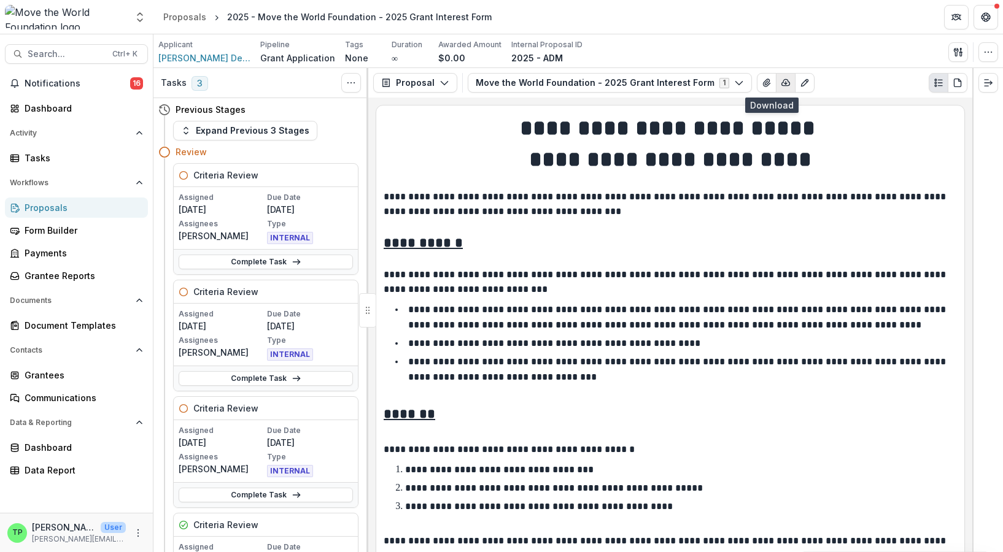
click at [781, 79] on icon "button" at bounding box center [786, 83] width 10 height 10
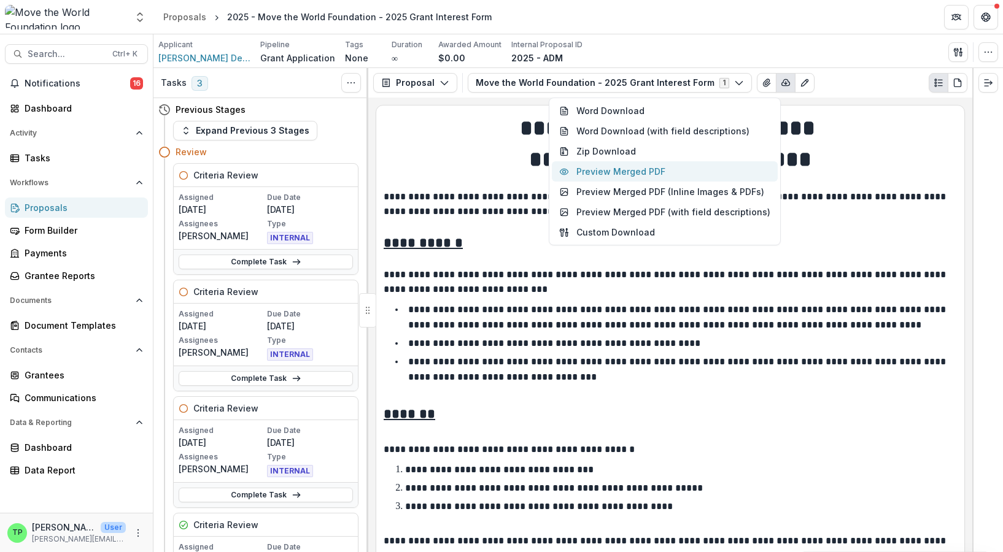
click at [647, 167] on button "Preview Merged PDF" at bounding box center [665, 171] width 226 height 20
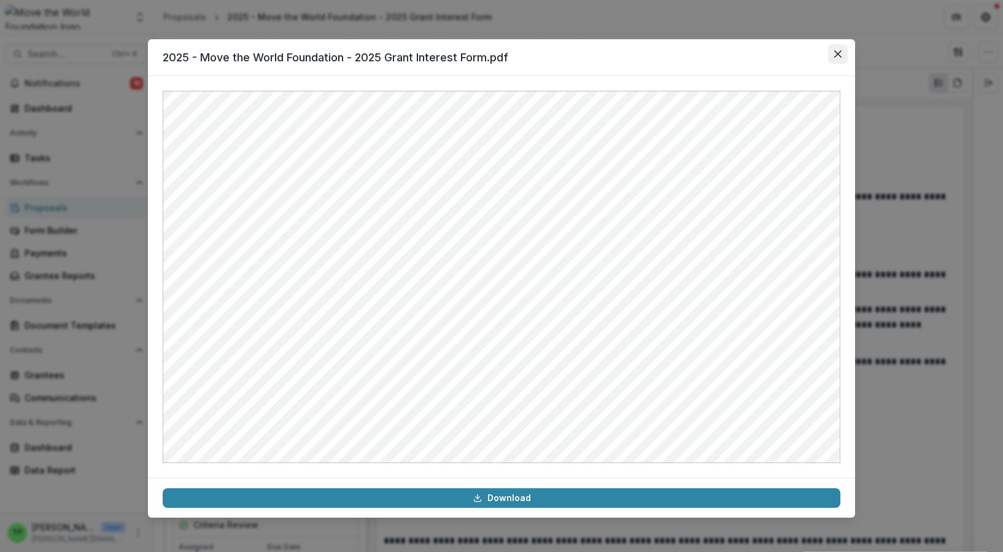
click at [837, 50] on icon "Close" at bounding box center [837, 53] width 7 height 7
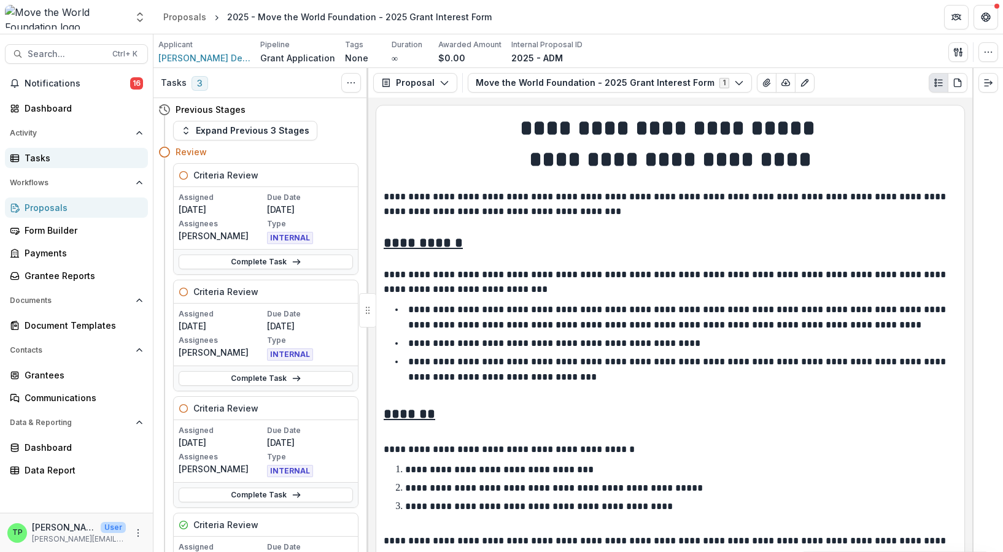
click at [71, 159] on div "Tasks" at bounding box center [82, 158] width 114 height 13
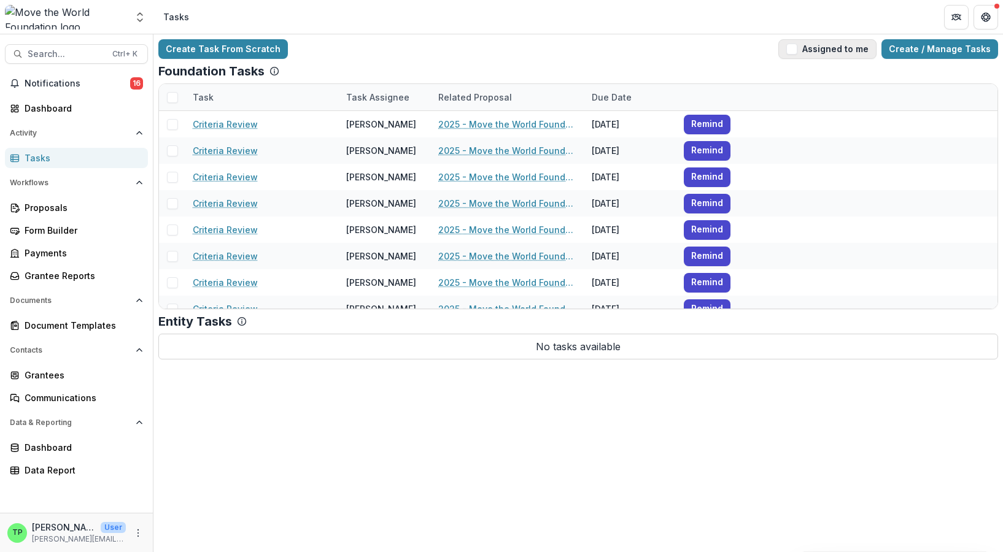
click at [830, 53] on button "Assigned to me" at bounding box center [827, 49] width 98 height 20
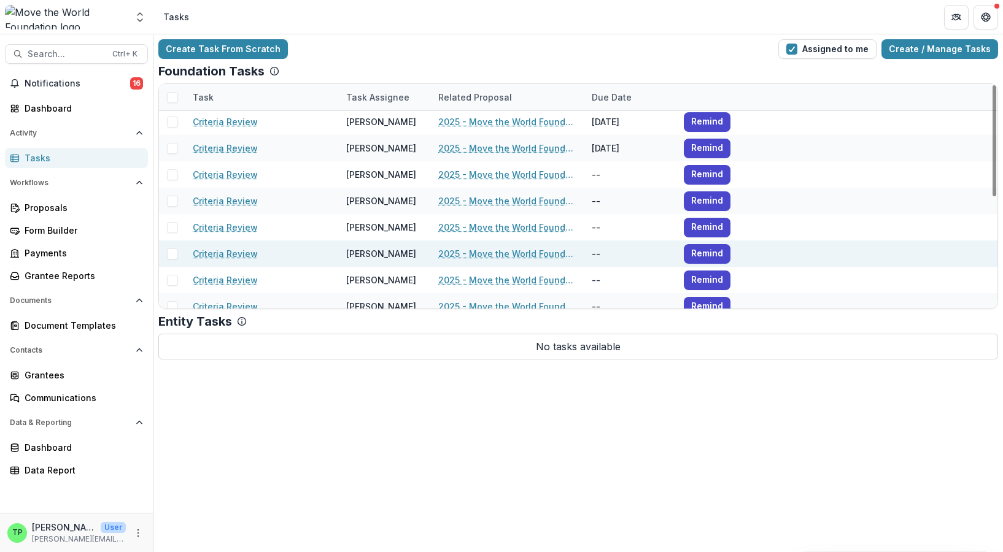
scroll to position [225, 0]
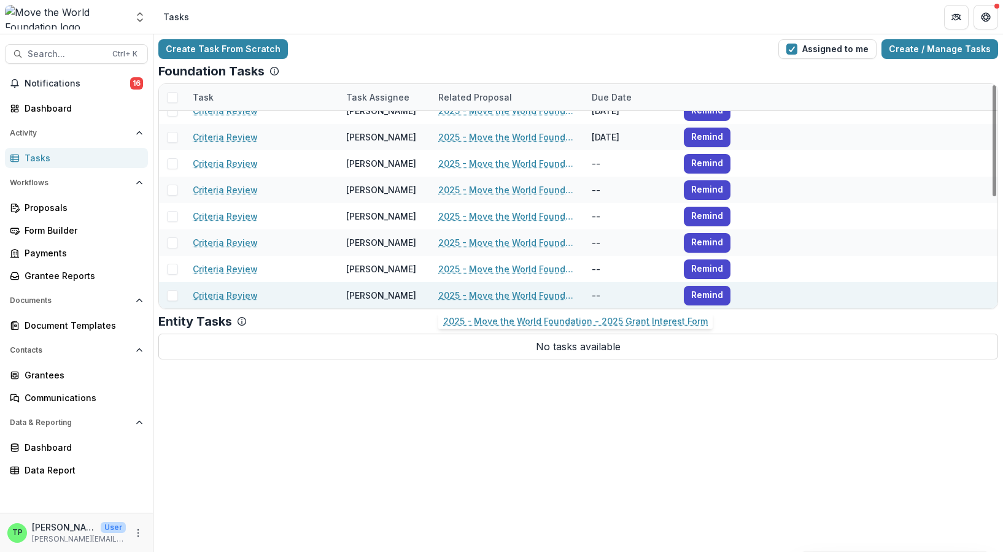
click at [489, 295] on link "2025 - Move the World Foundation - 2025 Grant Interest Form" at bounding box center [507, 295] width 139 height 13
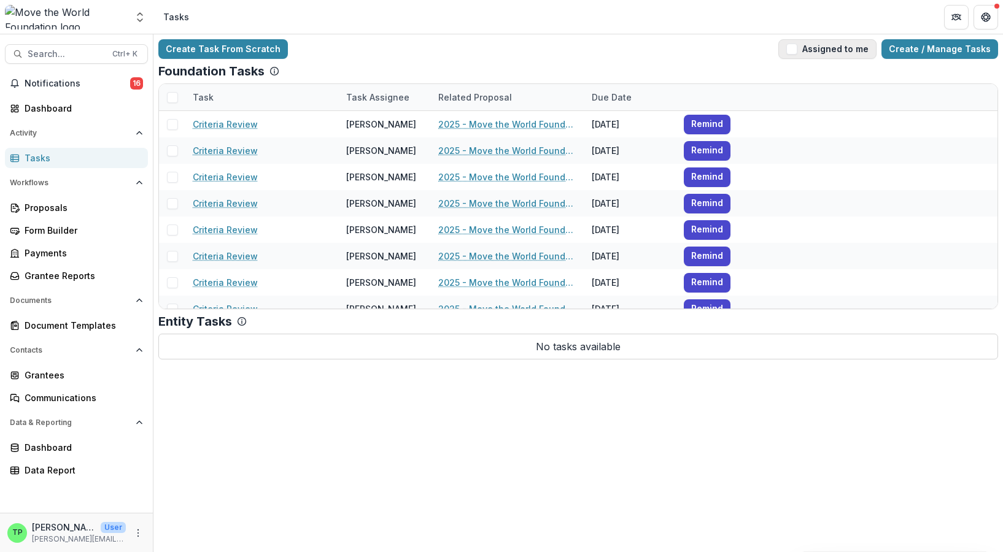
click at [797, 47] on span "button" at bounding box center [791, 49] width 11 height 11
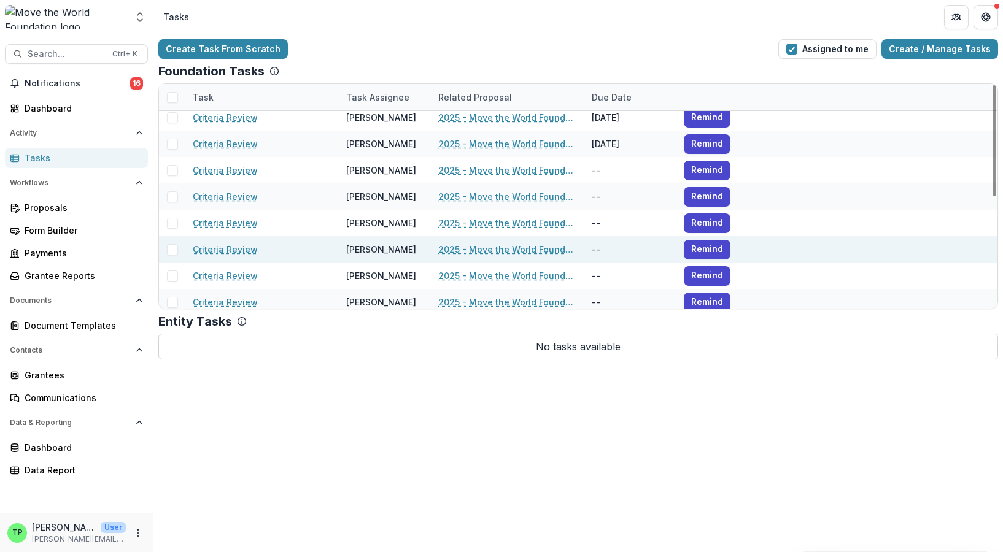
scroll to position [225, 0]
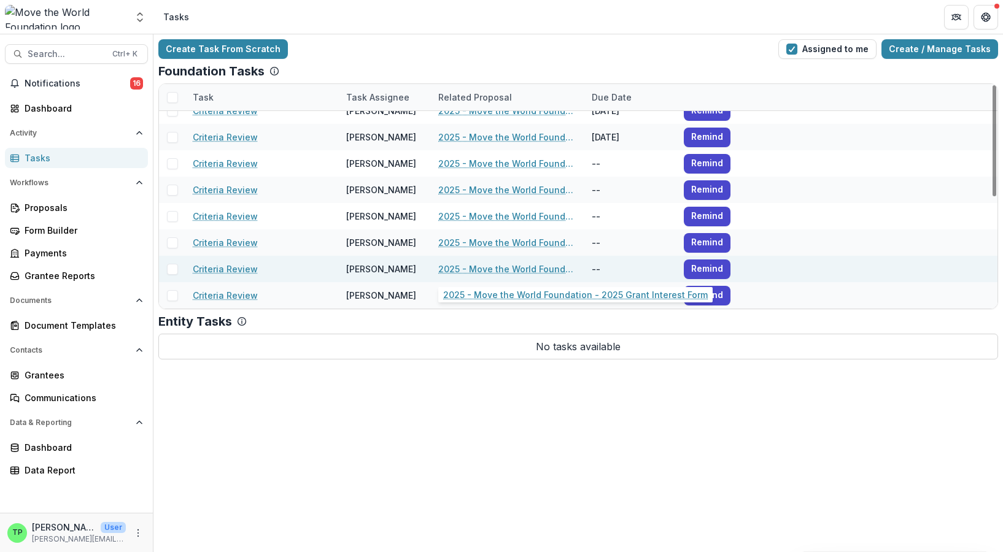
click at [498, 269] on link "2025 - Move the World Foundation - 2025 Grant Interest Form" at bounding box center [507, 269] width 139 height 13
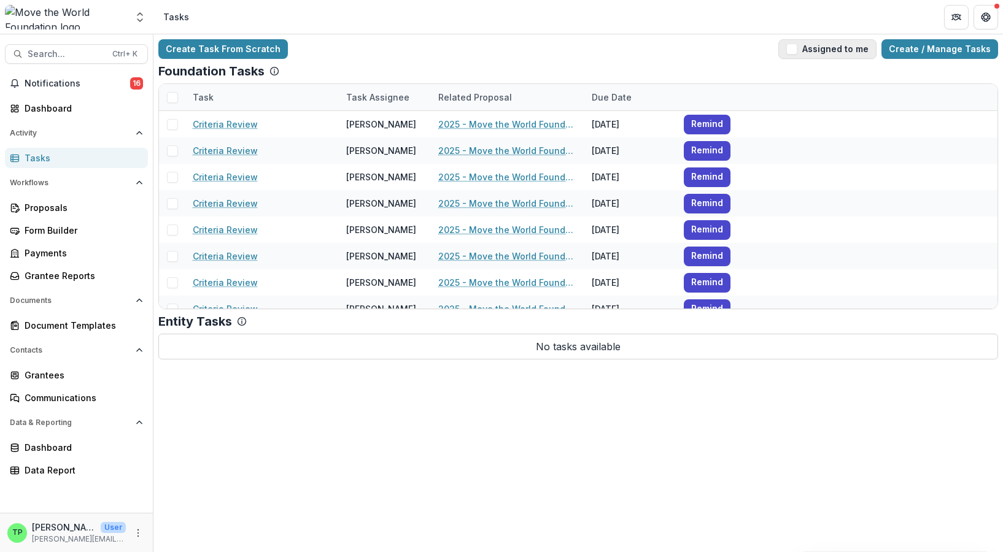
click at [842, 50] on button "Assigned to me" at bounding box center [827, 49] width 98 height 20
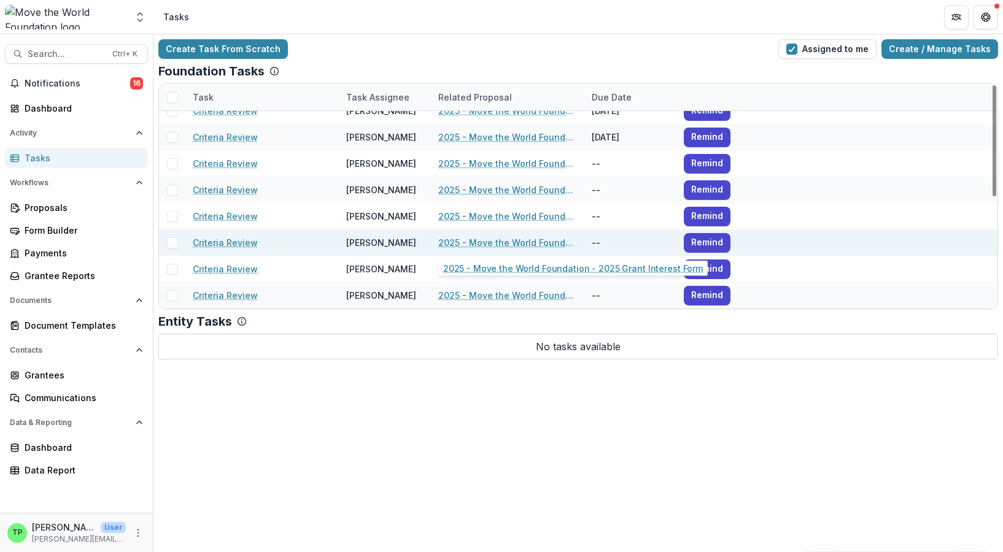
click at [498, 238] on link "2025 - Move the World Foundation - 2025 Grant Interest Form" at bounding box center [507, 242] width 139 height 13
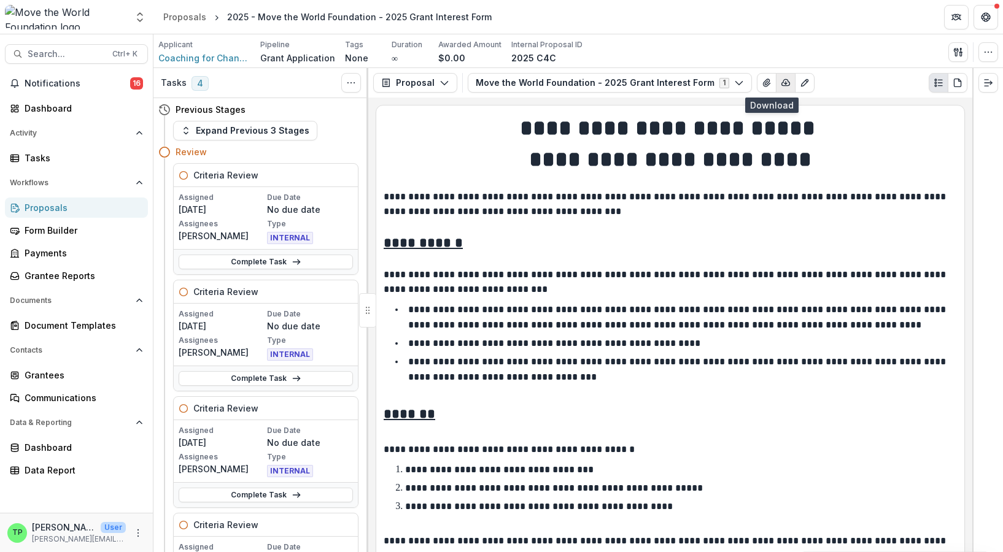
click at [786, 82] on line "button" at bounding box center [786, 83] width 0 height 2
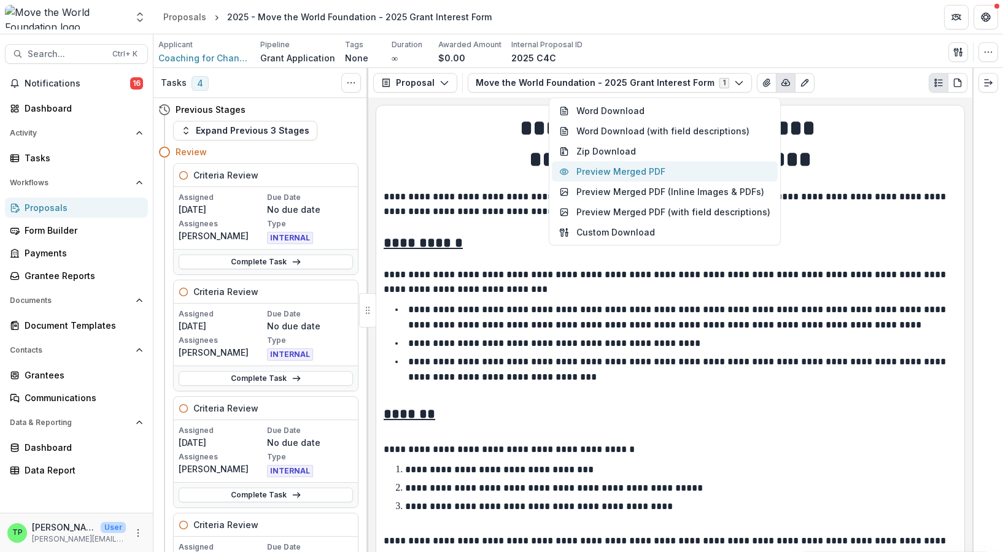
click at [689, 168] on button "Preview Merged PDF" at bounding box center [665, 171] width 226 height 20
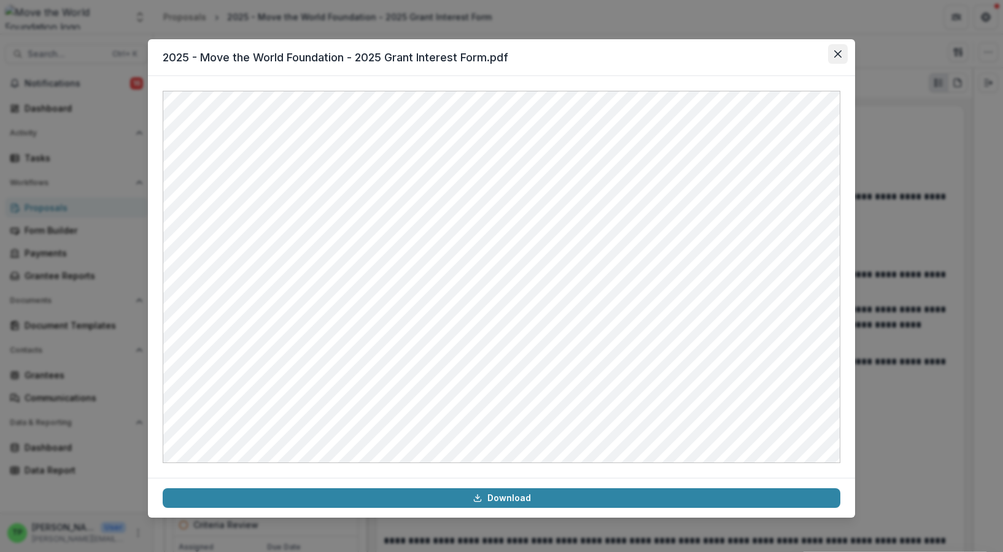
click at [837, 53] on icon "Close" at bounding box center [837, 53] width 7 height 7
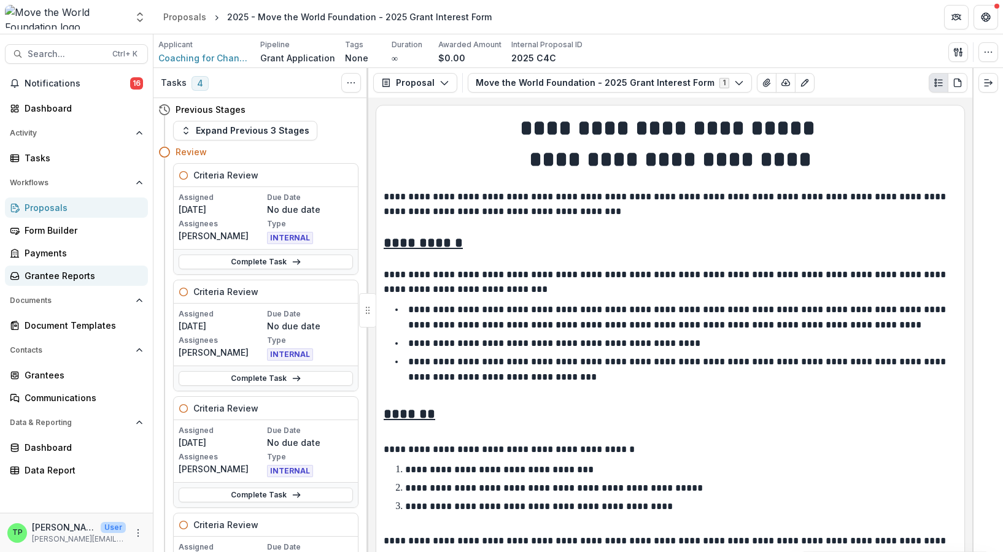
click at [62, 274] on div "Grantee Reports" at bounding box center [82, 275] width 114 height 13
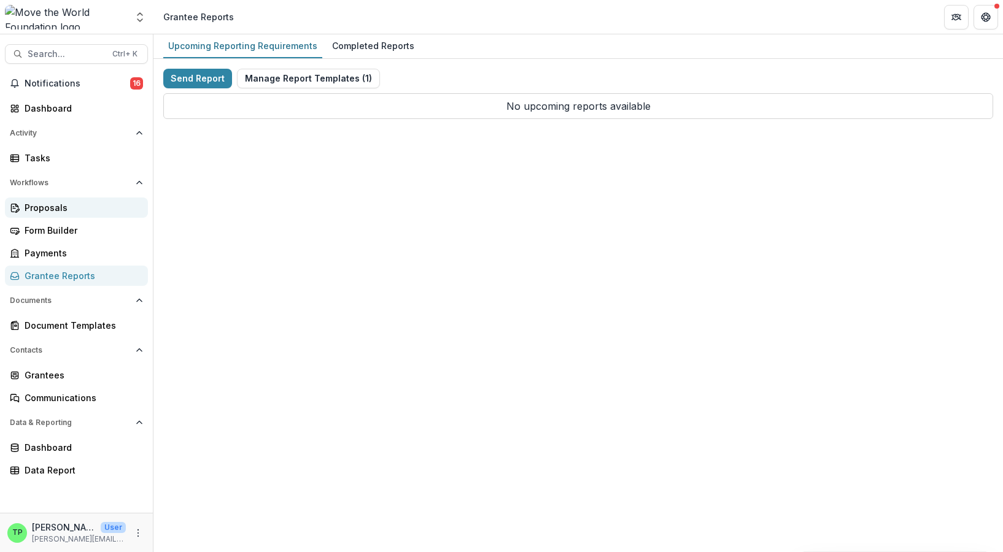
click at [45, 209] on div "Proposals" at bounding box center [82, 207] width 114 height 13
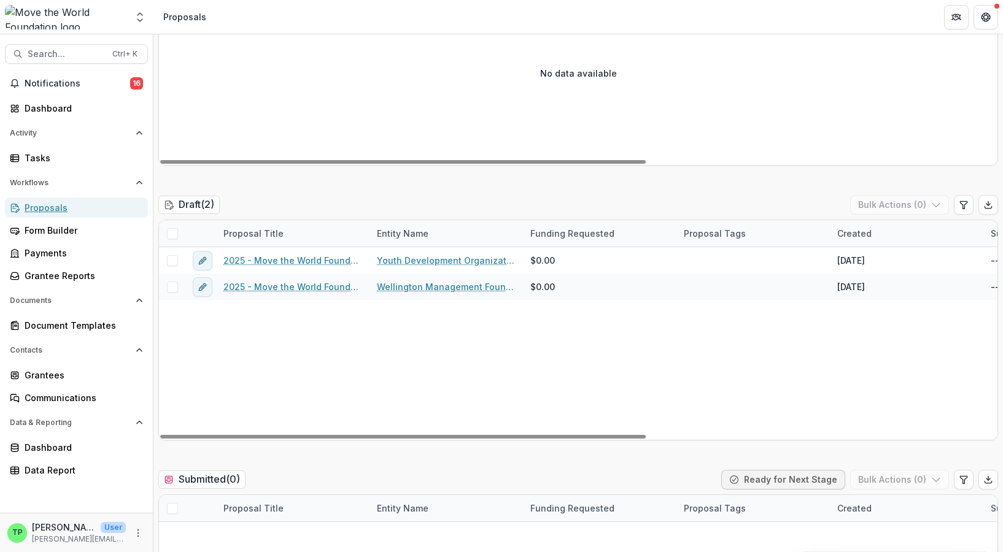
scroll to position [246, 0]
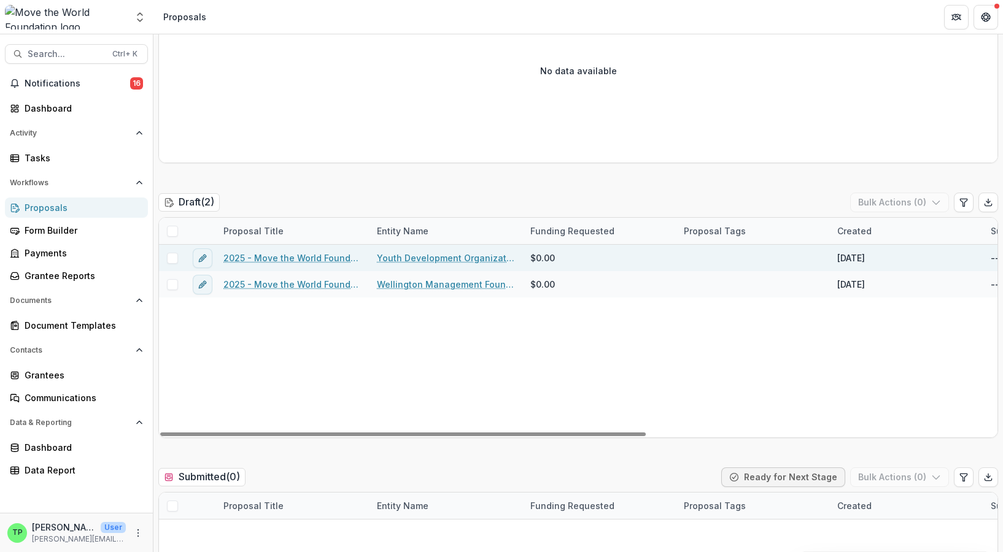
click at [447, 257] on link "Youth Development Organization Inc" at bounding box center [446, 258] width 139 height 13
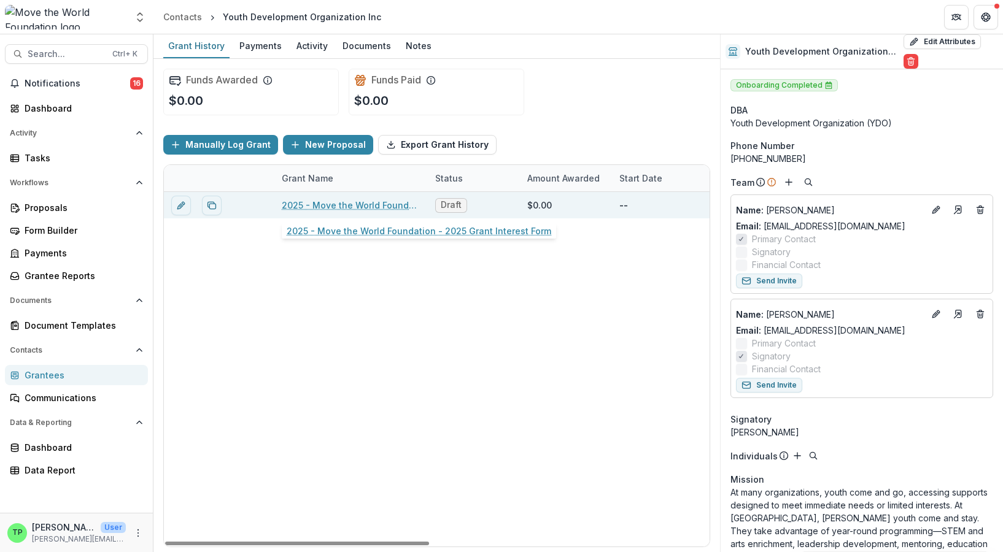
click at [386, 205] on link "2025 - Move the World Foundation - 2025 Grant Interest Form" at bounding box center [351, 205] width 139 height 13
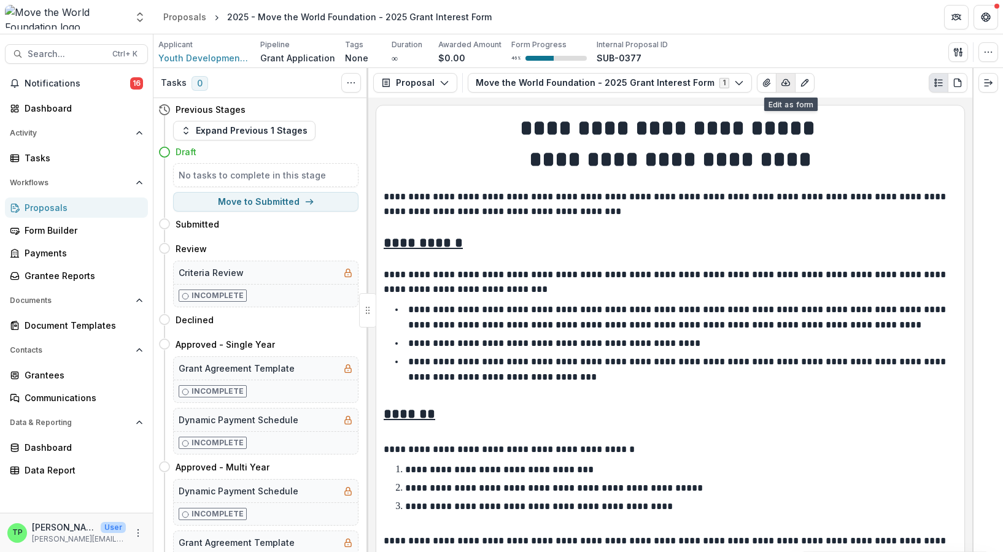
click at [781, 84] on icon "button" at bounding box center [786, 83] width 10 height 10
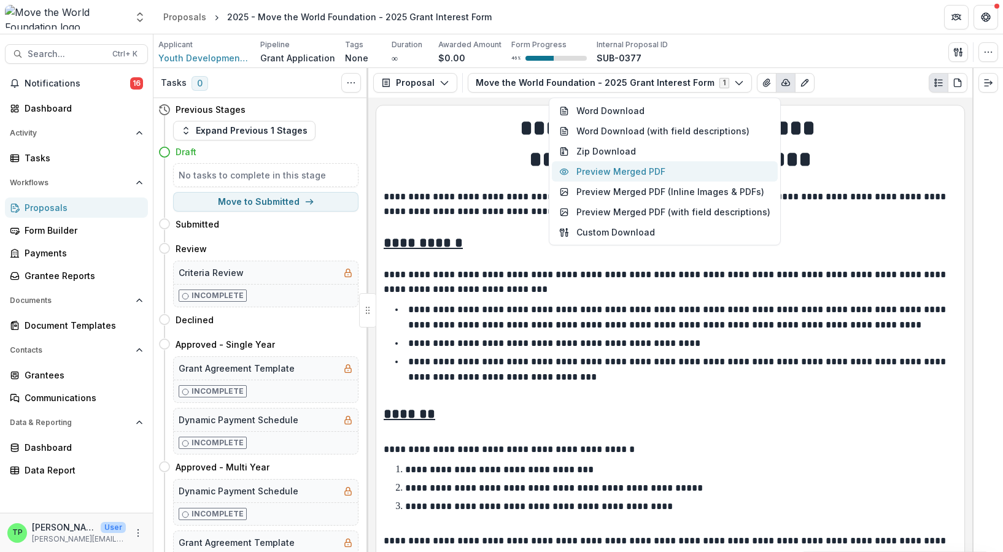
click at [662, 171] on button "Preview Merged PDF" at bounding box center [665, 171] width 226 height 20
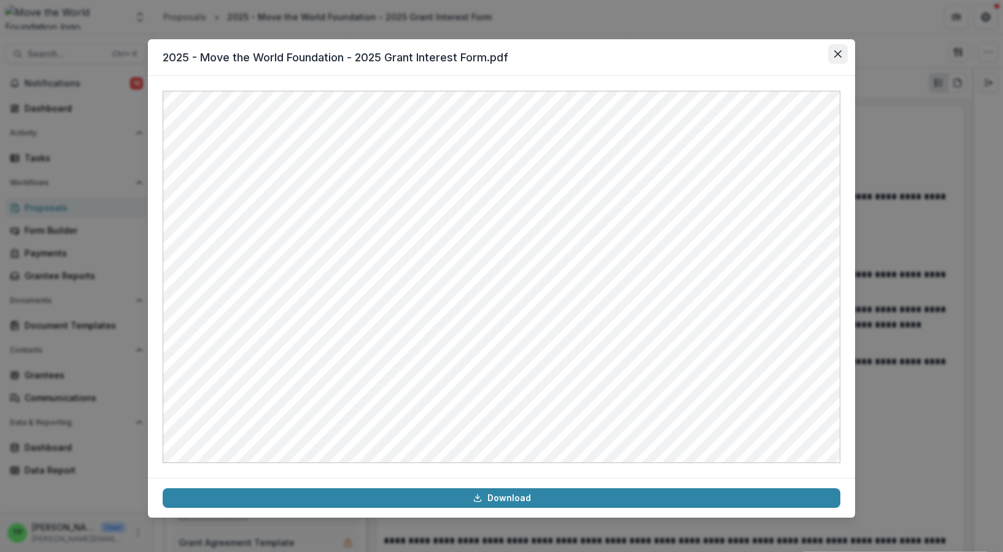
click at [837, 55] on icon "Close" at bounding box center [837, 53] width 7 height 7
